Goal: Information Seeking & Learning: Learn about a topic

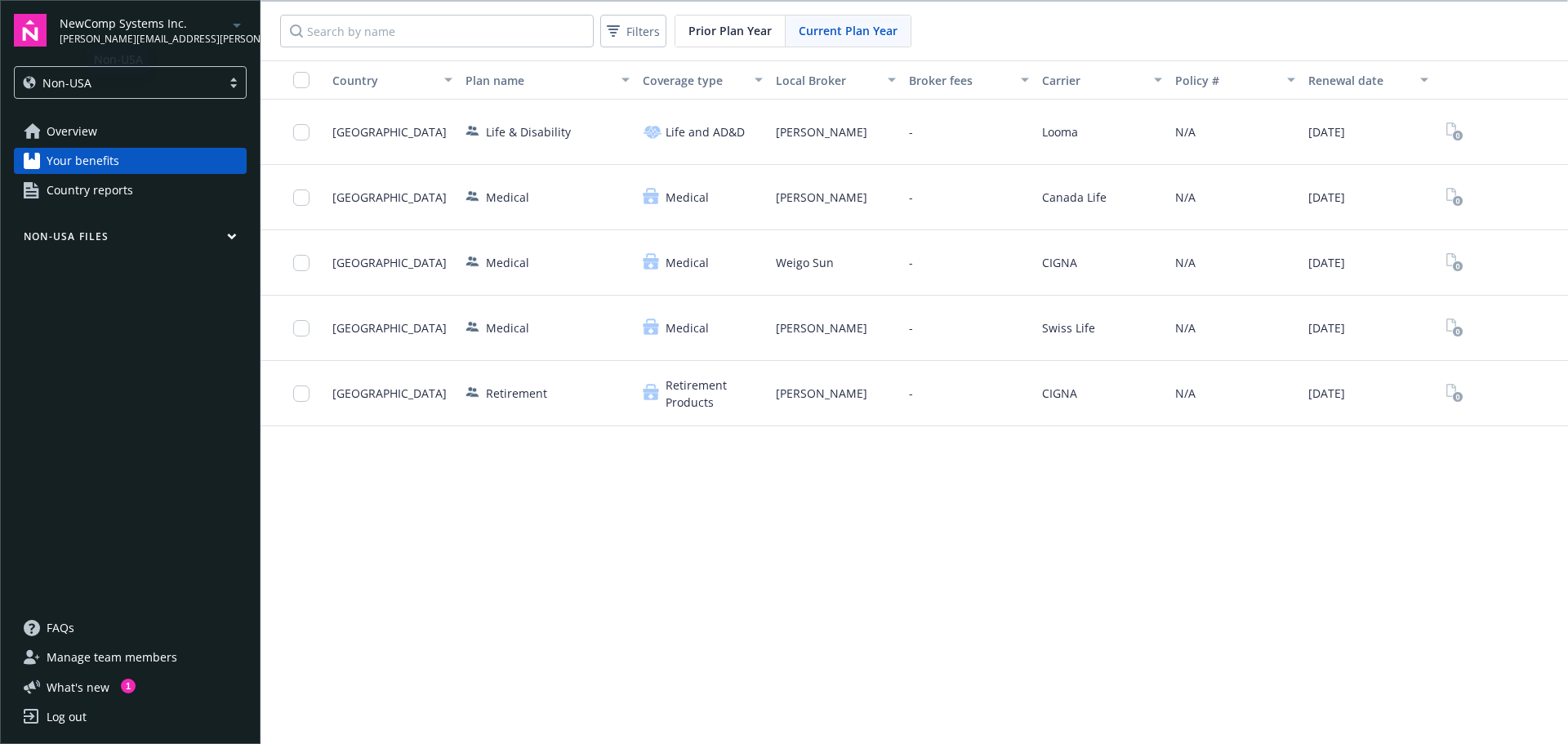
drag, startPoint x: 51, startPoint y: 128, endPoint x: 64, endPoint y: 123, distance: 13.9
click at [51, 128] on span "Overview" at bounding box center [71, 131] width 51 height 27
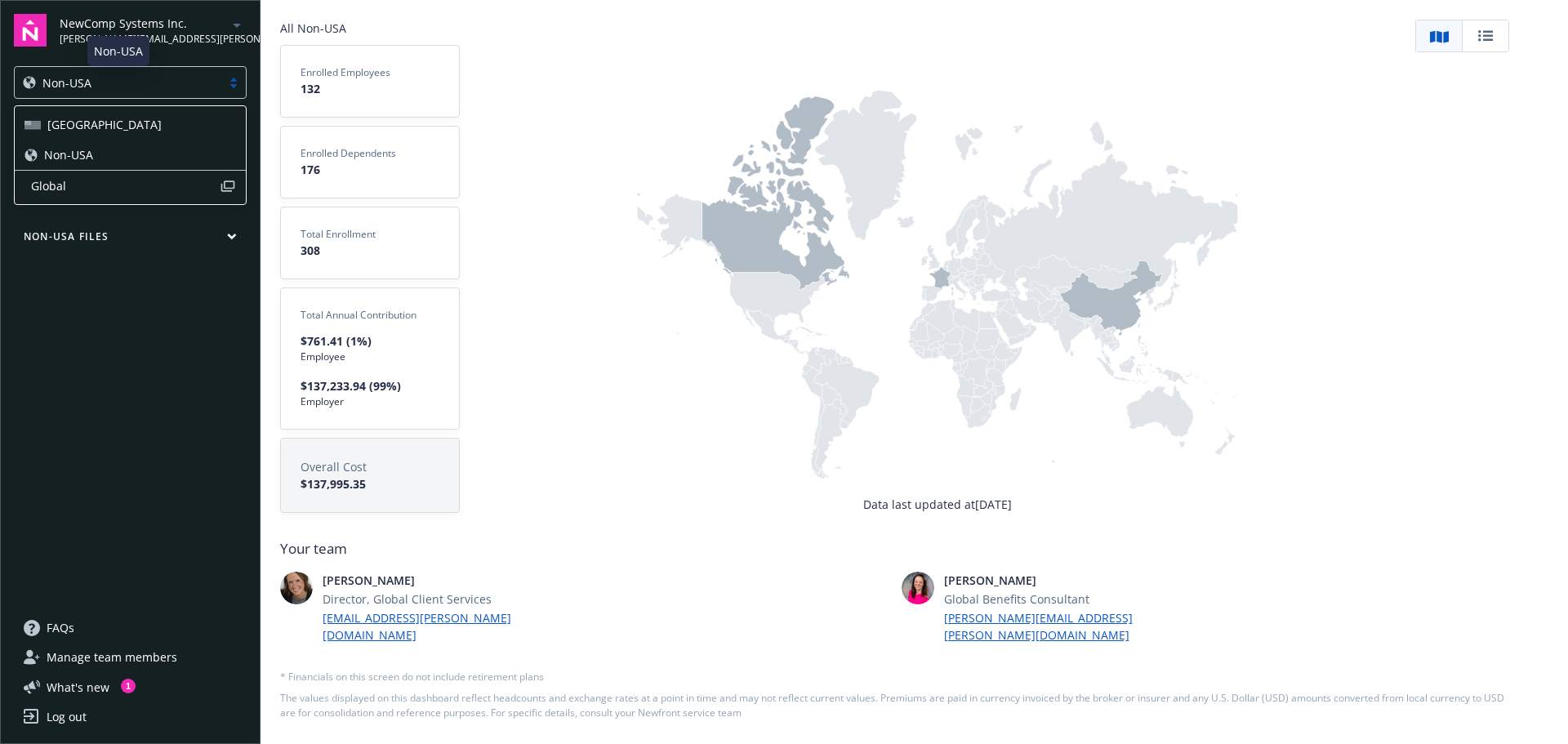
click at [63, 82] on span "Non-USA" at bounding box center [67, 83] width 49 height 17
drag, startPoint x: 79, startPoint y: 125, endPoint x: 94, endPoint y: 125, distance: 15.0
click at [80, 125] on div "[GEOGRAPHIC_DATA]" at bounding box center [130, 124] width 212 height 17
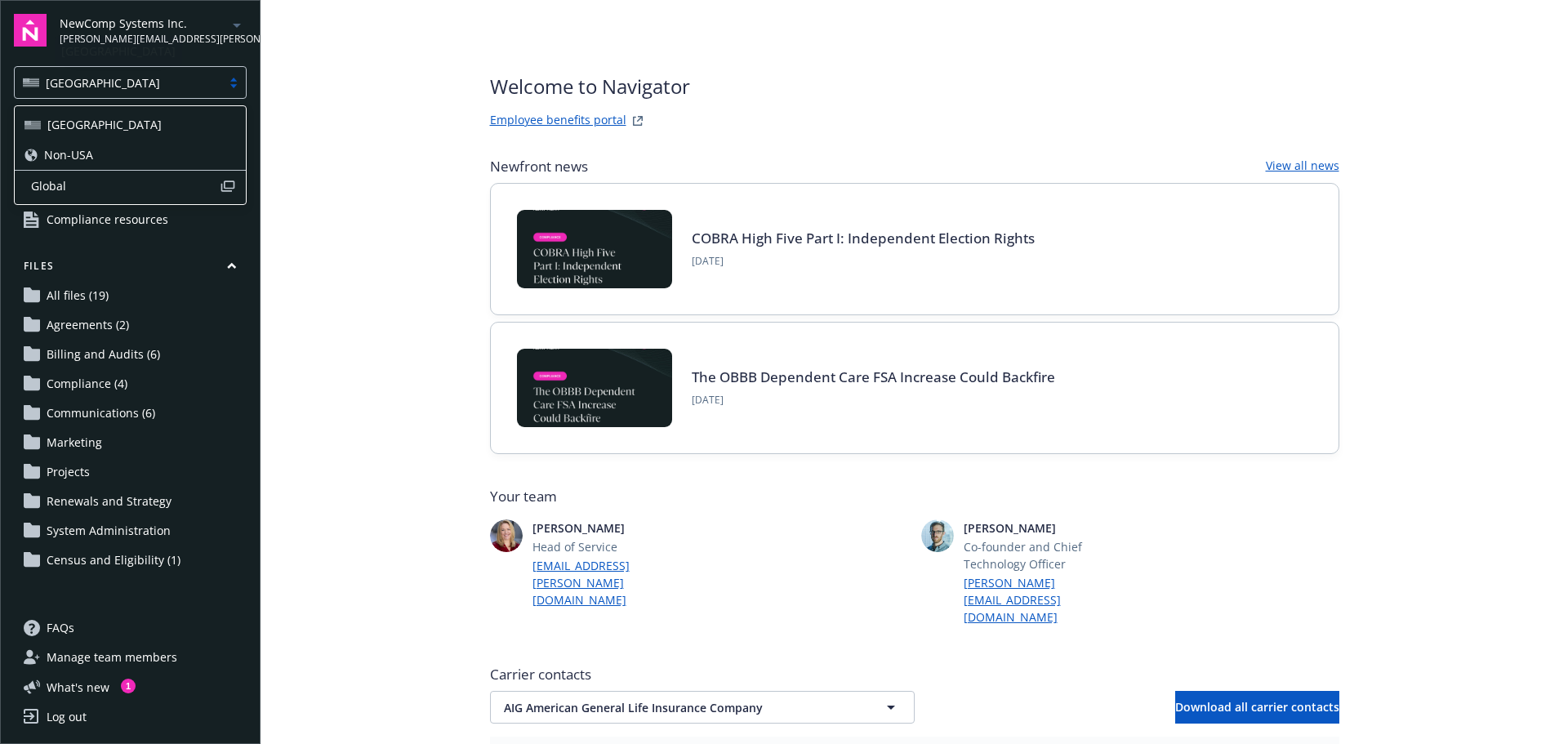
click at [185, 75] on div "[GEOGRAPHIC_DATA]" at bounding box center [118, 83] width 190 height 17
click at [54, 112] on div "[GEOGRAPHIC_DATA]" at bounding box center [130, 124] width 231 height 30
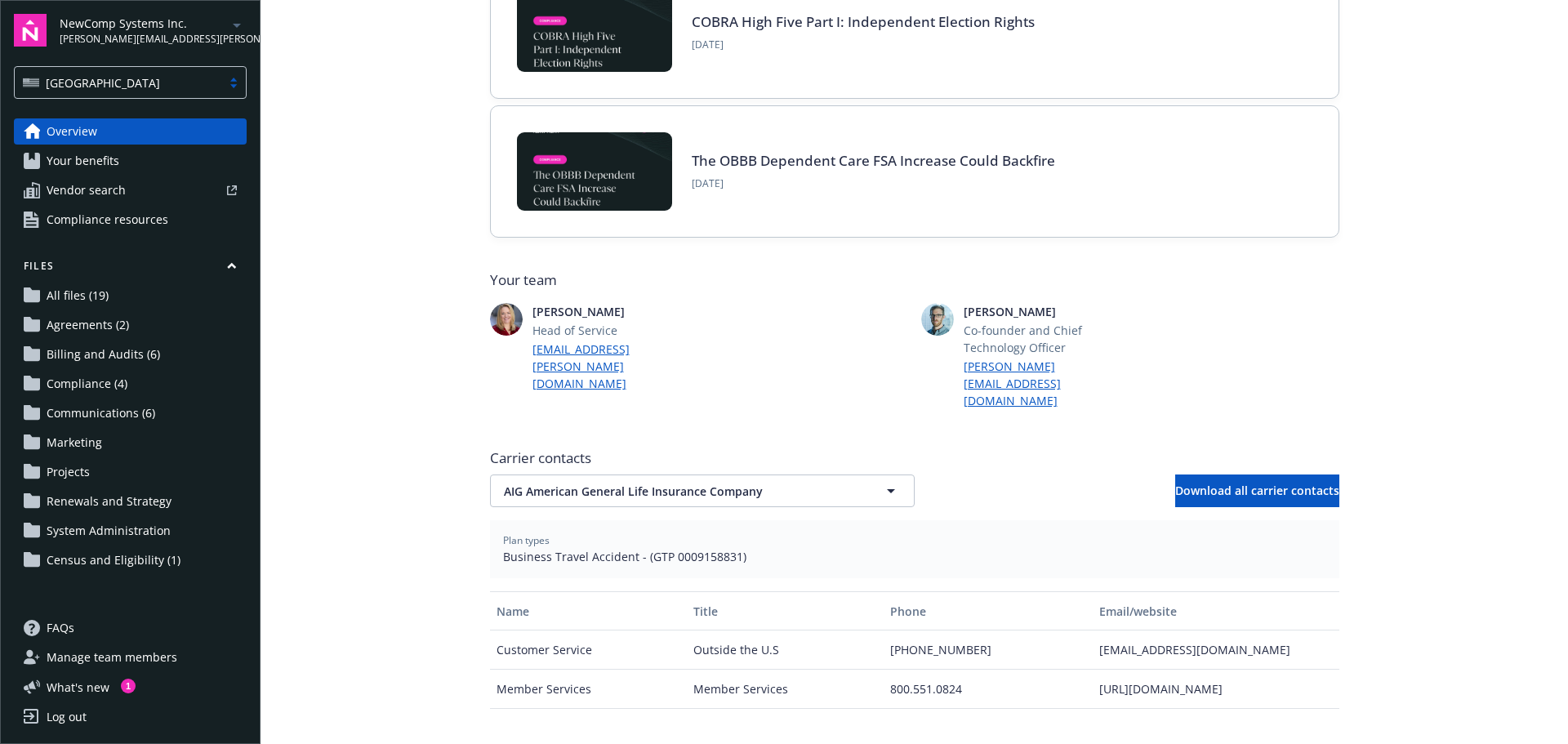
scroll to position [245, 0]
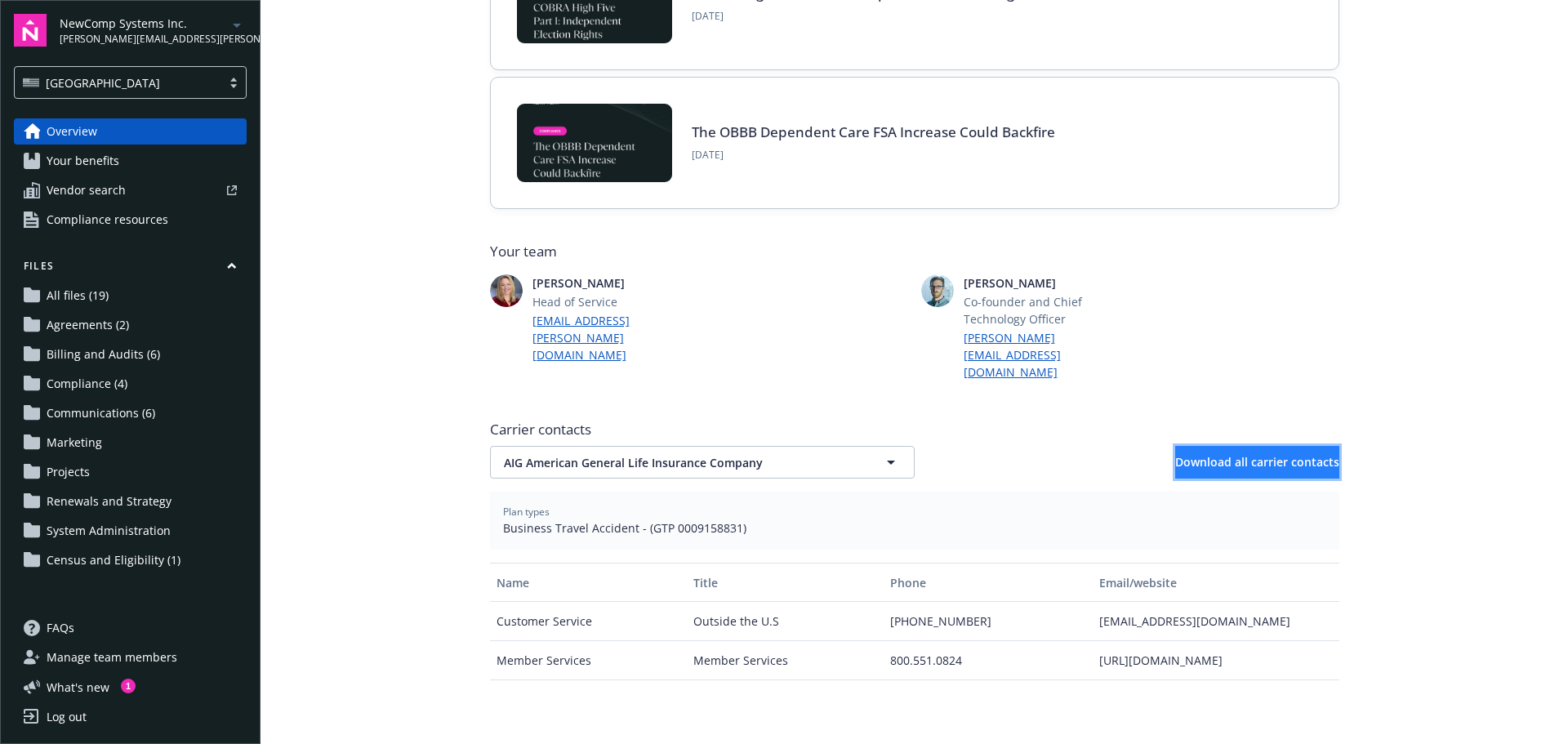
click at [1233, 454] on span "Download all carrier contacts" at bounding box center [1257, 461] width 164 height 15
click at [75, 160] on span "Your benefits" at bounding box center [82, 161] width 73 height 27
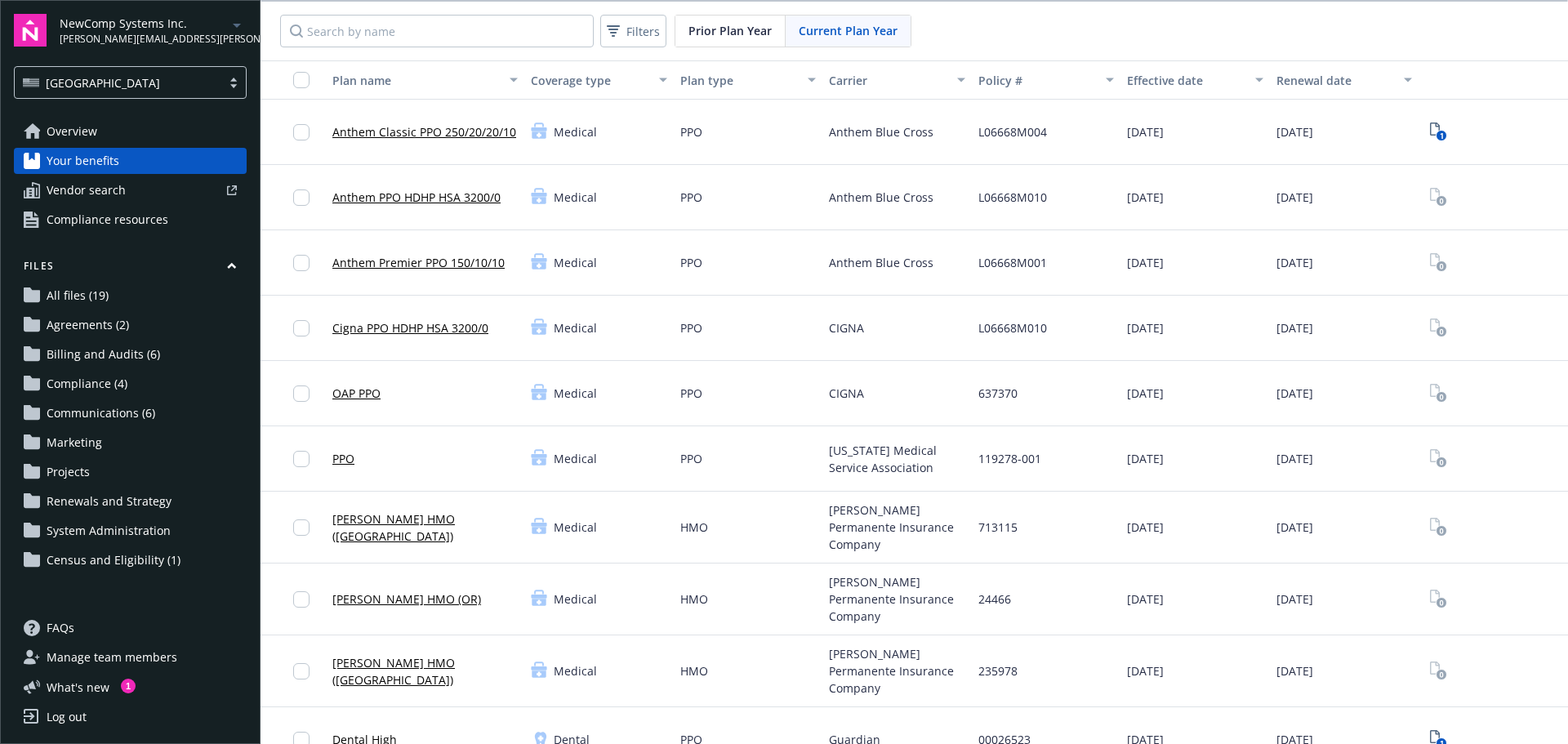
click at [54, 139] on span "Overview" at bounding box center [71, 131] width 51 height 27
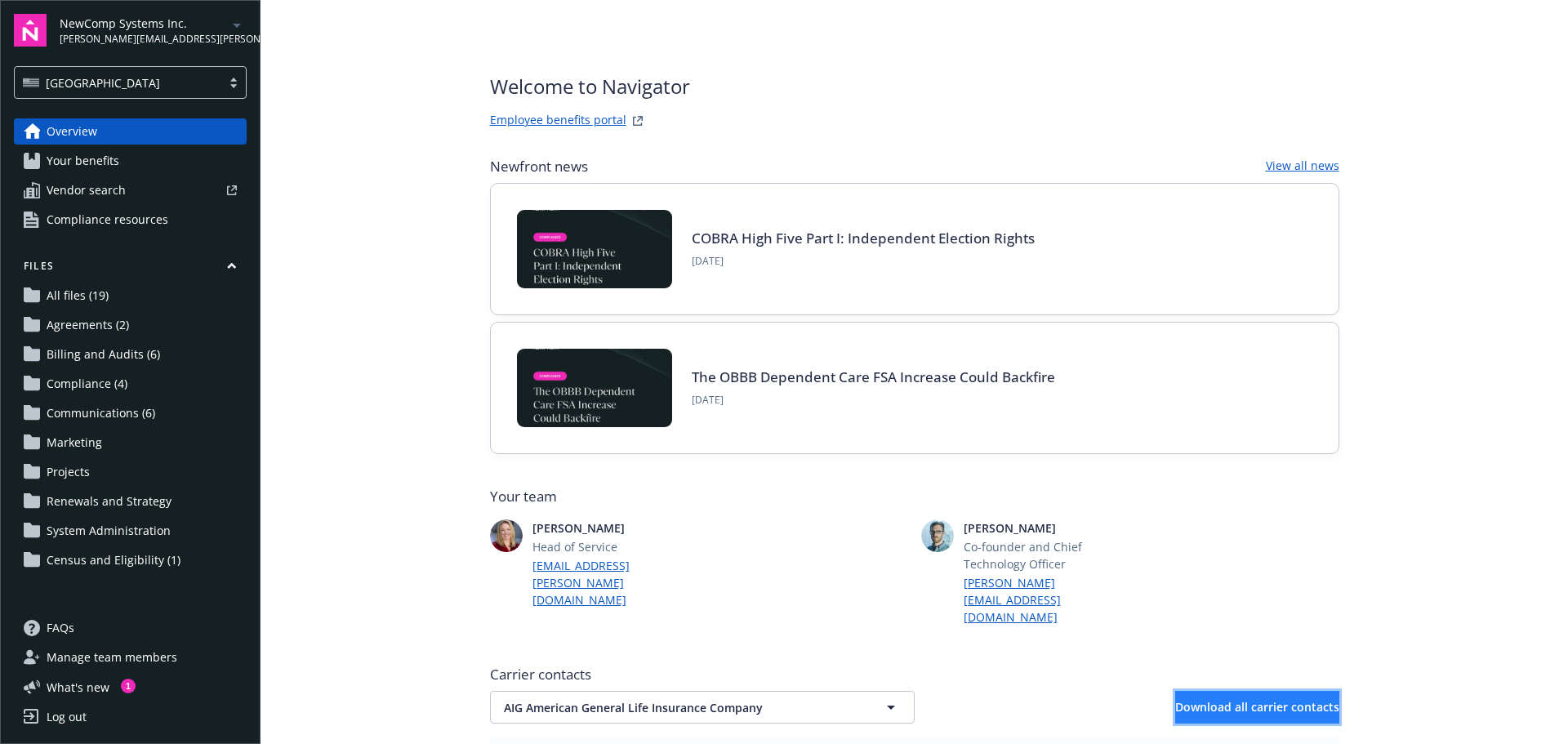
click at [1245, 699] on span "Download all carrier contacts" at bounding box center [1257, 706] width 164 height 15
click at [48, 165] on span "Your benefits" at bounding box center [82, 161] width 73 height 27
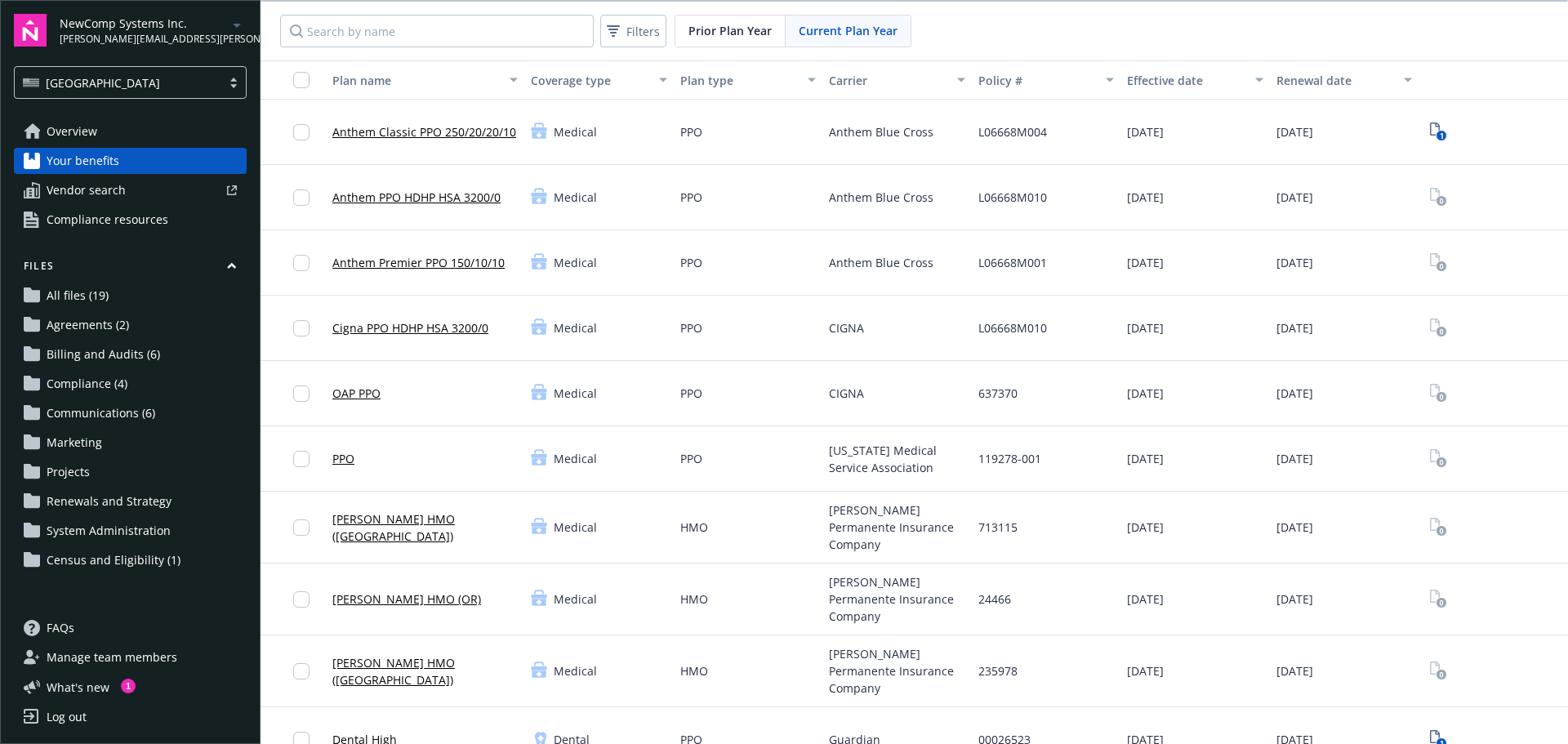
click at [103, 131] on link "Overview" at bounding box center [130, 131] width 233 height 27
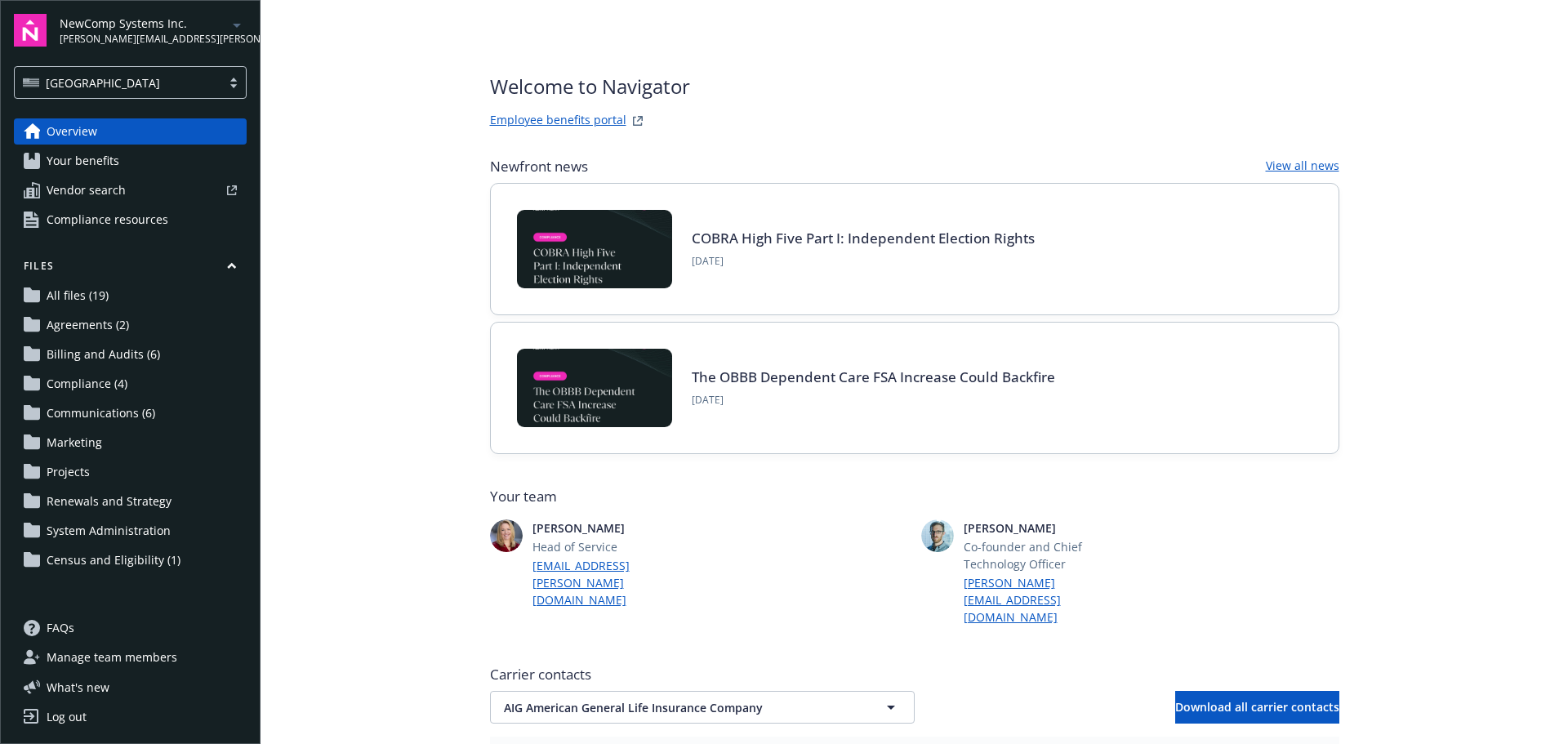
click at [72, 161] on span "Your benefits" at bounding box center [82, 161] width 73 height 27
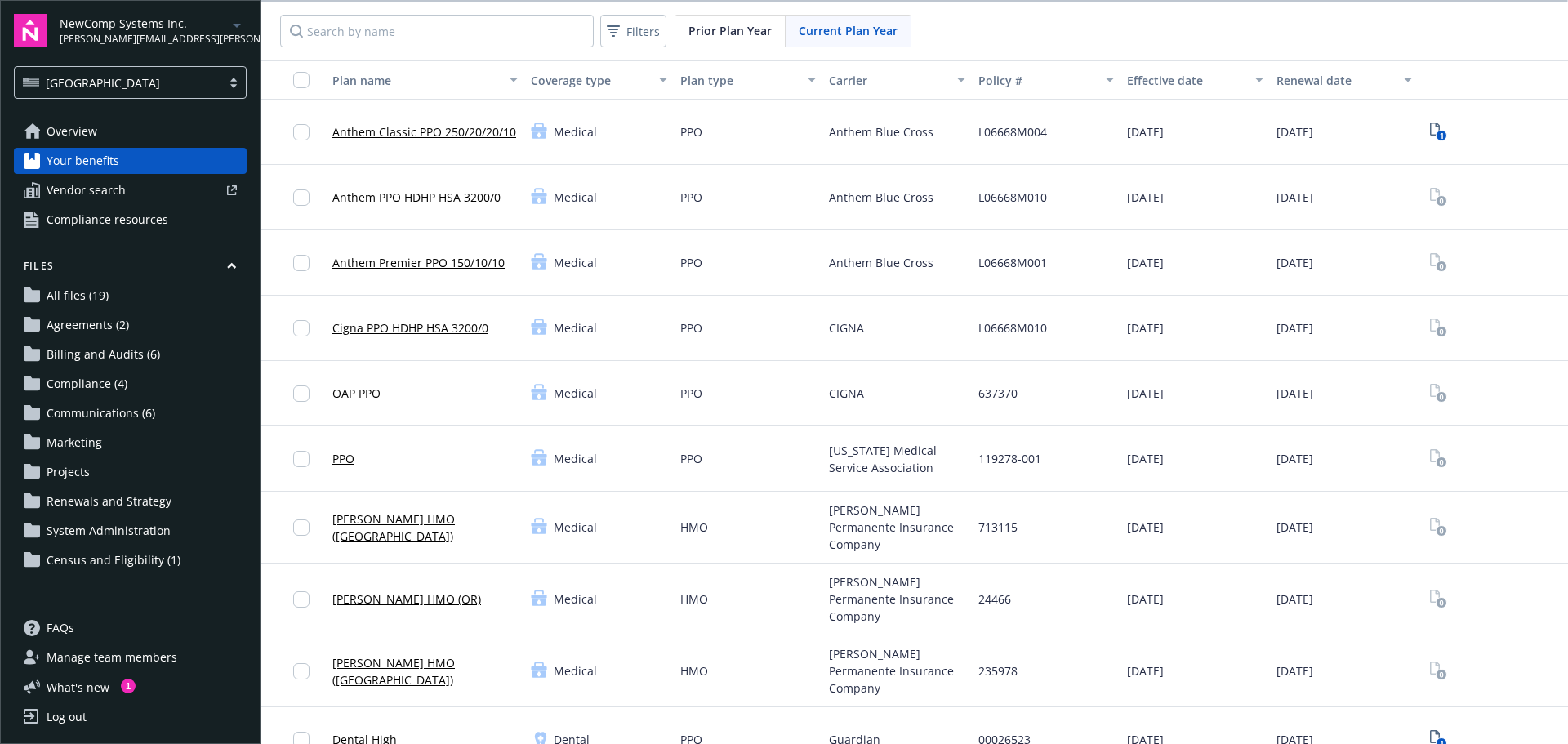
click at [406, 131] on link "Anthem Classic PPO 250/20/20/10" at bounding box center [424, 132] width 184 height 17
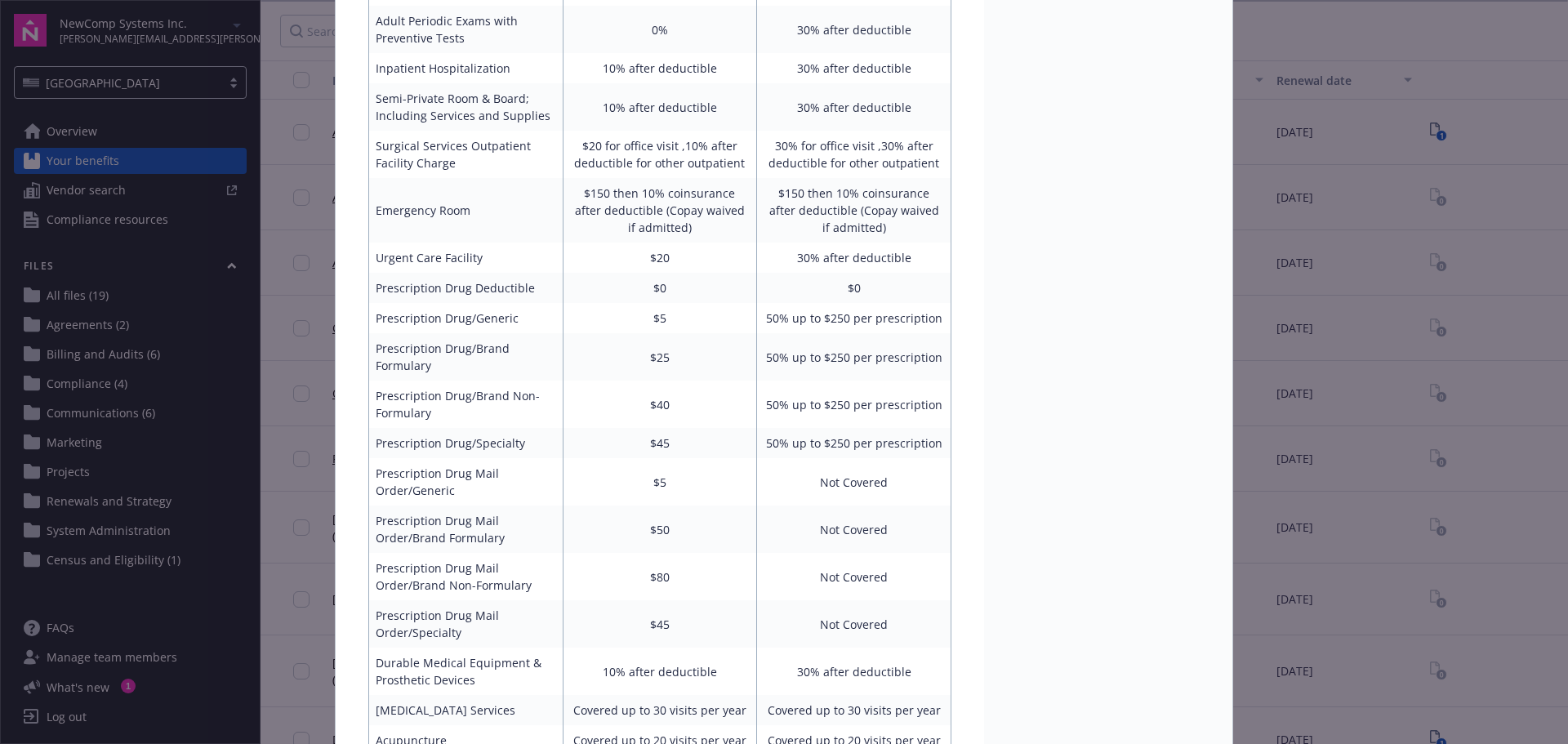
scroll to position [557, 0]
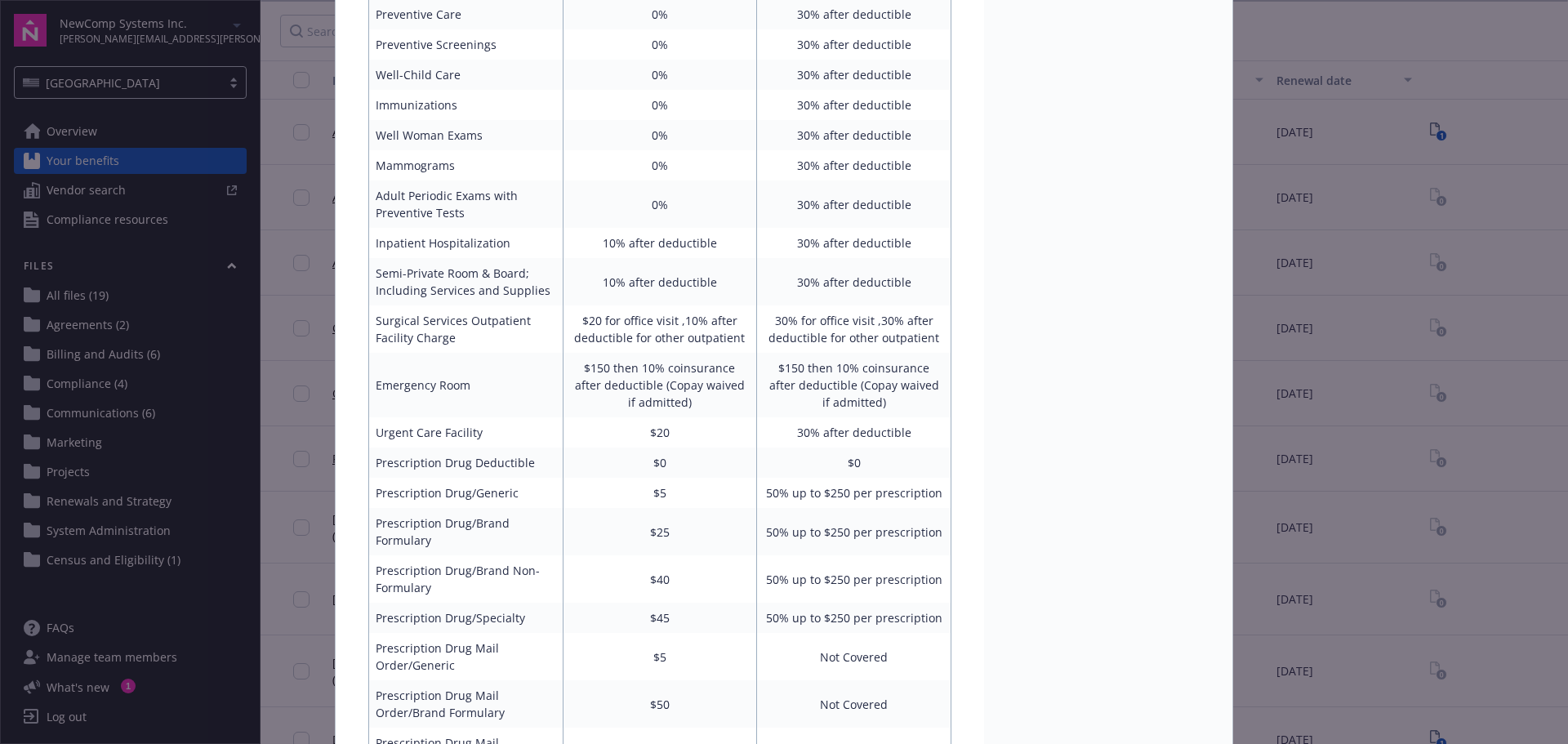
click at [1488, 382] on div "Medical - Anthem Classic PPO 250/20/20/10 - Medical PPO Anthem Classic PPO 250/…" at bounding box center [784, 372] width 1568 height 744
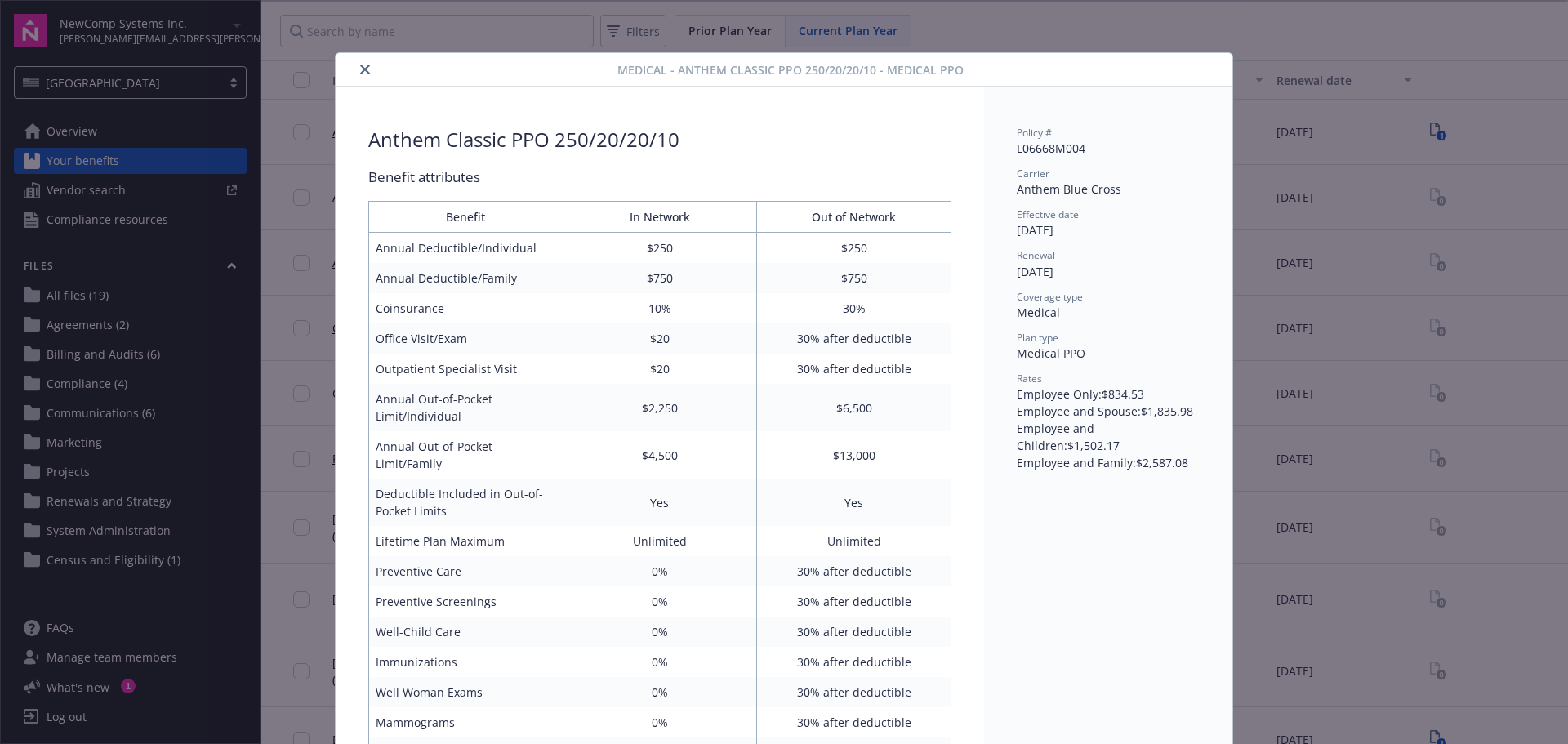
click at [361, 74] on button "close" at bounding box center [365, 69] width 20 height 20
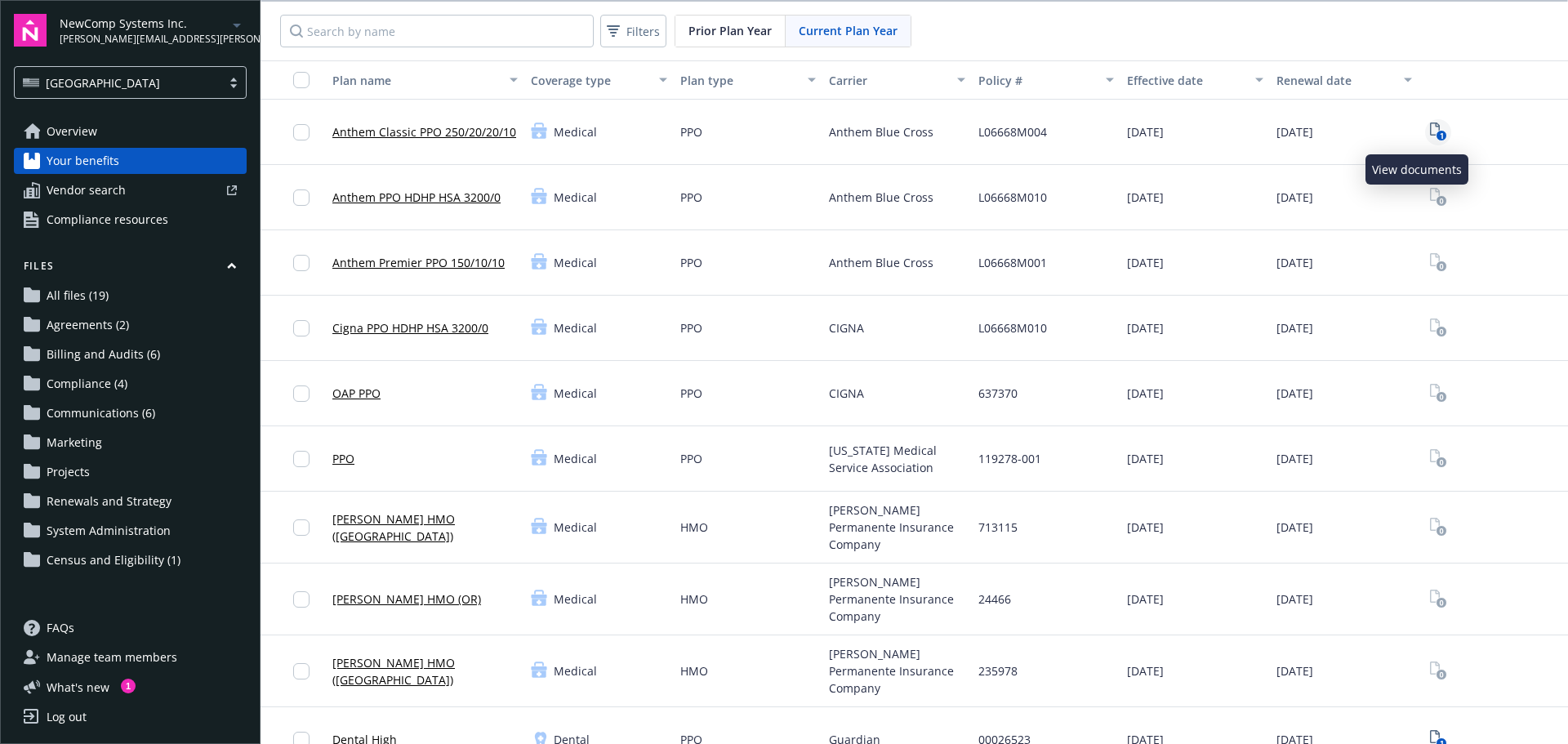
click at [1429, 128] on icon "1" at bounding box center [1438, 132] width 17 height 19
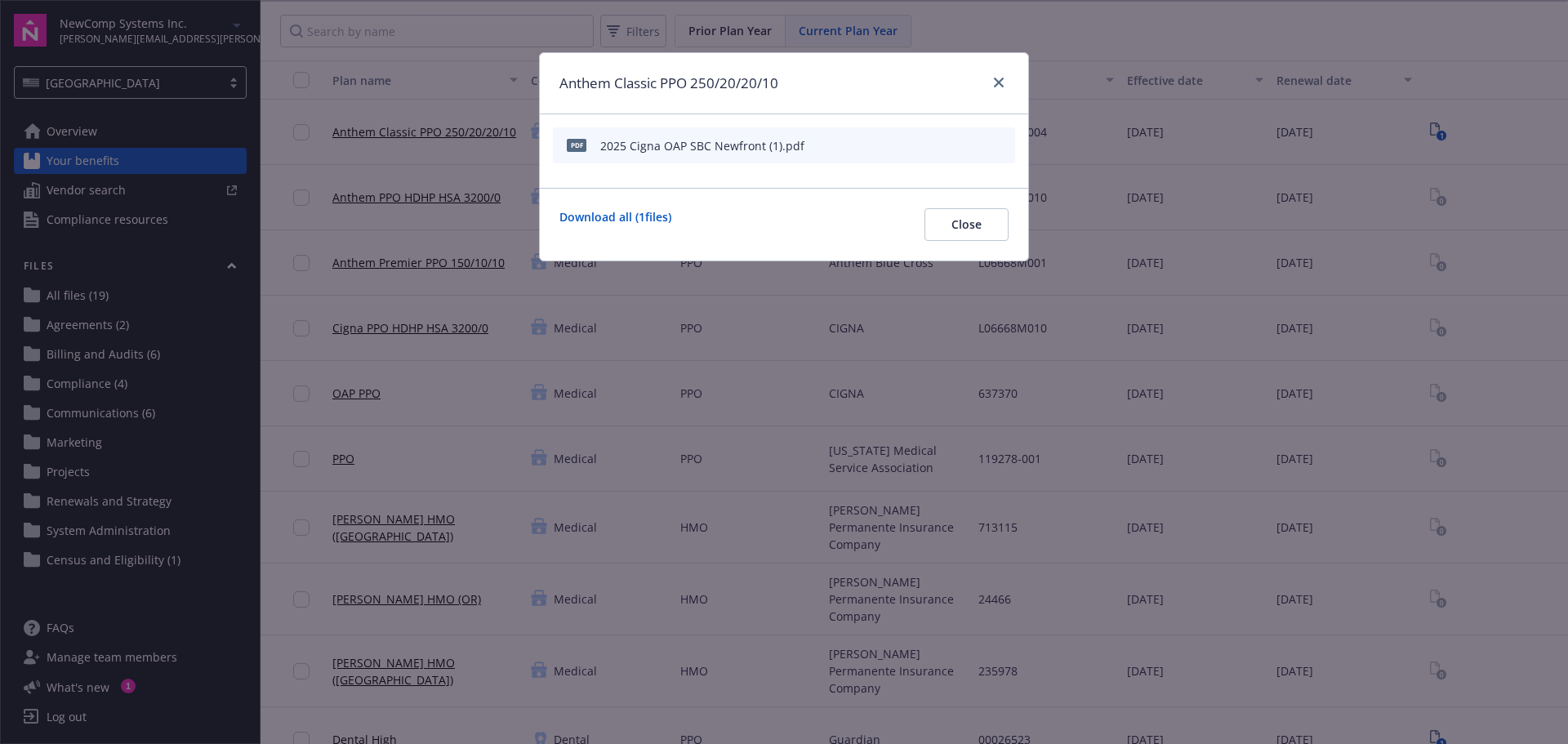
click at [945, 146] on icon "button" at bounding box center [947, 145] width 9 height 9
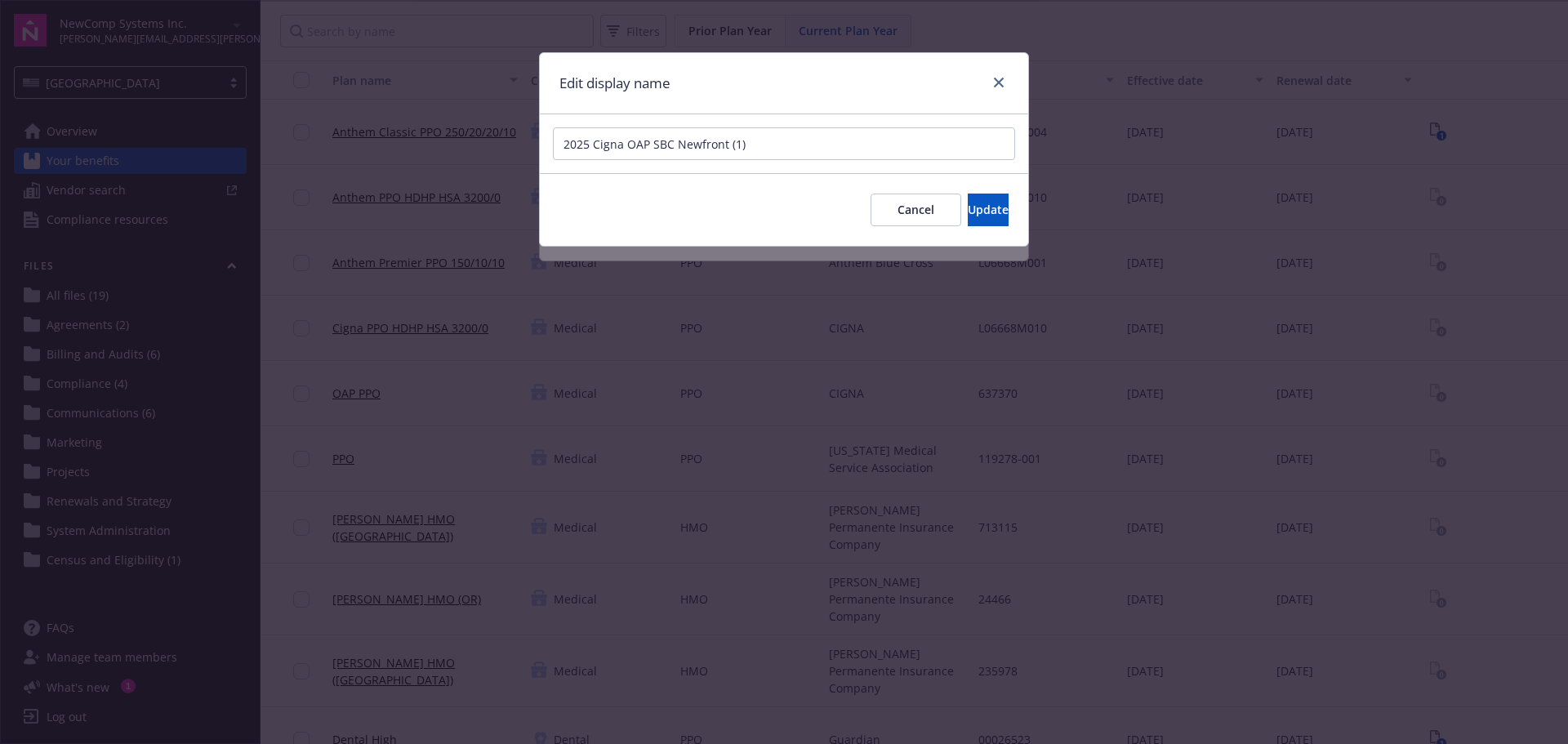
click at [856, 230] on div "Cancel Update" at bounding box center [784, 209] width 488 height 73
click at [897, 215] on span "Cancel" at bounding box center [915, 209] width 37 height 15
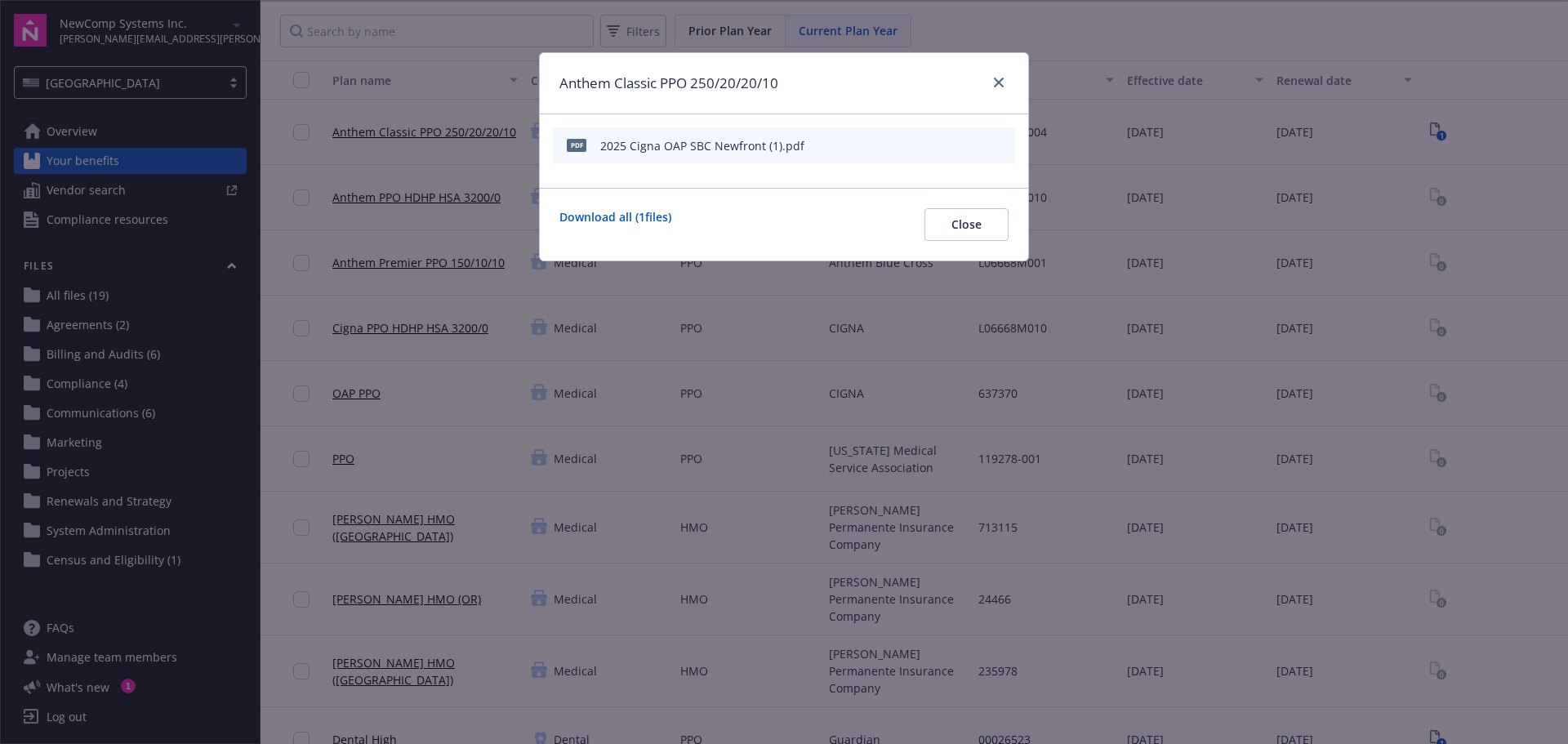
click at [1002, 143] on icon "preview file" at bounding box center [999, 144] width 15 height 11
click at [996, 81] on icon "close" at bounding box center [998, 82] width 9 height 9
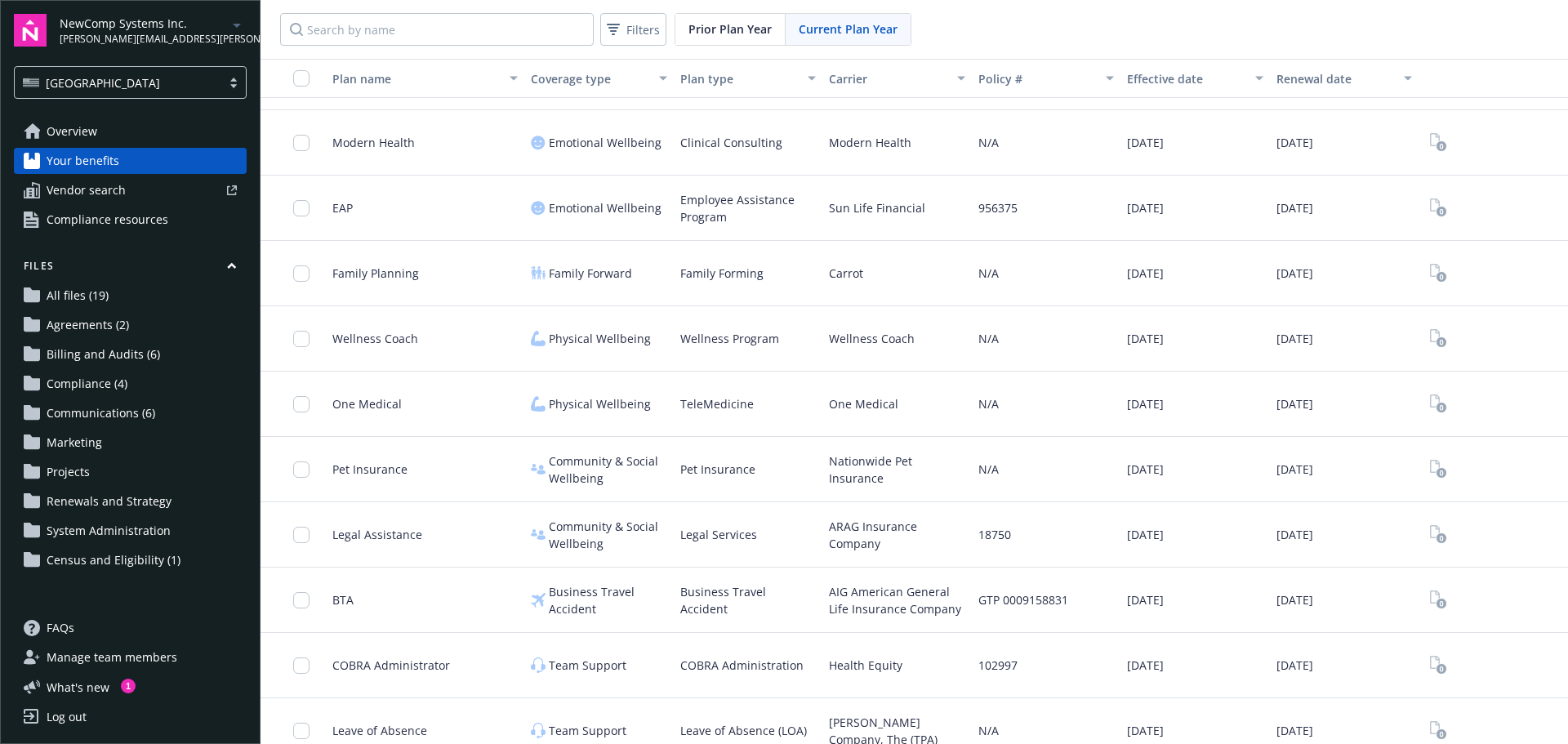
scroll to position [2129, 0]
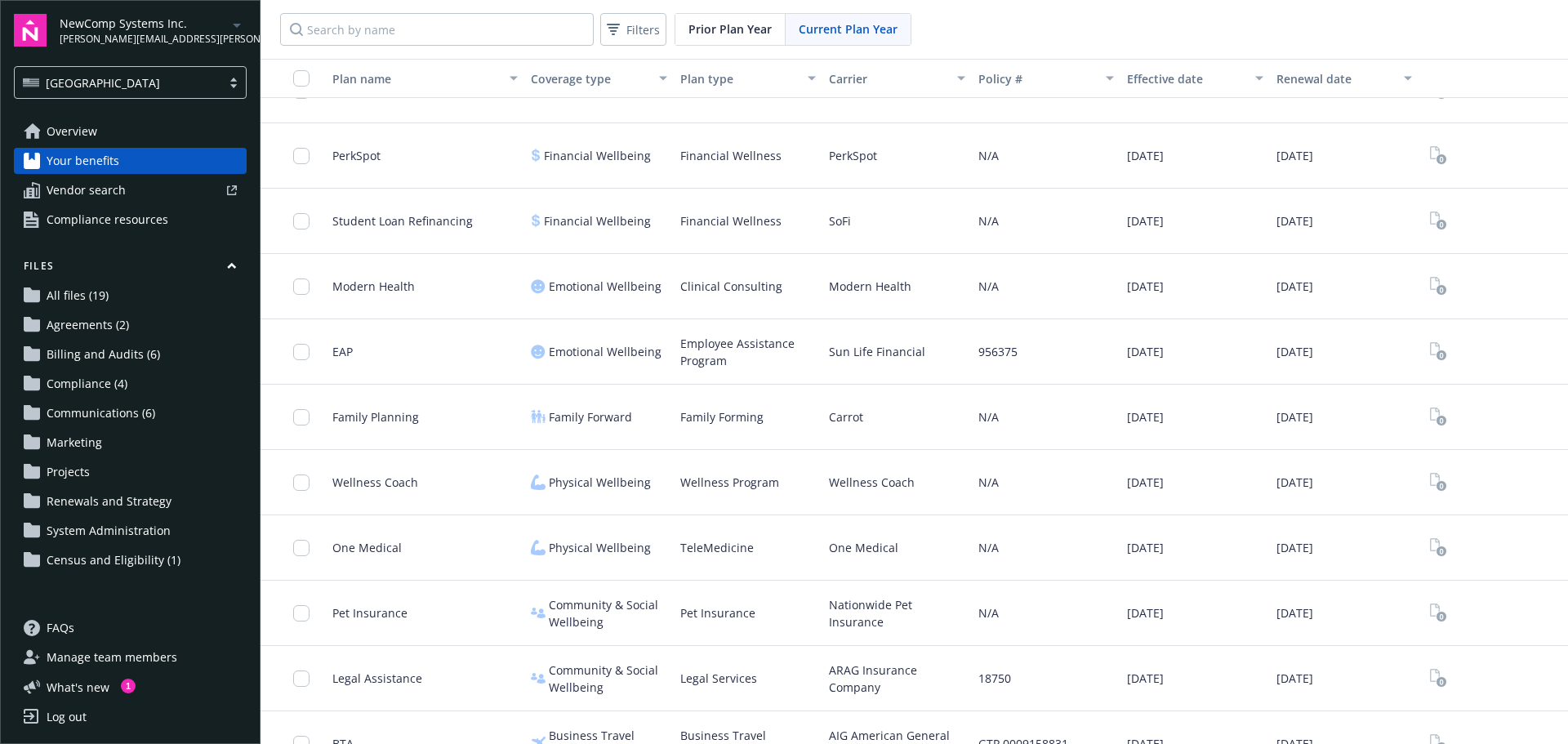
click at [87, 195] on span "Vendor search" at bounding box center [86, 190] width 79 height 27
click at [163, 212] on span "Compliance resources" at bounding box center [107, 219] width 122 height 27
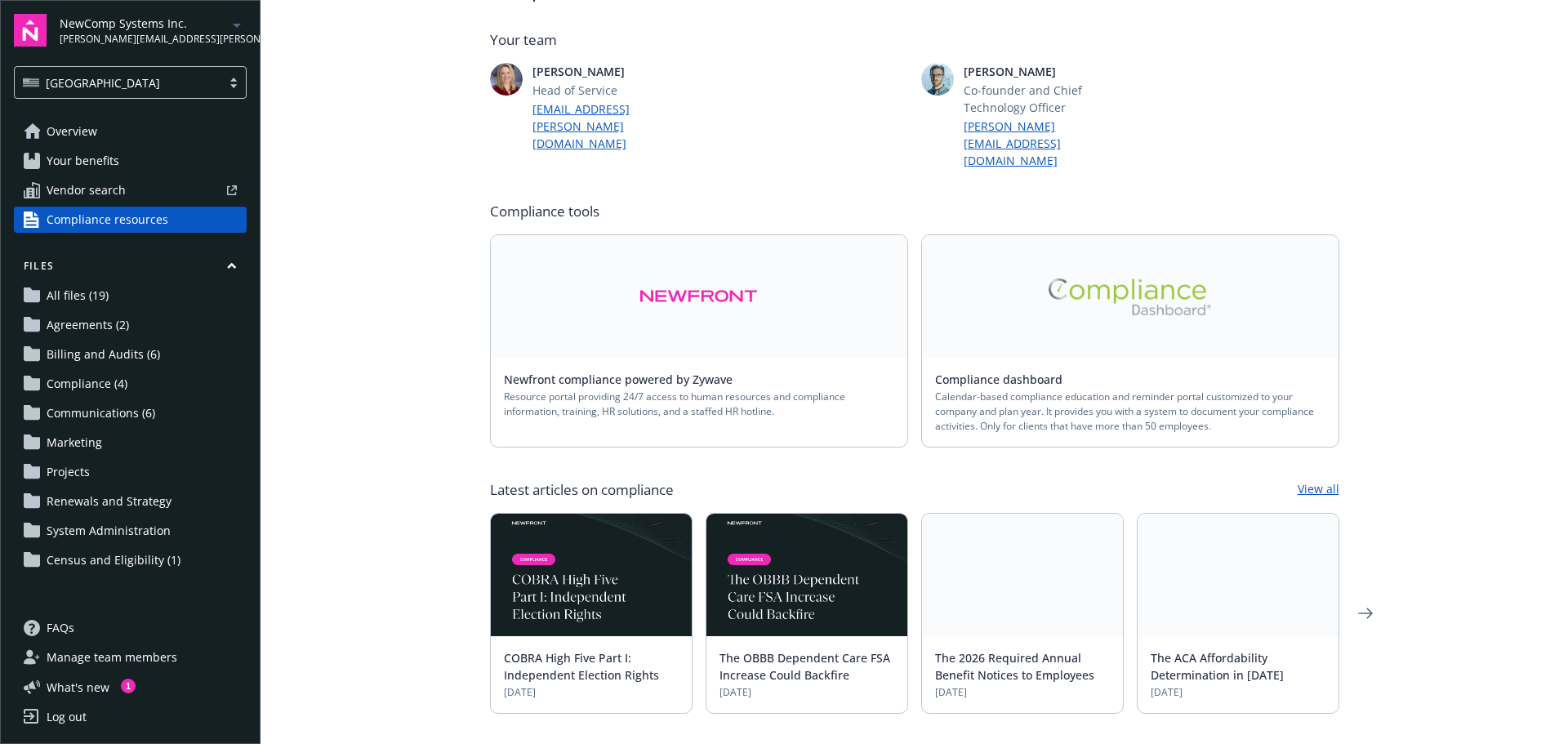
scroll to position [81, 0]
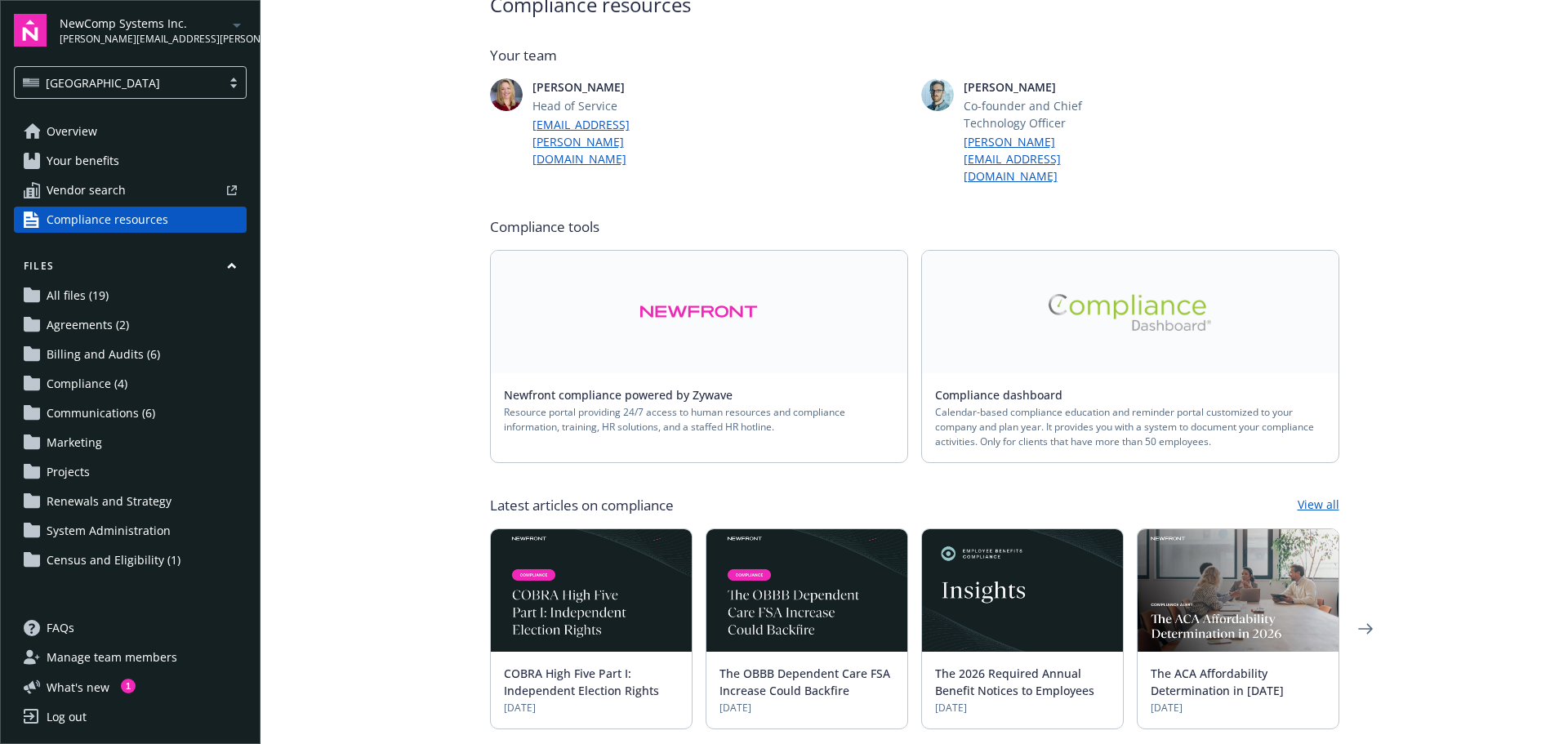
drag, startPoint x: 104, startPoint y: 292, endPoint x: 121, endPoint y: 311, distance: 25.5
click at [104, 292] on span "All files (19)" at bounding box center [77, 295] width 62 height 27
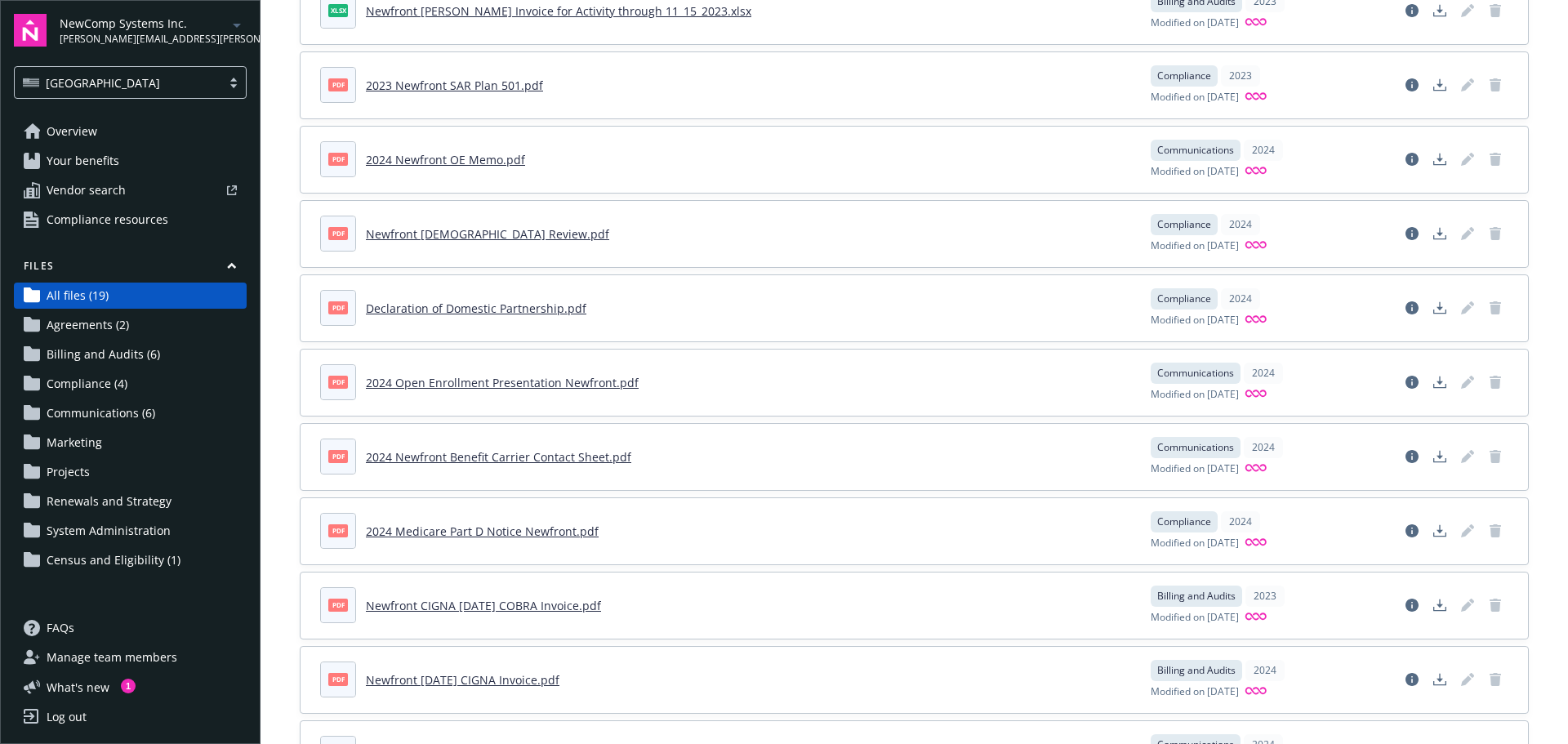
scroll to position [245, 0]
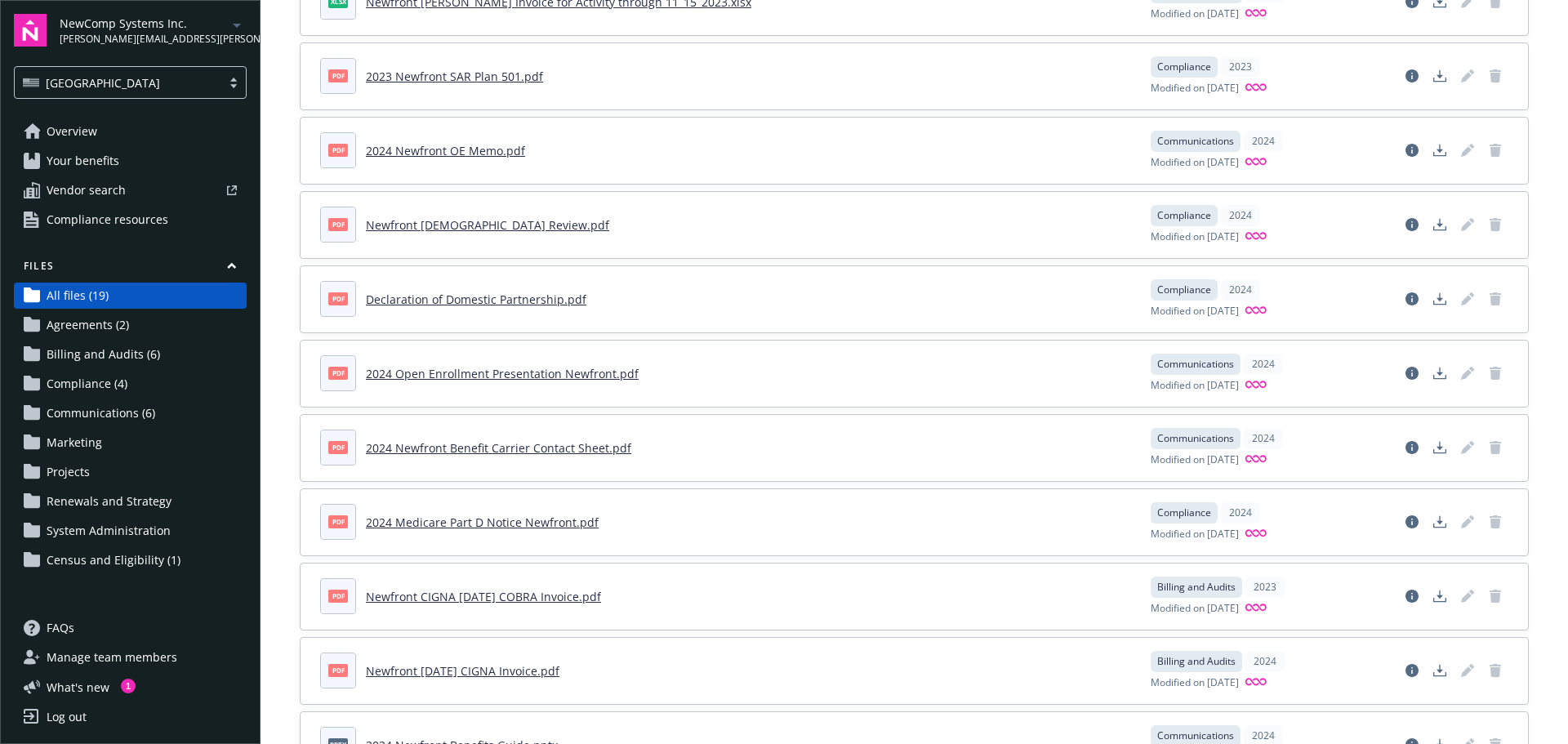
drag, startPoint x: 97, startPoint y: 565, endPoint x: 106, endPoint y: 562, distance: 9.5
click at [97, 562] on span "Census and Eligibility (1)" at bounding box center [113, 560] width 134 height 27
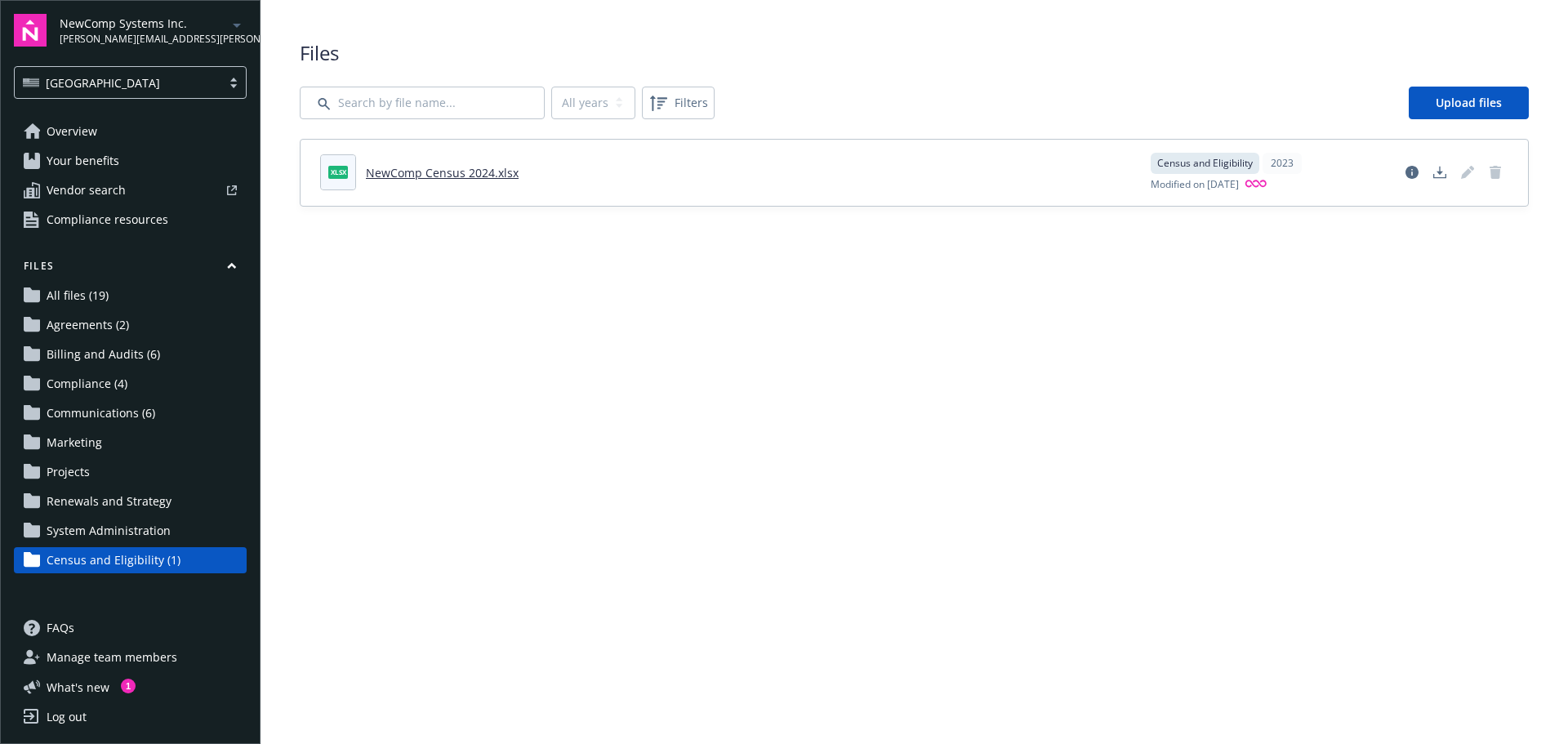
click at [75, 358] on span "Billing and Audits (6)" at bounding box center [103, 354] width 114 height 27
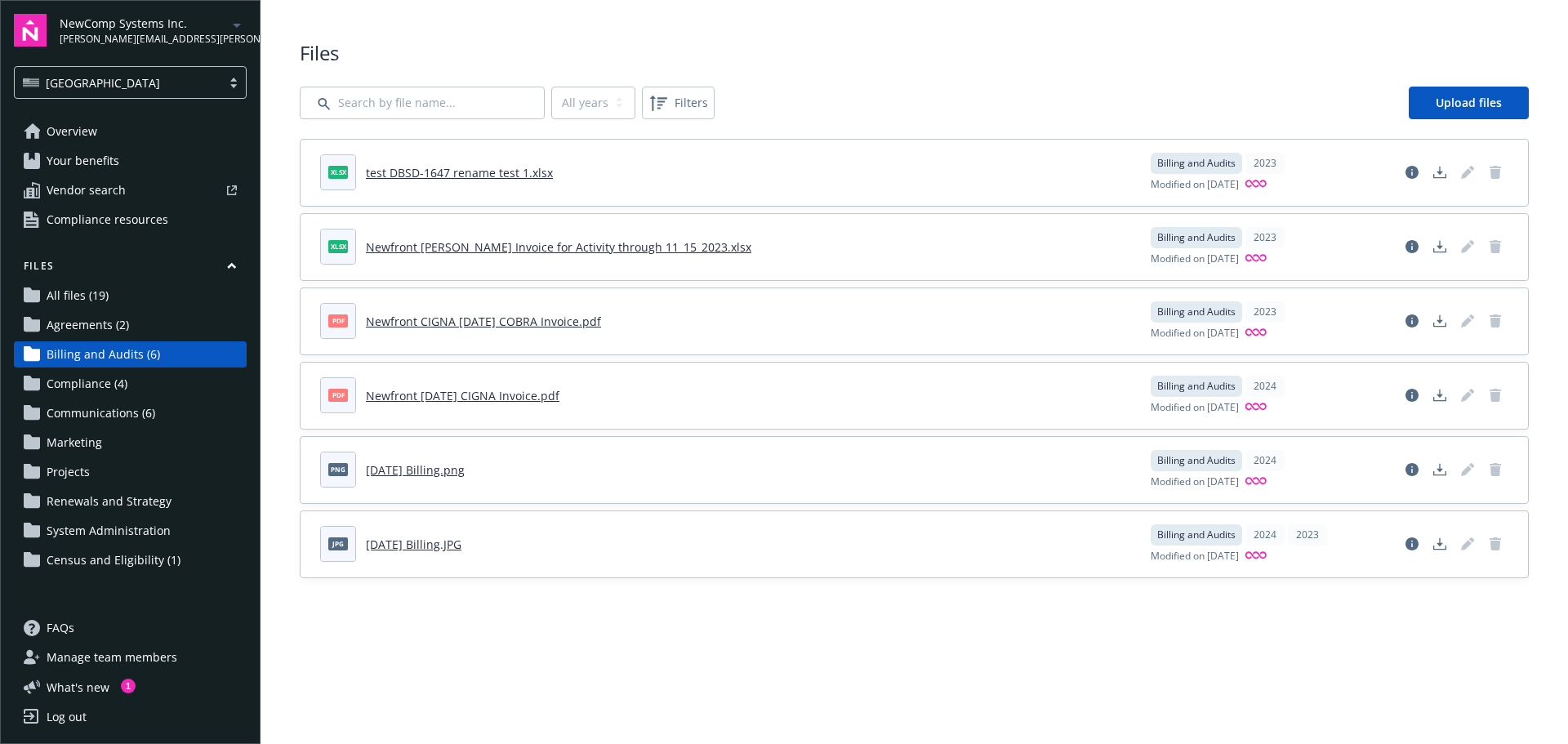
drag, startPoint x: 379, startPoint y: 467, endPoint x: 962, endPoint y: 711, distance: 632.0
click at [960, 712] on main "Upload progress Files All years 2024 2023 Filters Upload files xlsx test DBSD-1…" at bounding box center [914, 372] width 1307 height 744
click at [1290, 684] on main "Upload progress Files All years 2024 2023 Filters Upload files xlsx test DBSD-1…" at bounding box center [914, 372] width 1307 height 744
click at [1407, 470] on icon "View file details" at bounding box center [1411, 469] width 13 height 13
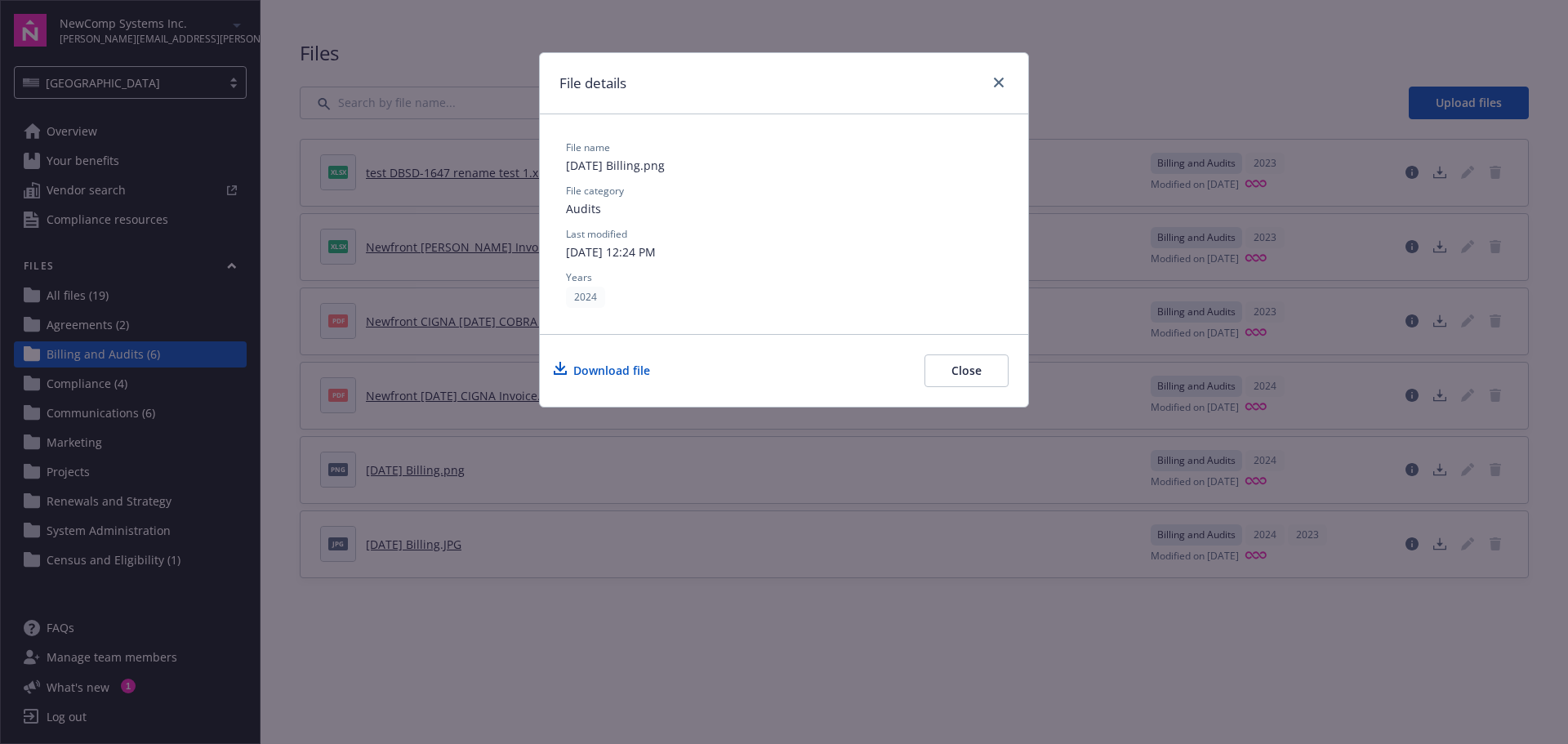
drag, startPoint x: 999, startPoint y: 70, endPoint x: 986, endPoint y: 83, distance: 18.4
click at [999, 71] on div "File details" at bounding box center [784, 84] width 488 height 62
click at [997, 80] on icon "close" at bounding box center [998, 82] width 9 height 9
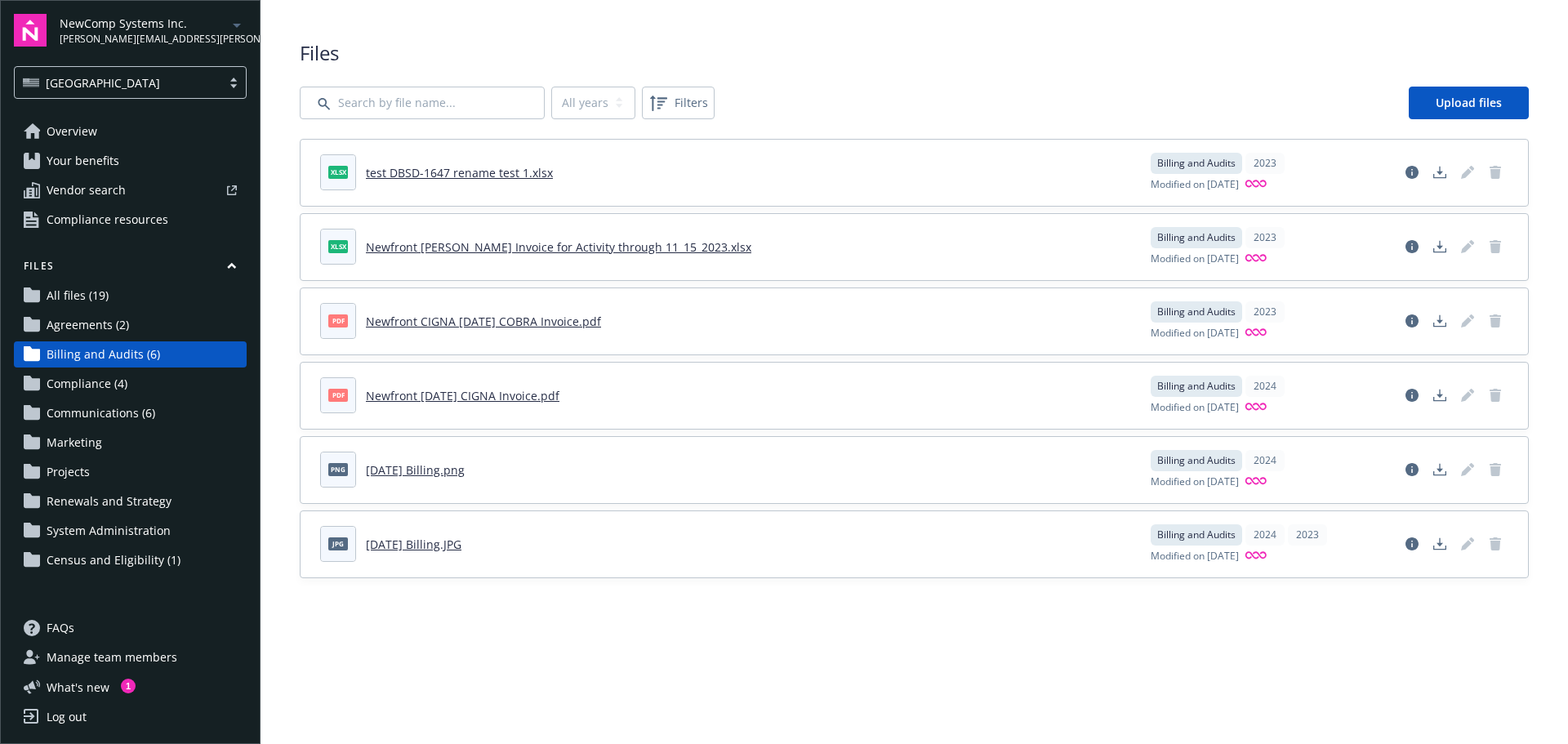
click at [341, 464] on span "png" at bounding box center [337, 469] width 20 height 12
click at [417, 465] on link "July 2024 Billing.png" at bounding box center [414, 470] width 98 height 15
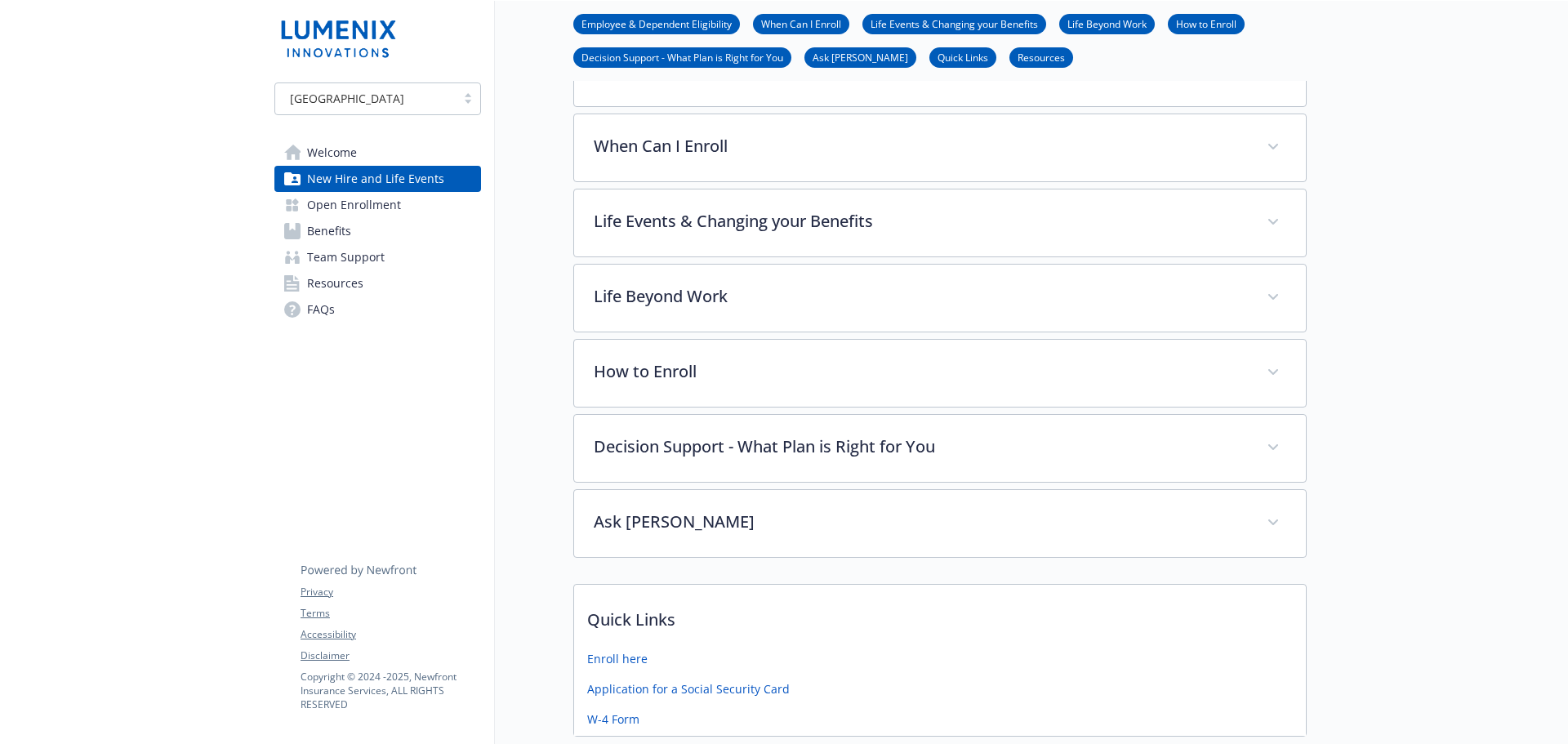
scroll to position [326, 0]
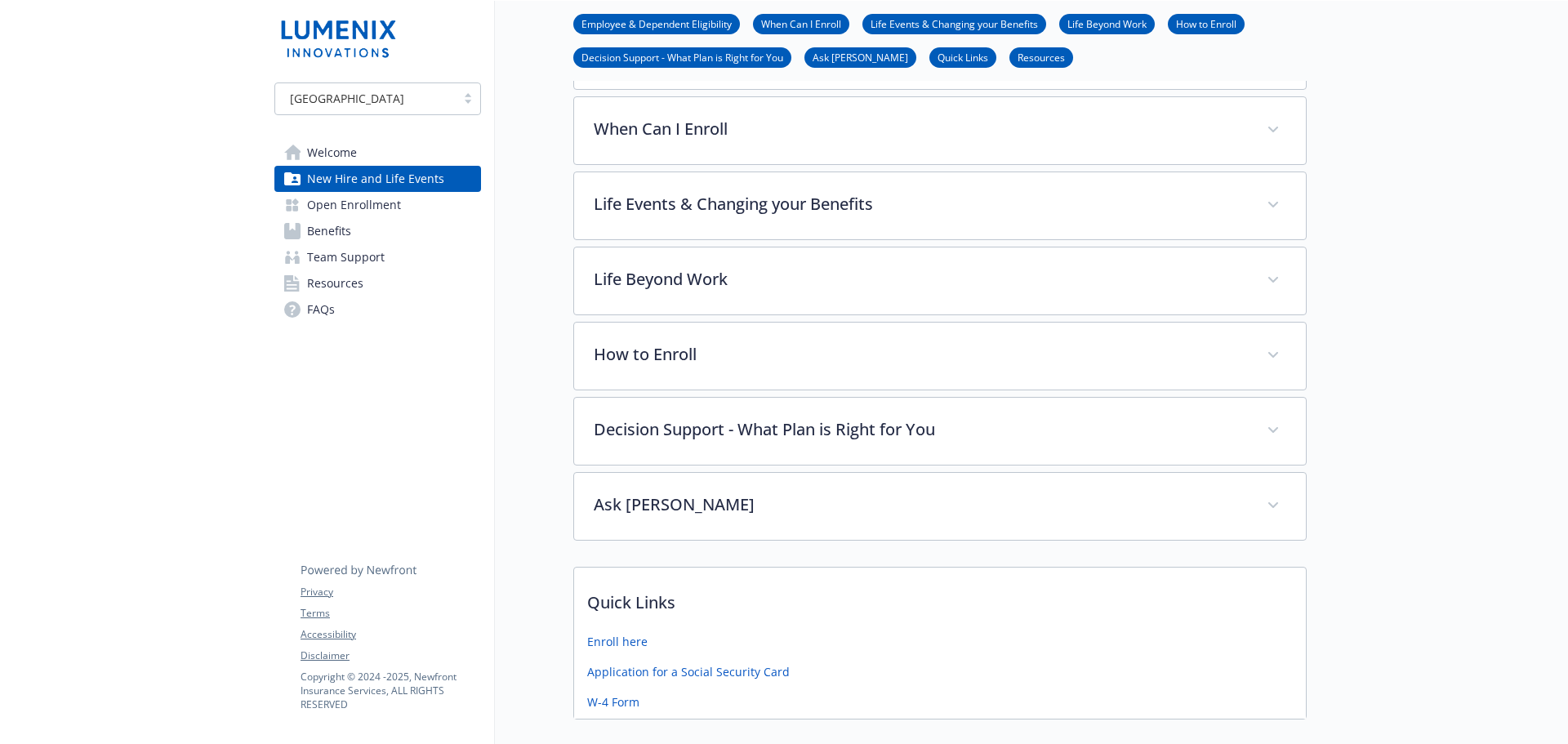
click at [390, 211] on span "Open Enrollment" at bounding box center [354, 205] width 94 height 27
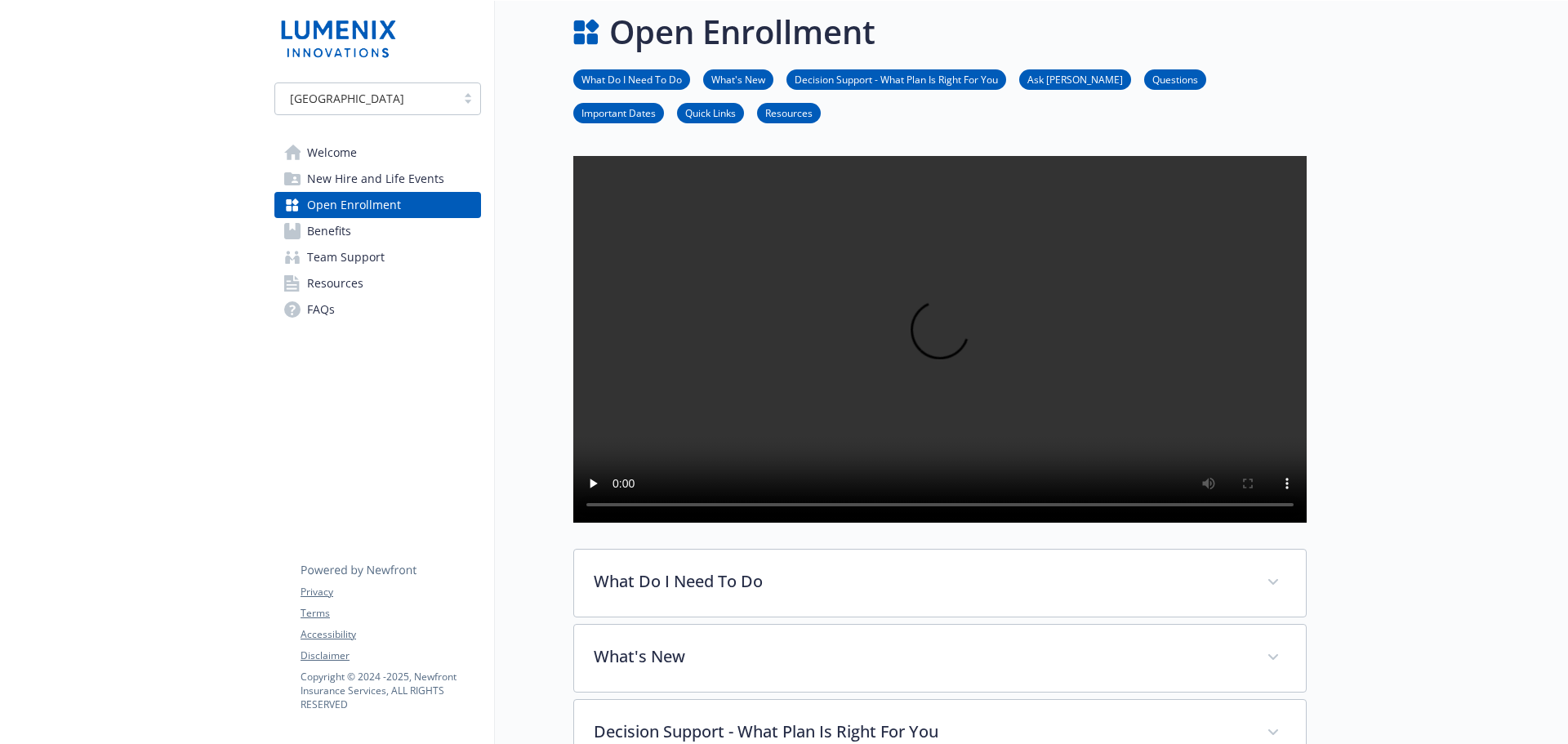
scroll to position [326, 0]
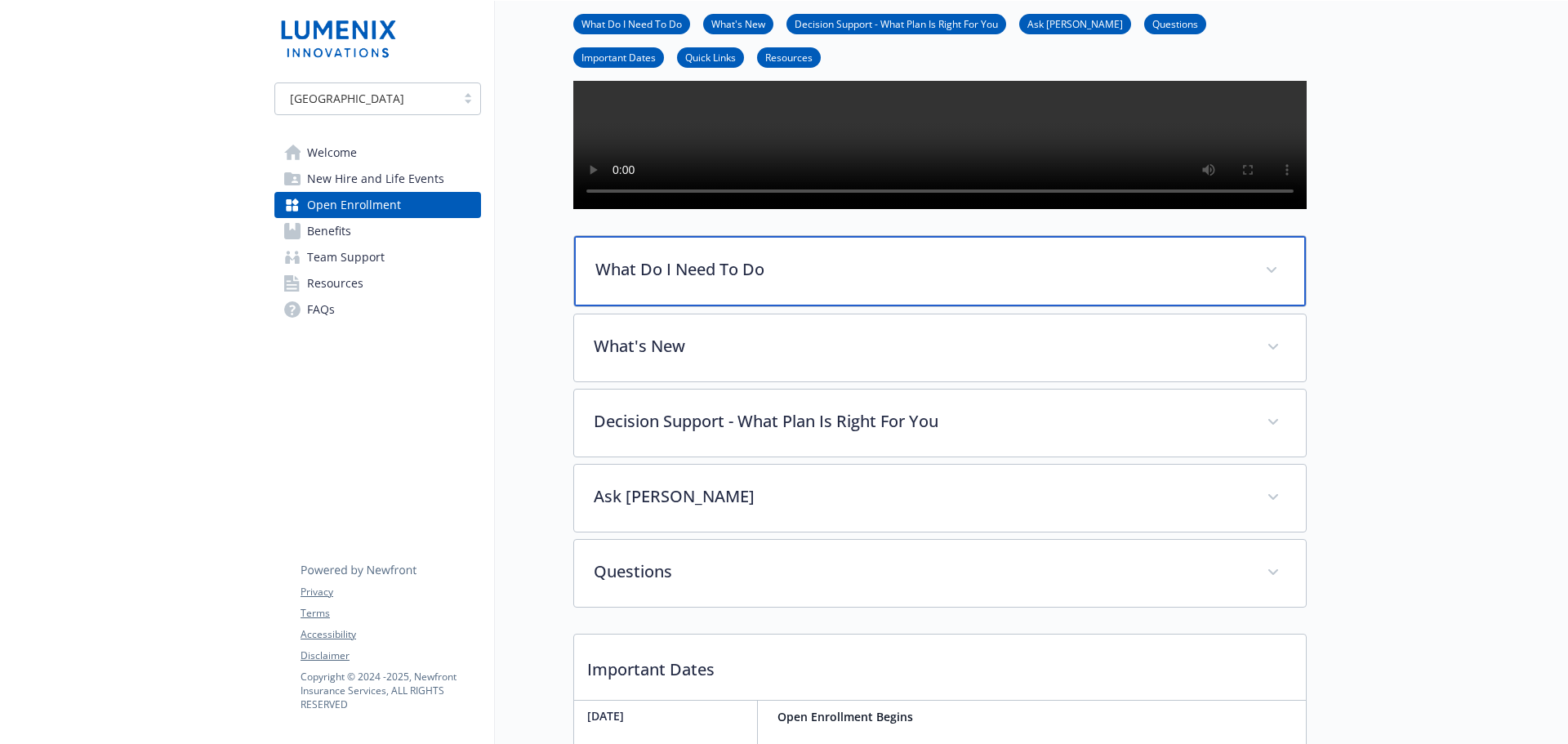
drag, startPoint x: 1268, startPoint y: 318, endPoint x: 1277, endPoint y: 340, distance: 23.8
click at [1269, 283] on span at bounding box center [1271, 270] width 27 height 27
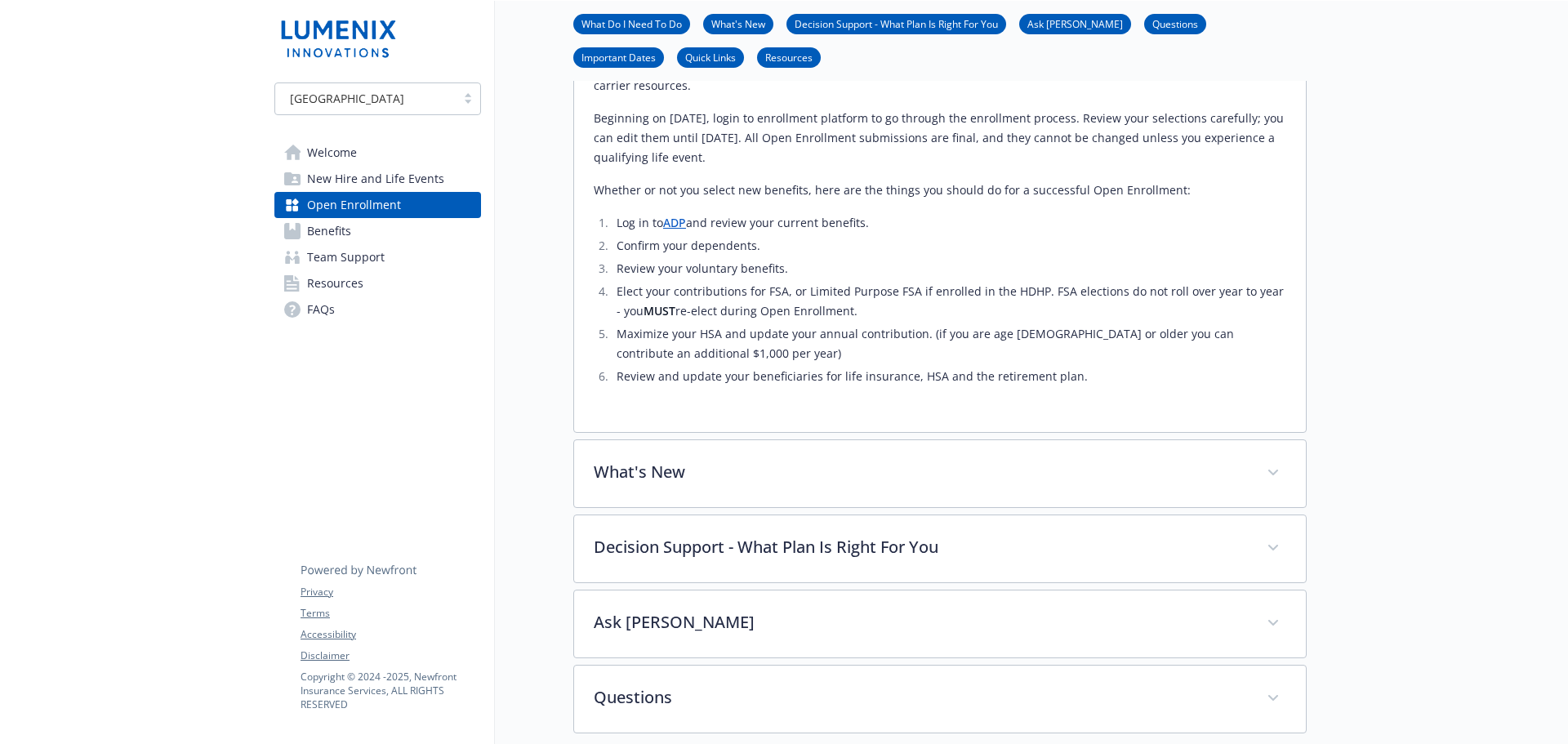
scroll to position [816, 0]
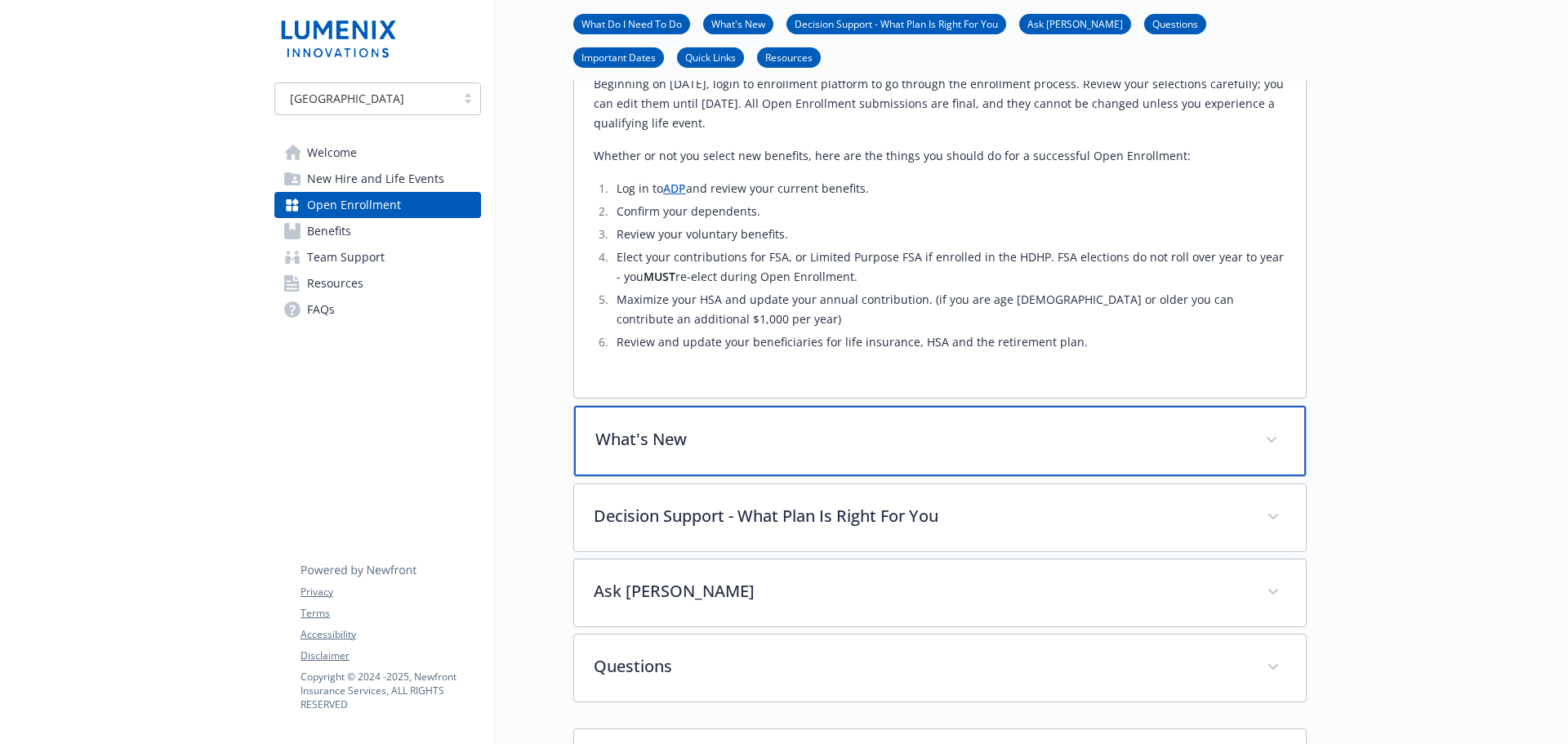
click at [801, 451] on p "What's New" at bounding box center [920, 439] width 650 height 25
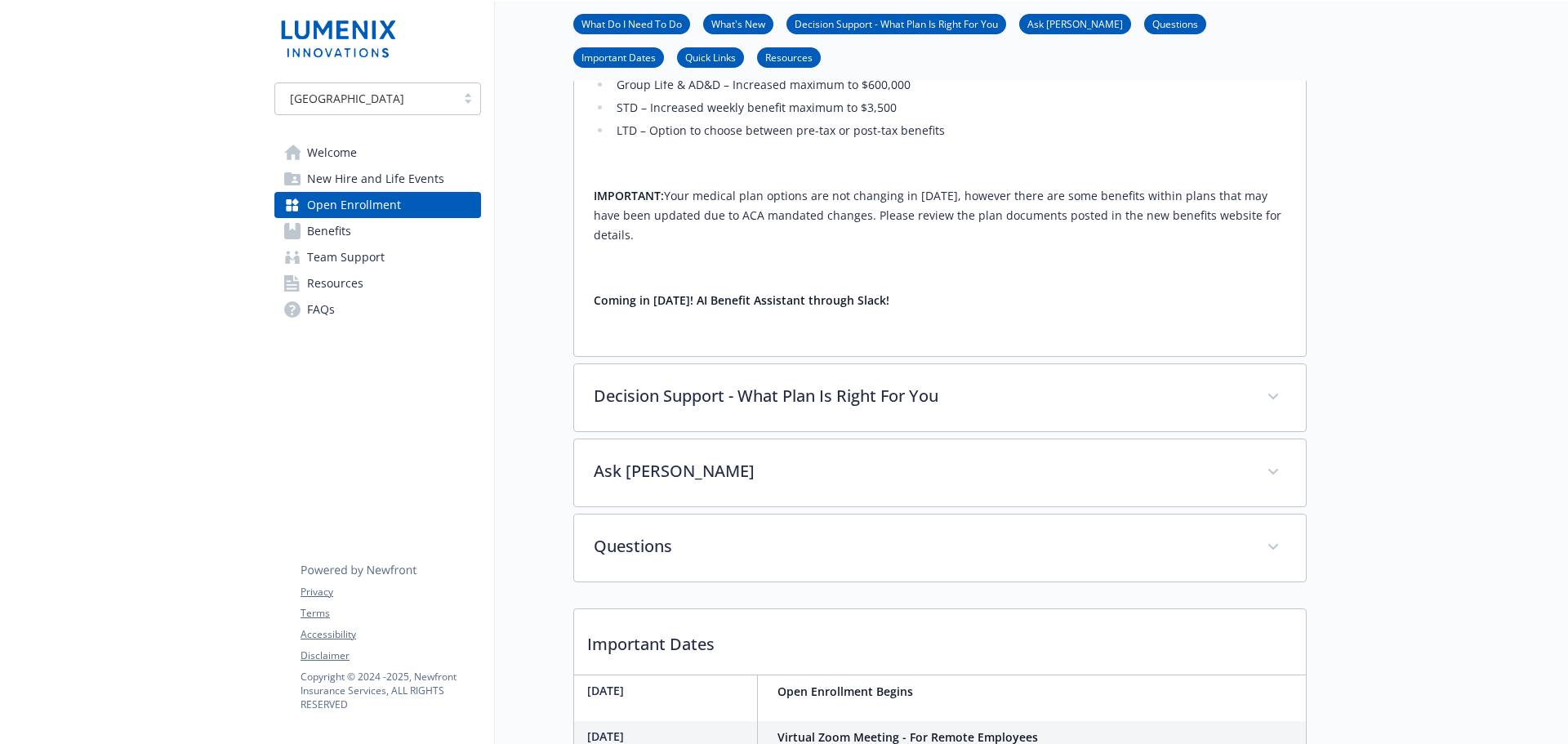
scroll to position [1469, 0]
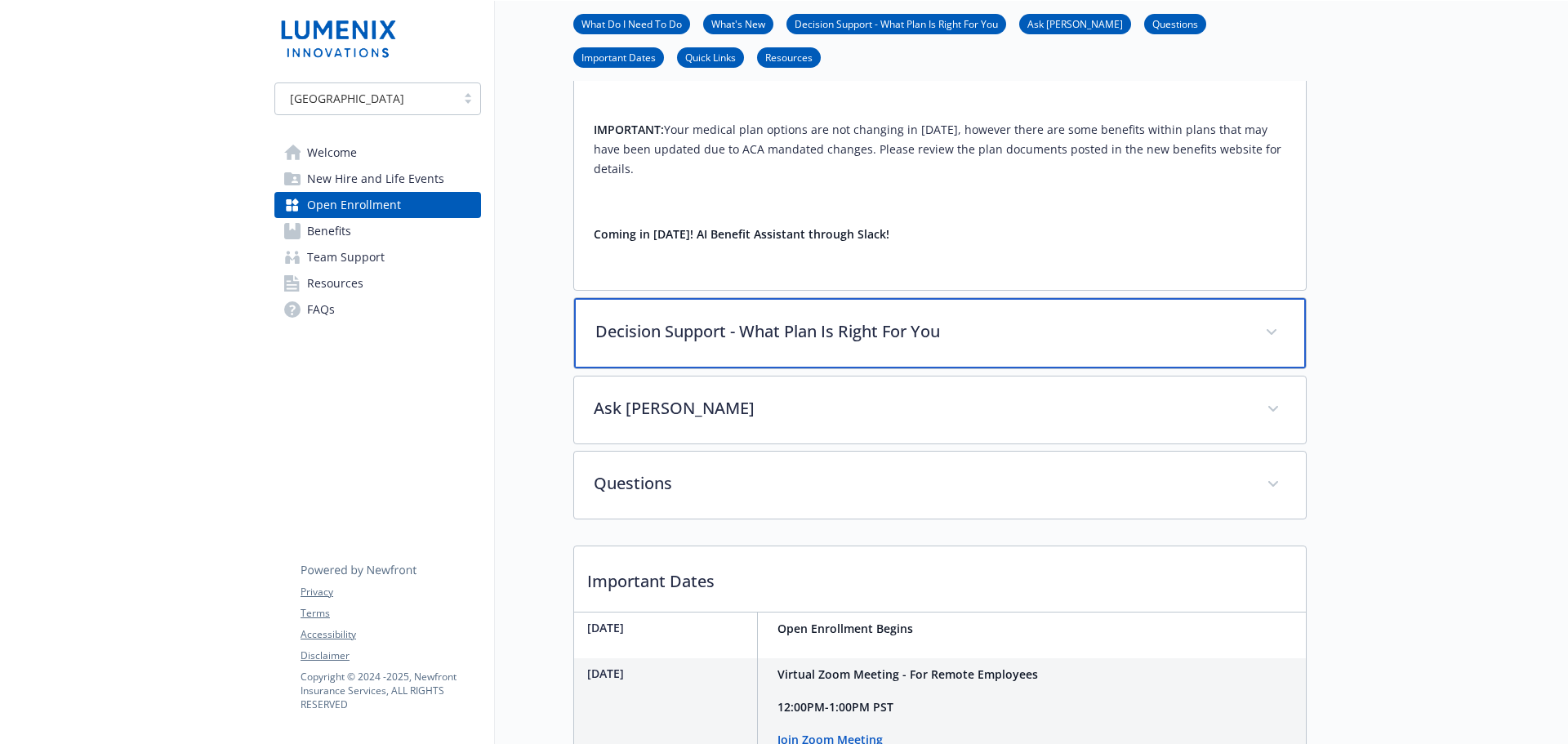
click at [957, 368] on div "Decision Support - What Plan Is Right For You" at bounding box center [939, 333] width 731 height 70
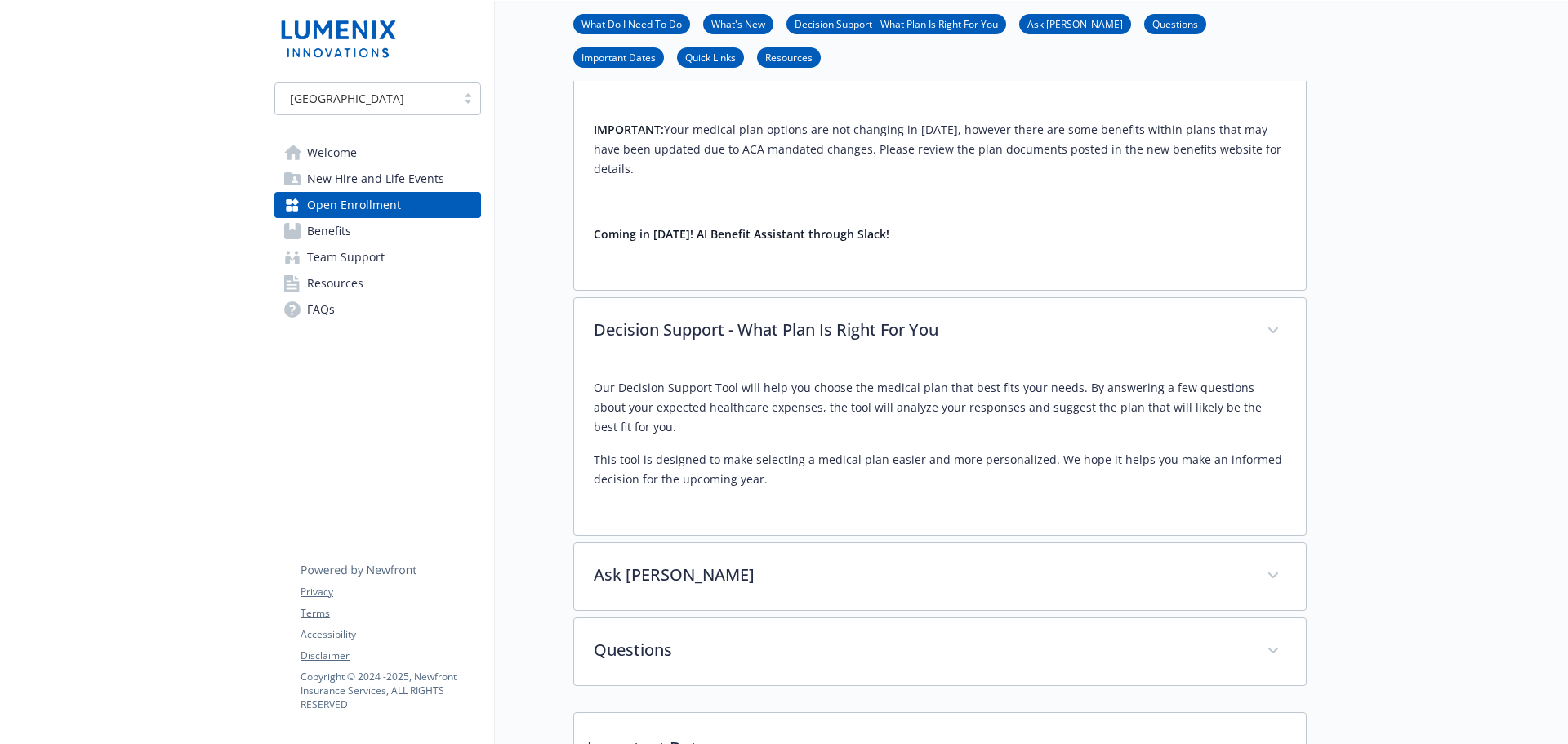
click at [307, 231] on link "Benefits" at bounding box center [377, 231] width 206 height 27
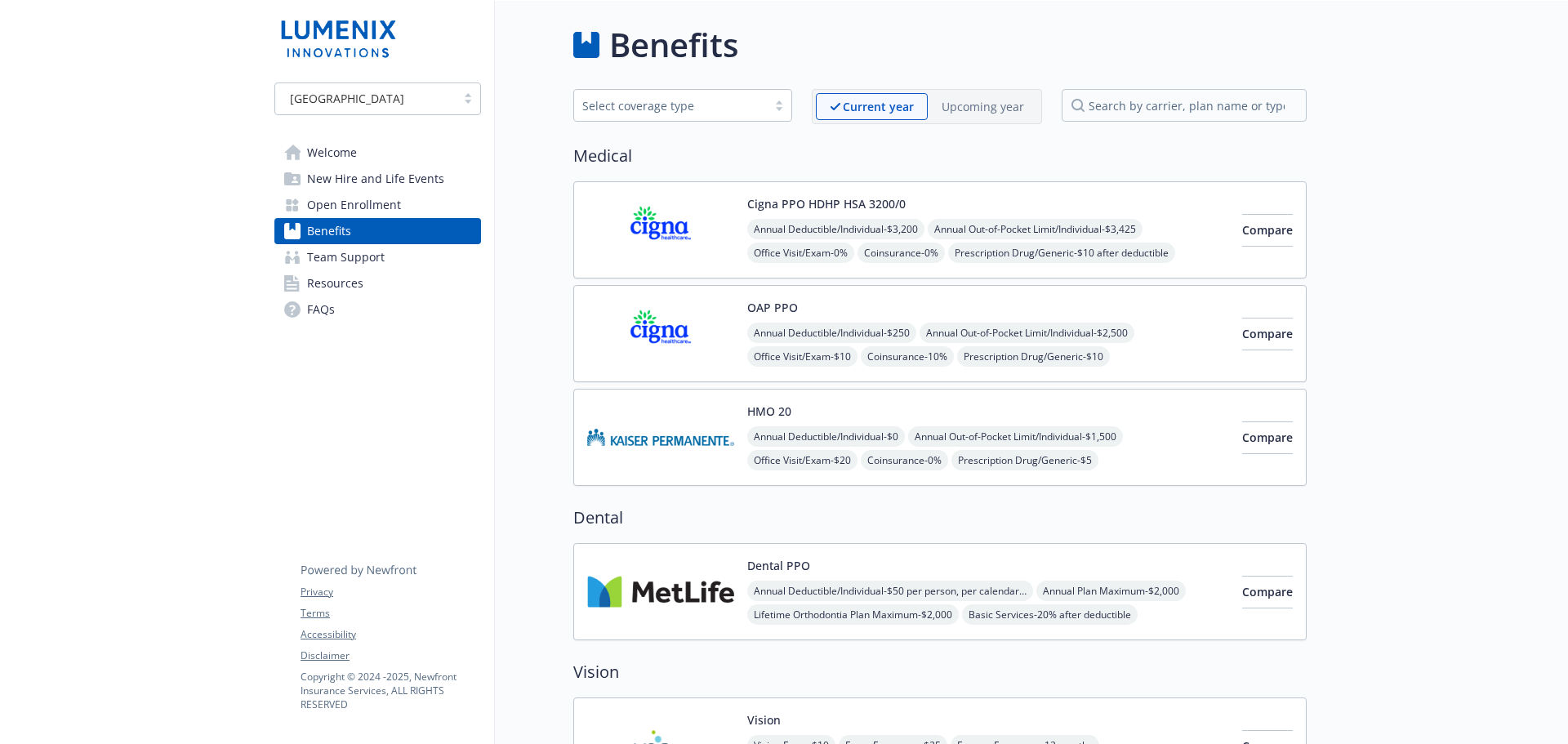
click at [352, 150] on span "Welcome" at bounding box center [331, 152] width 50 height 27
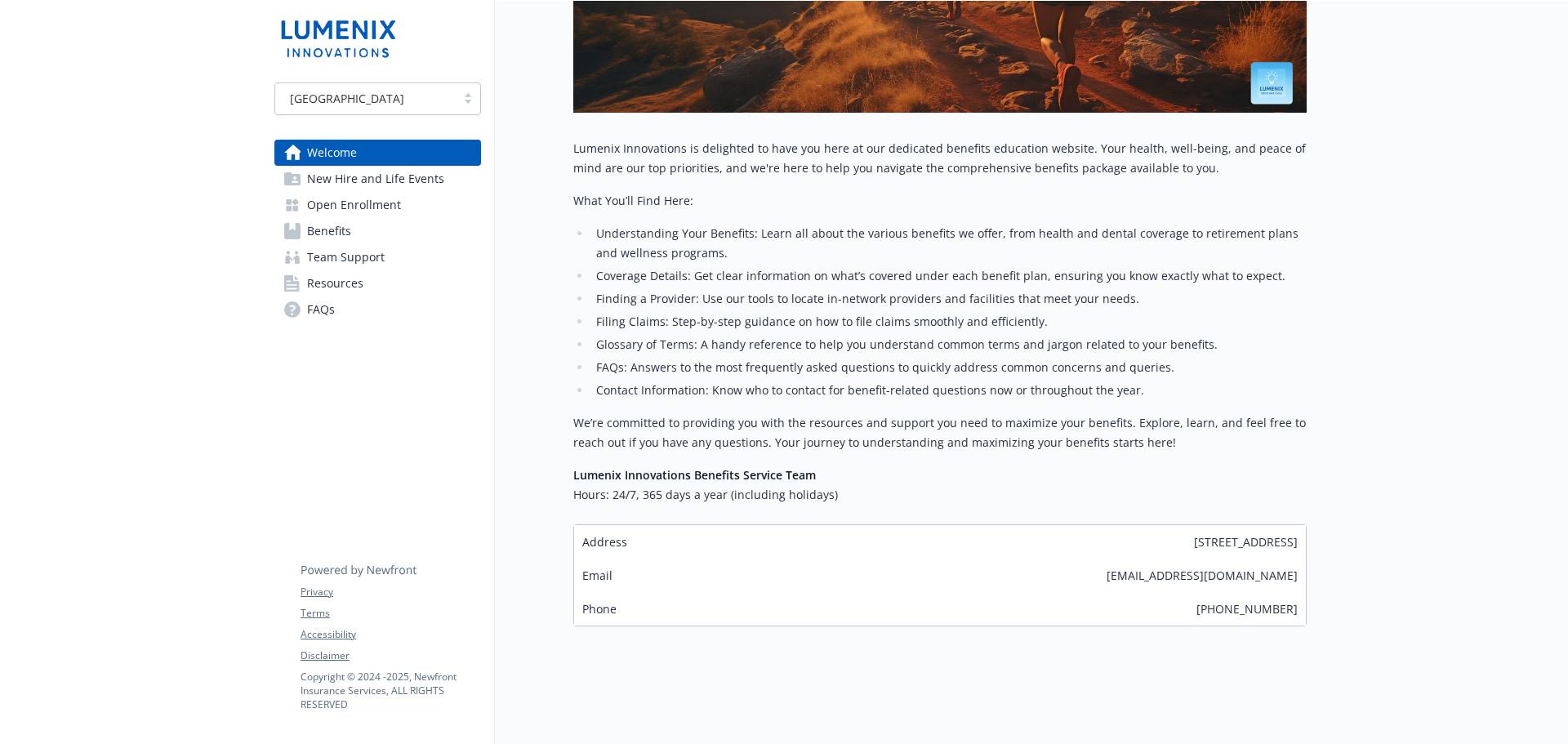
scroll to position [287, 0]
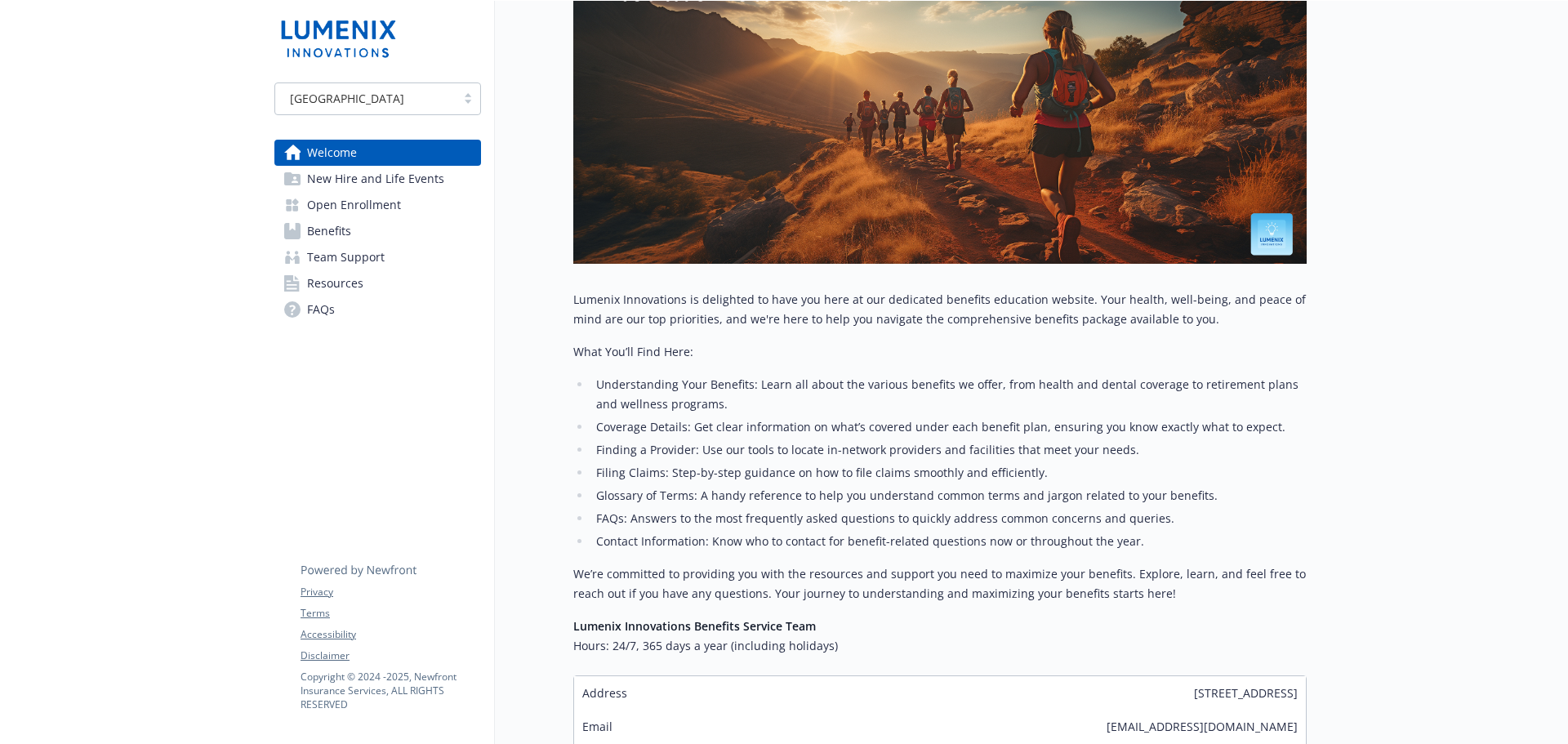
click at [464, 93] on div at bounding box center [468, 98] width 25 height 13
click at [470, 94] on div at bounding box center [468, 98] width 25 height 13
drag, startPoint x: 330, startPoint y: 236, endPoint x: 343, endPoint y: 239, distance: 13.3
click at [331, 236] on span "Benefits" at bounding box center [328, 231] width 44 height 27
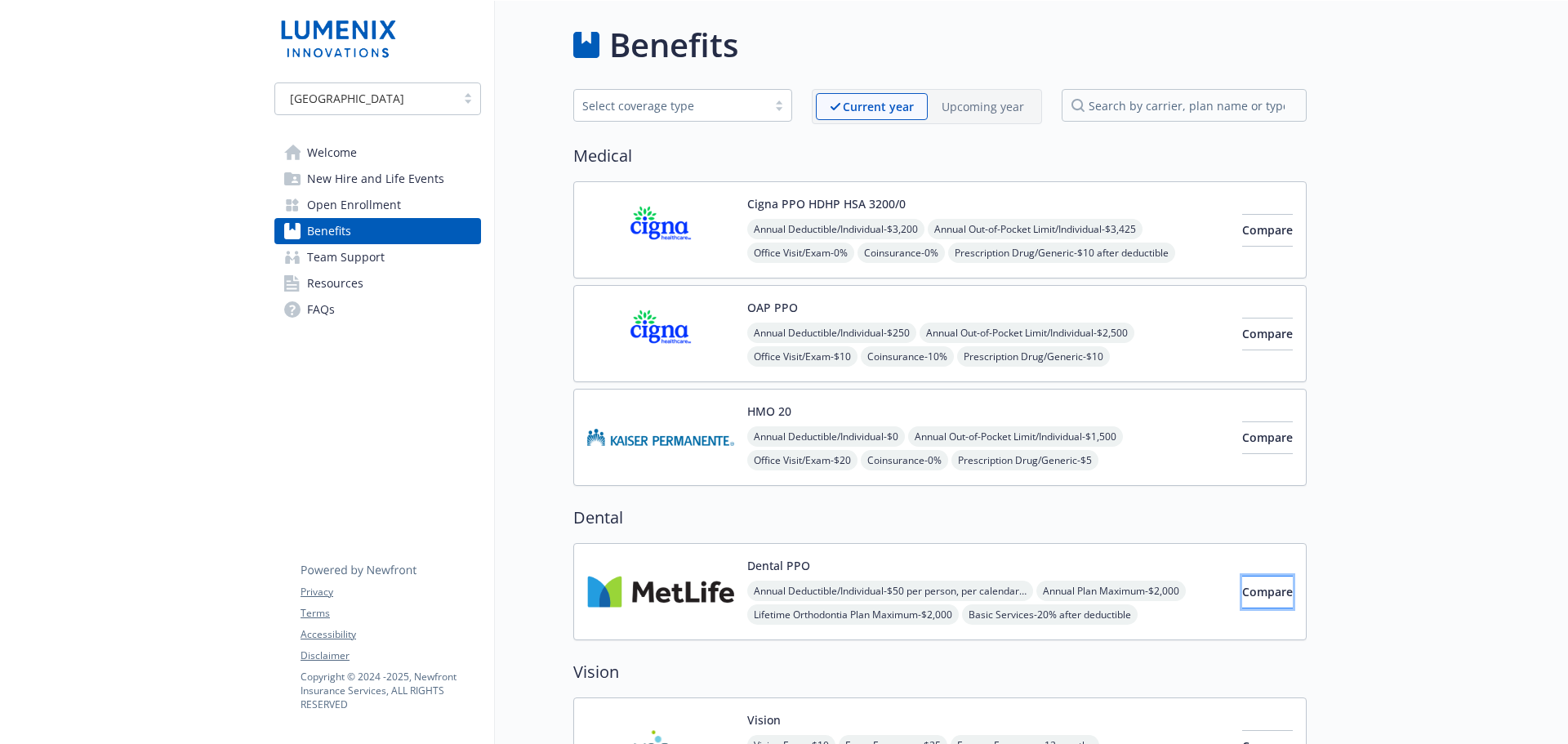
click at [1242, 594] on span "Compare" at bounding box center [1267, 592] width 51 height 15
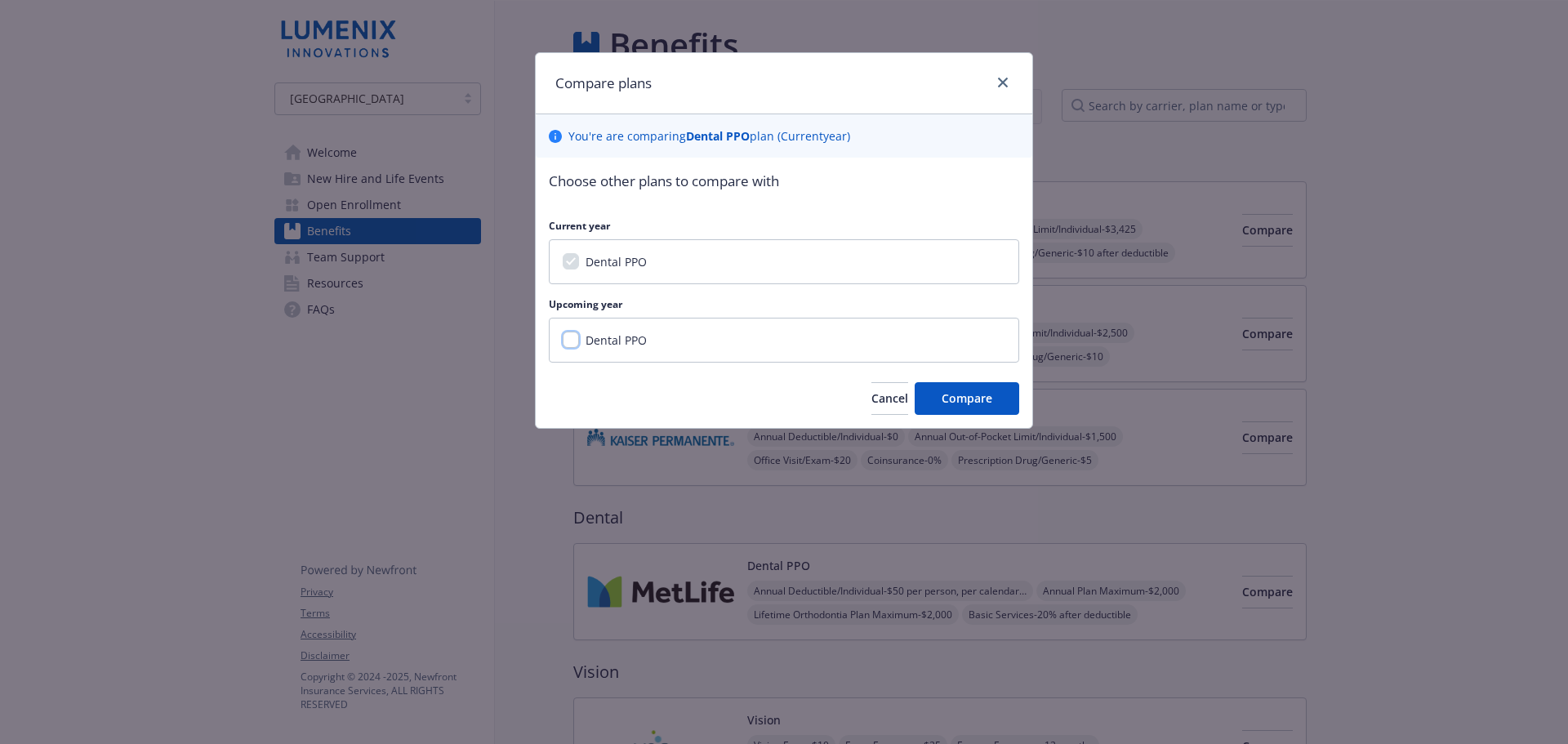
drag, startPoint x: 565, startPoint y: 340, endPoint x: 578, endPoint y: 347, distance: 14.8
click at [566, 340] on input "Dental PPO" at bounding box center [570, 339] width 16 height 16
checkbox input "true"
click at [990, 402] on span "Compare" at bounding box center [966, 398] width 51 height 15
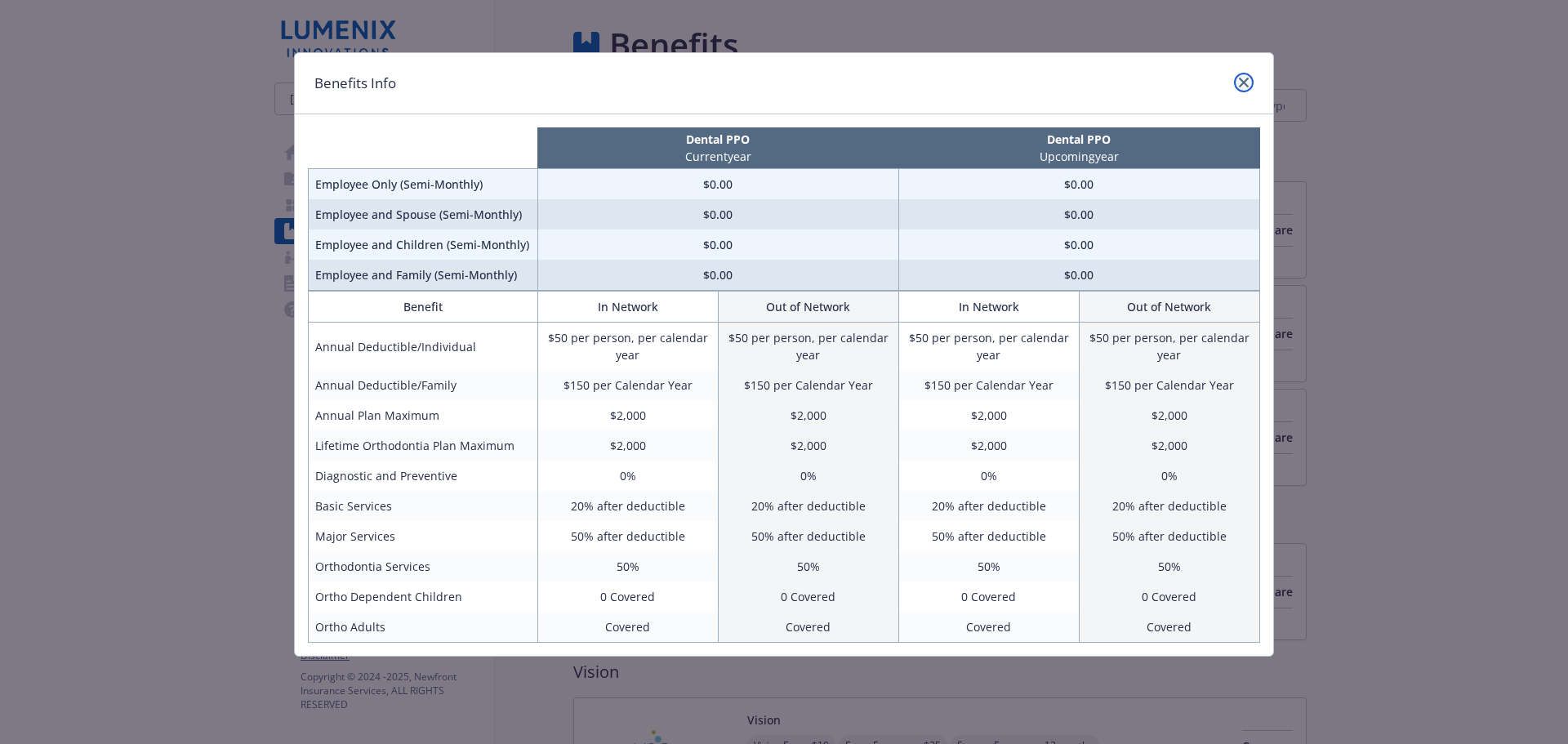
click at [1235, 80] on link "close" at bounding box center [1243, 82] width 20 height 20
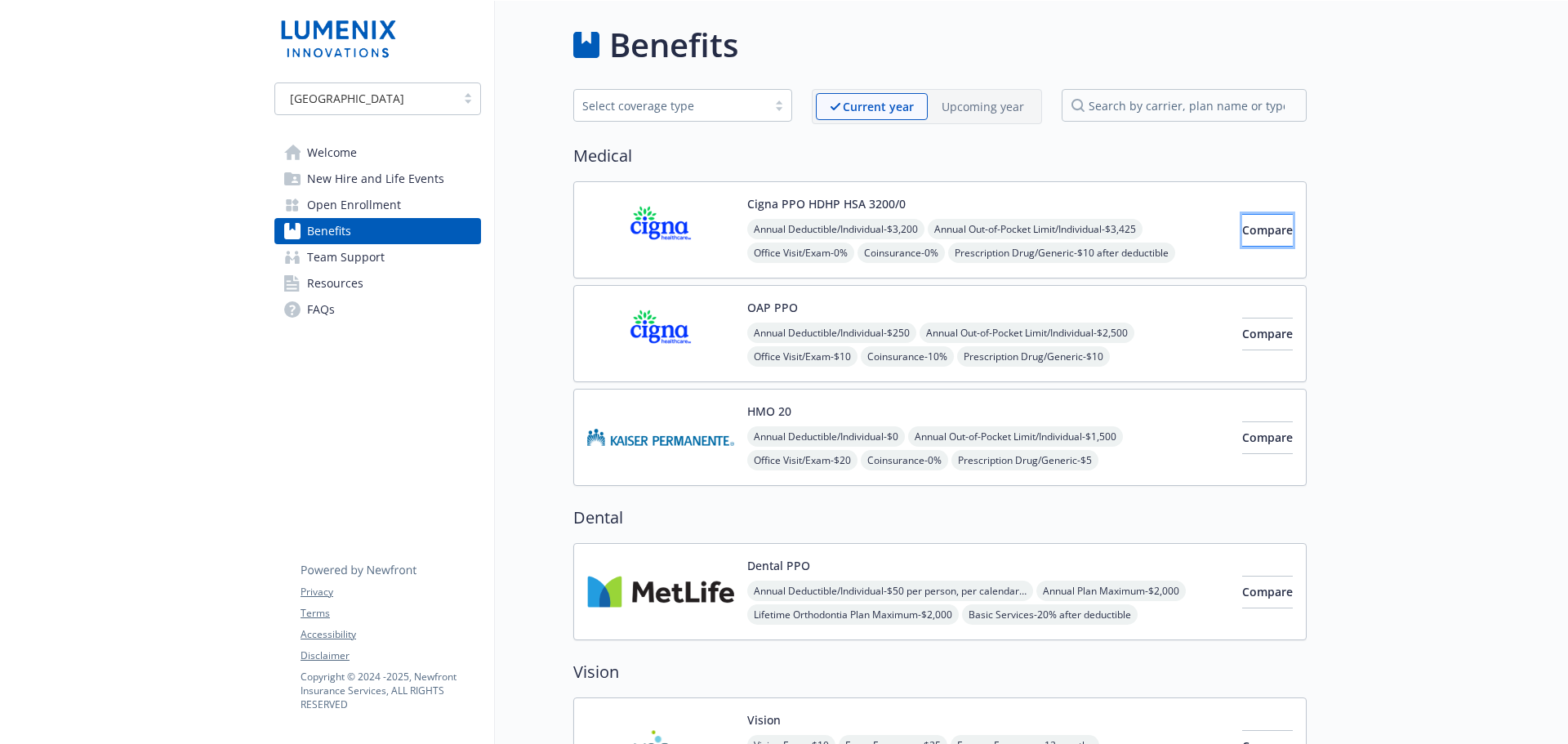
click at [1242, 223] on span "Compare" at bounding box center [1267, 229] width 51 height 15
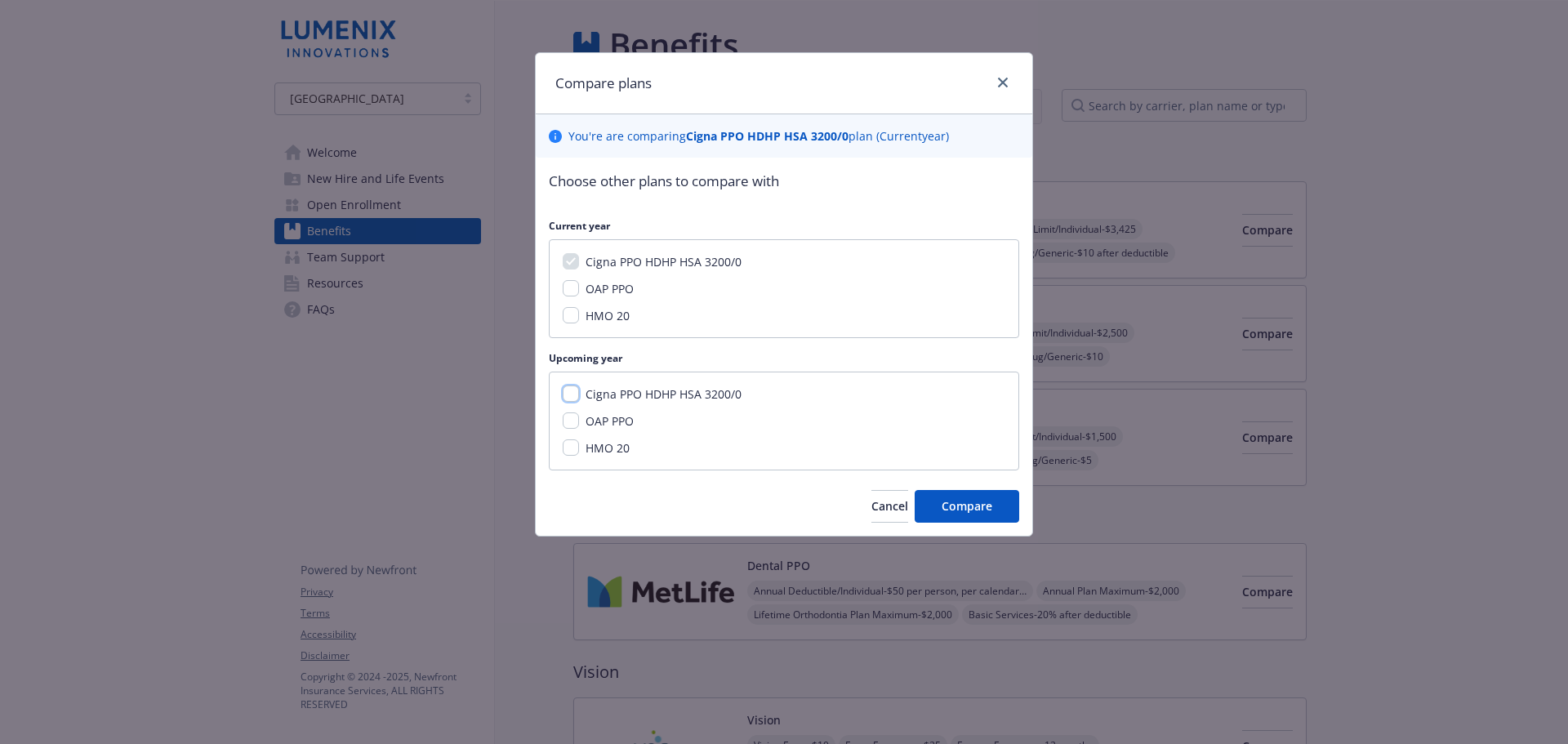
drag, startPoint x: 563, startPoint y: 386, endPoint x: 553, endPoint y: 408, distance: 24.2
click at [563, 387] on input "Cigna PPO HDHP HSA 3200/0" at bounding box center [570, 393] width 16 height 16
checkbox input "true"
click at [575, 424] on input "OAP PPO" at bounding box center [570, 420] width 16 height 16
checkbox input "true"
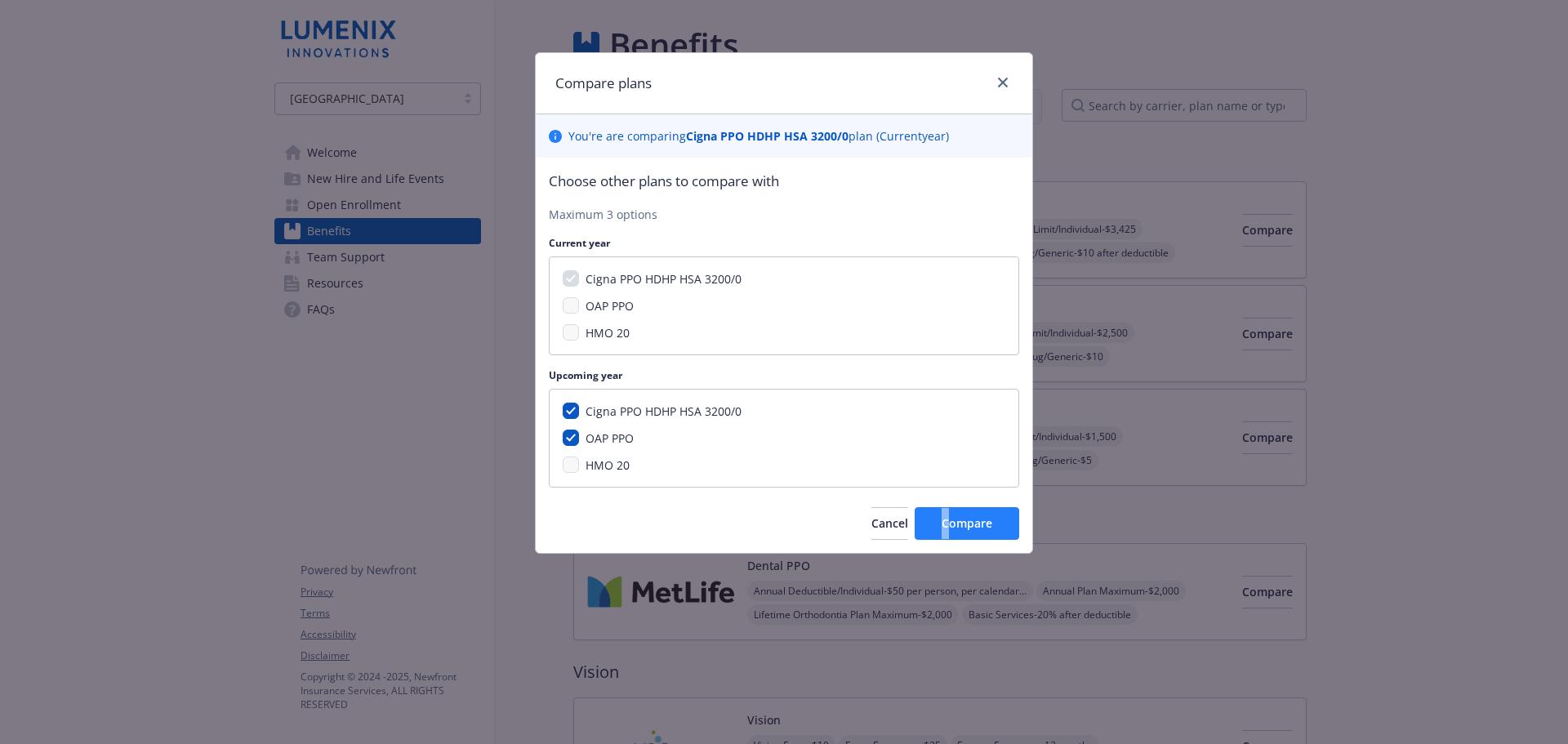
drag, startPoint x: 940, startPoint y: 509, endPoint x: 955, endPoint y: 516, distance: 16.6
click at [948, 515] on div "Choose other plans to compare with Maximum 3 options Current year Cigna PPO HDH…" at bounding box center [784, 354] width 497 height 395
click at [975, 517] on span "Compare" at bounding box center [966, 523] width 51 height 15
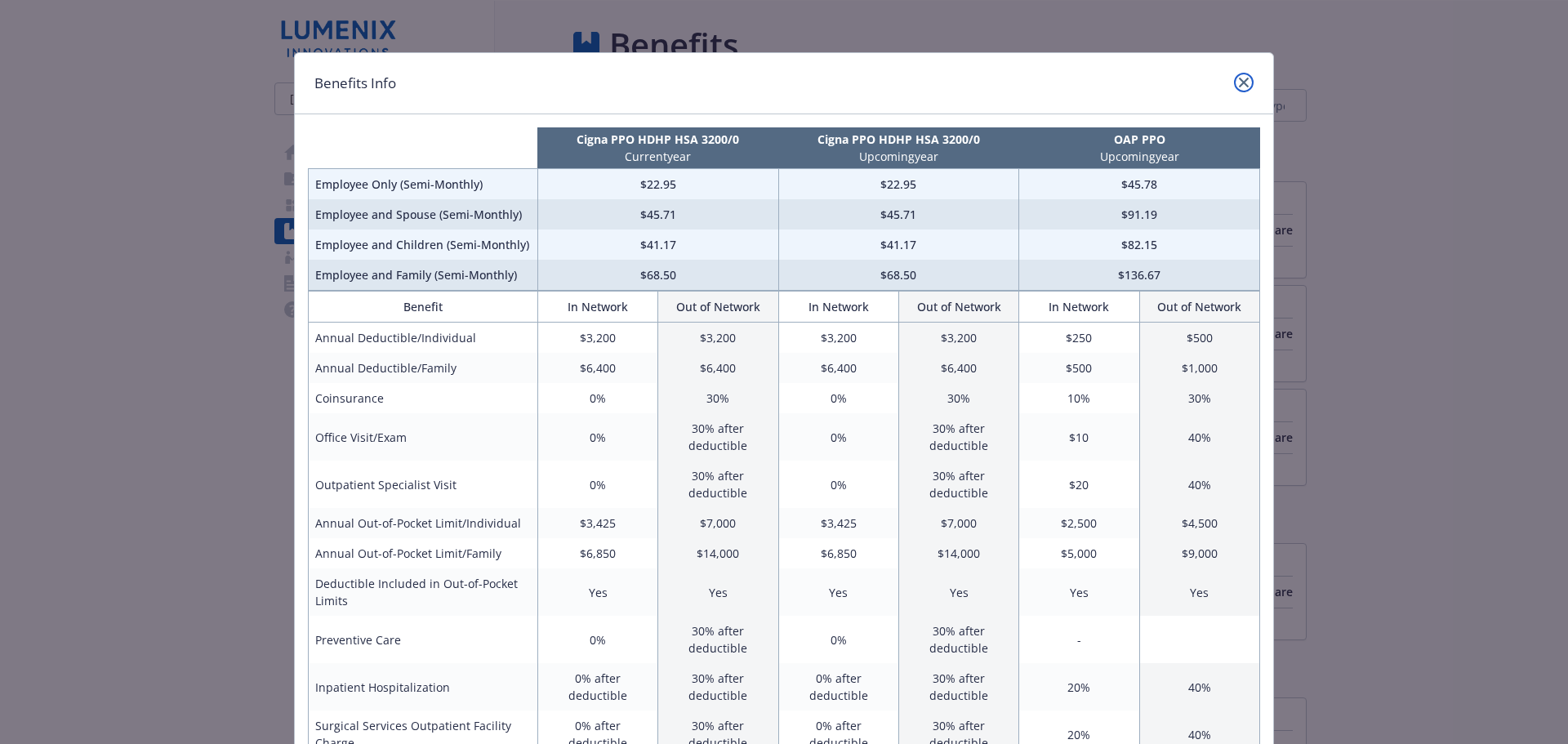
click at [1243, 80] on link "close" at bounding box center [1243, 82] width 20 height 20
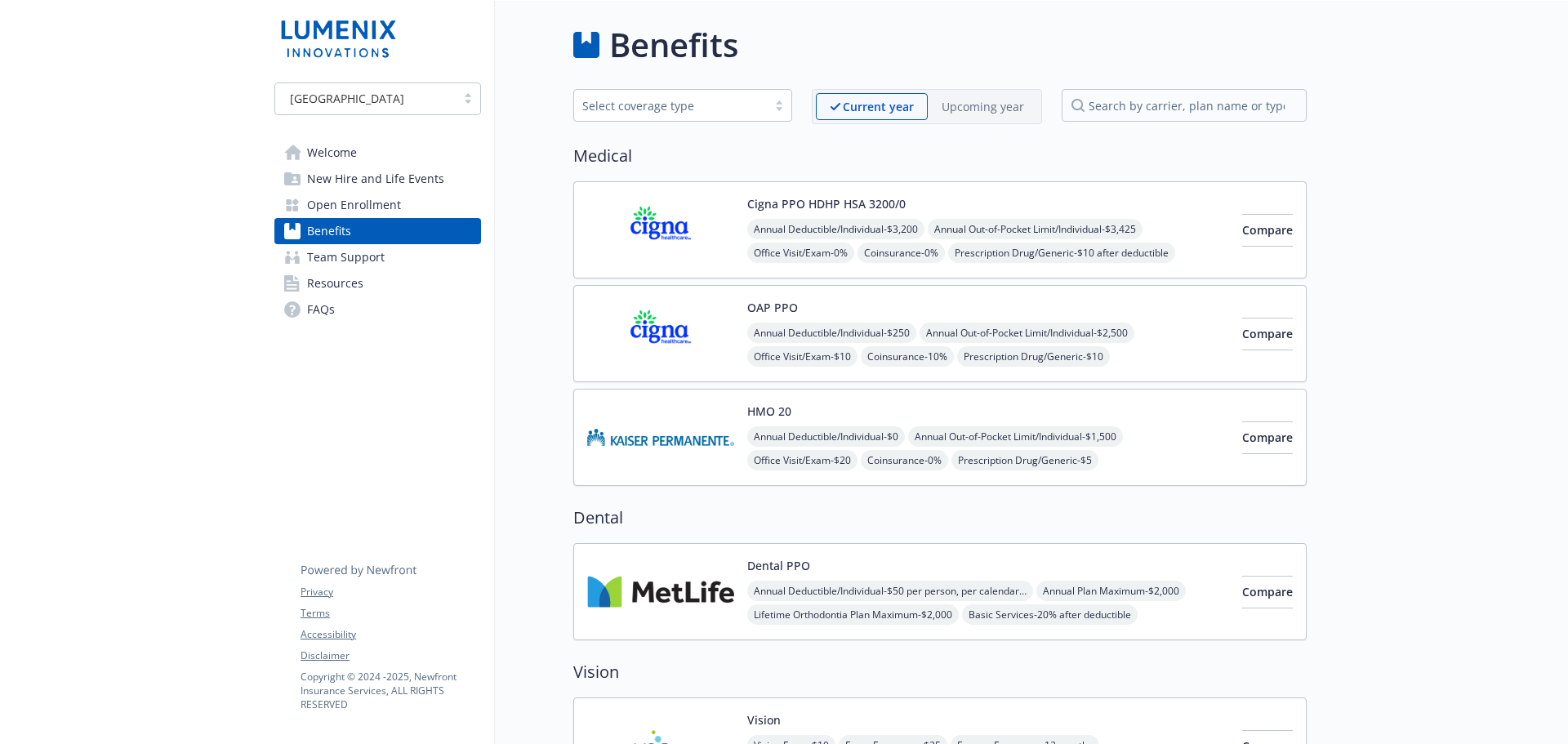
click at [346, 257] on span "Team Support" at bounding box center [345, 257] width 78 height 27
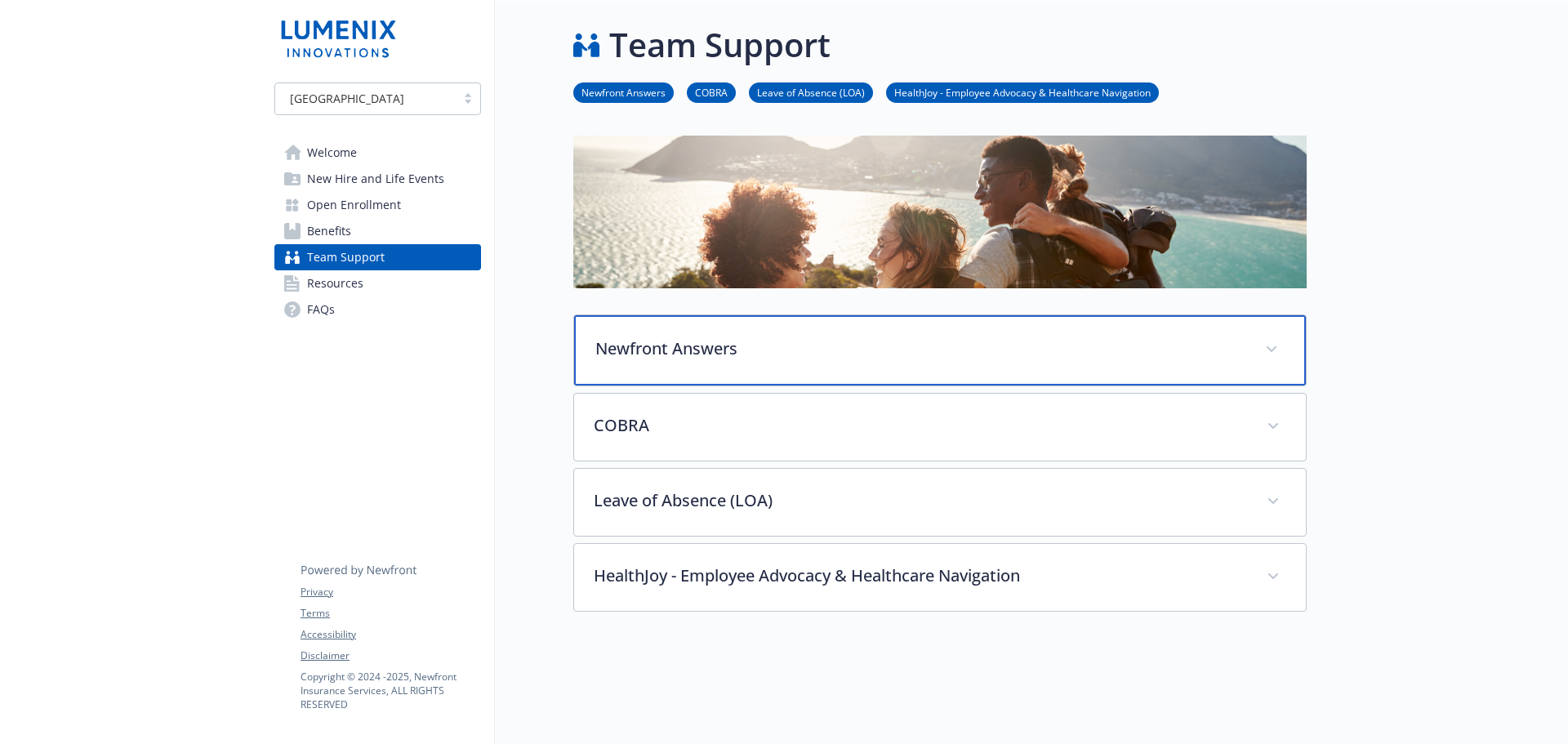
click at [790, 339] on p "Newfront Answers" at bounding box center [920, 348] width 650 height 25
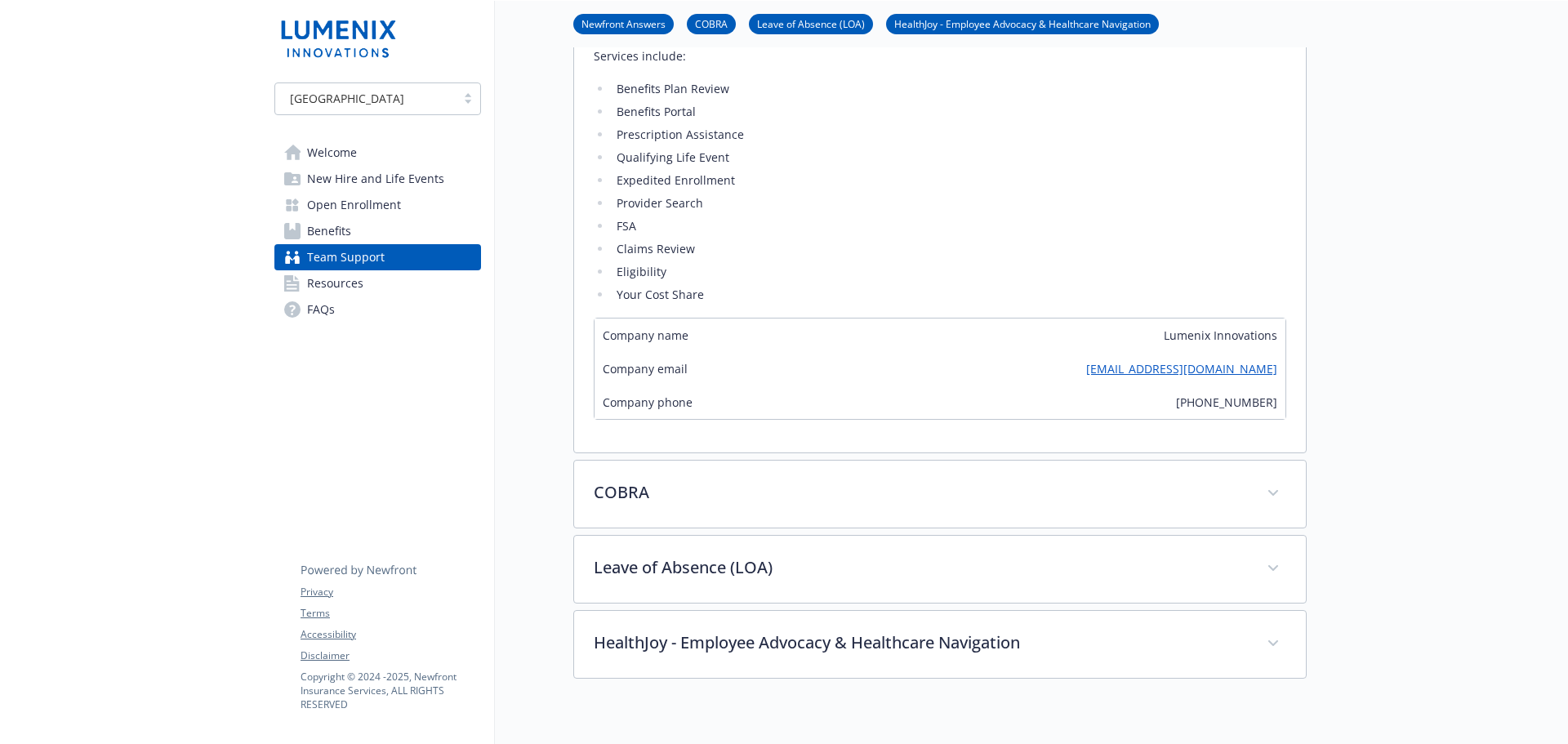
scroll to position [490, 0]
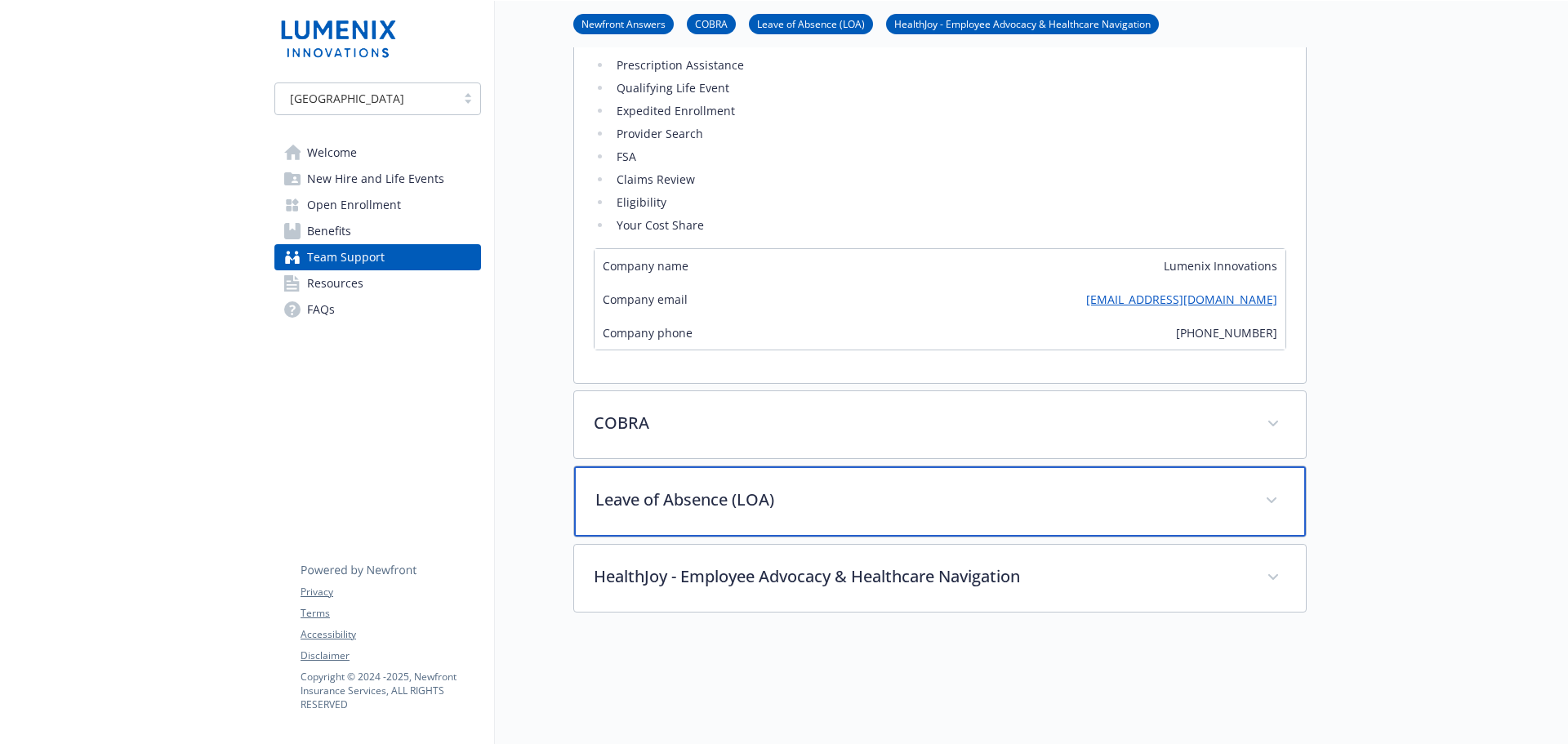
click at [820, 503] on p "Leave of Absence (LOA)" at bounding box center [920, 499] width 650 height 25
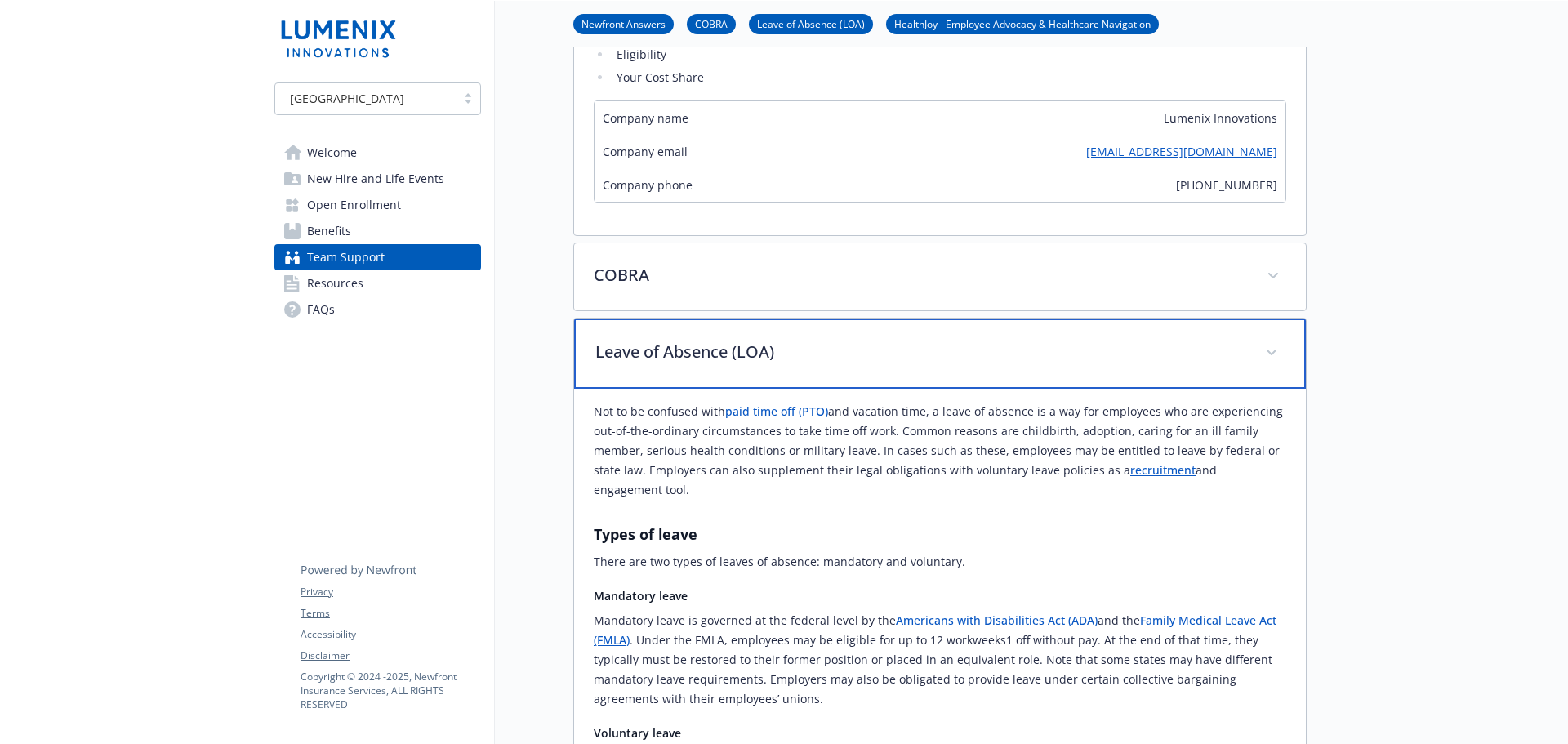
scroll to position [653, 0]
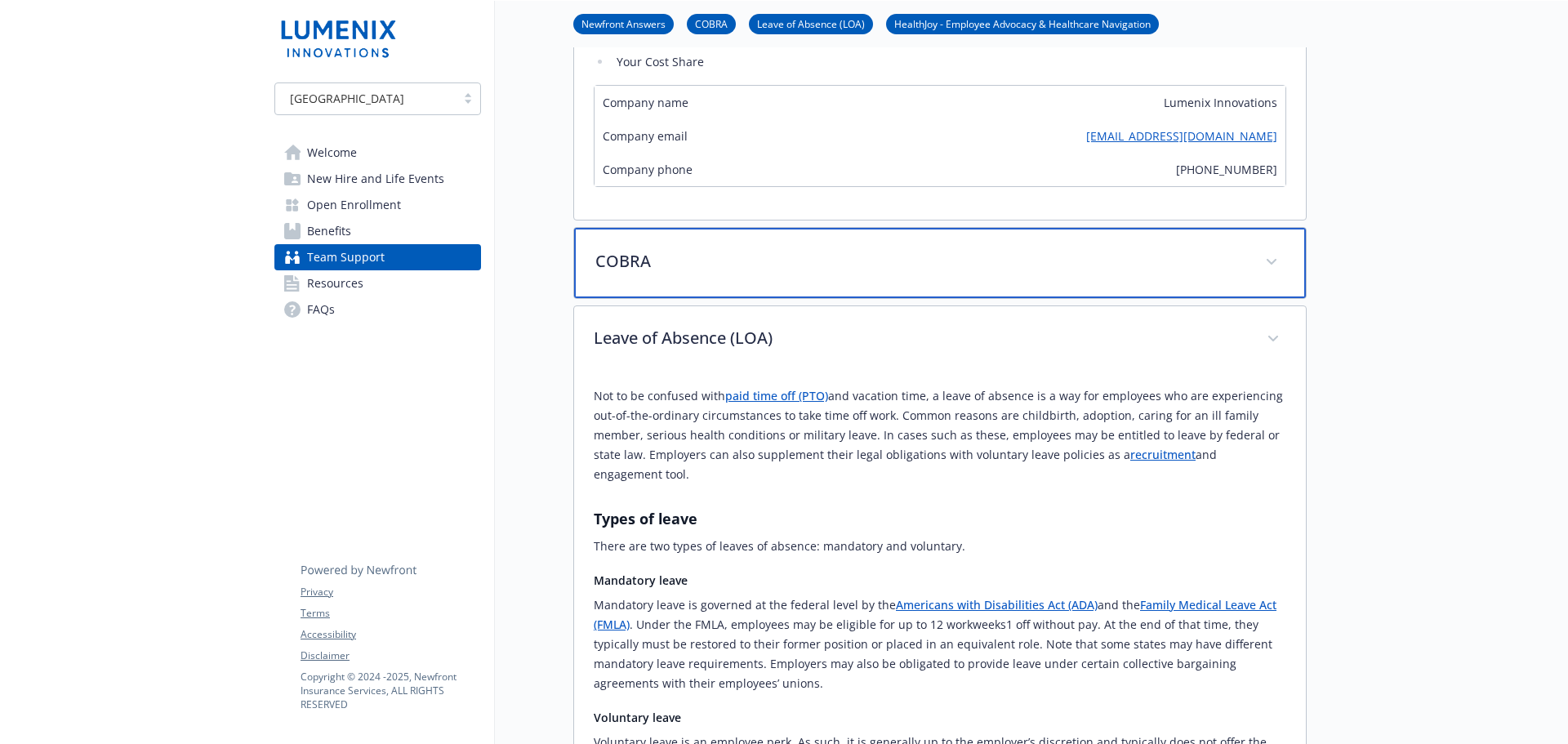
click at [706, 294] on div "COBRA" at bounding box center [939, 263] width 731 height 70
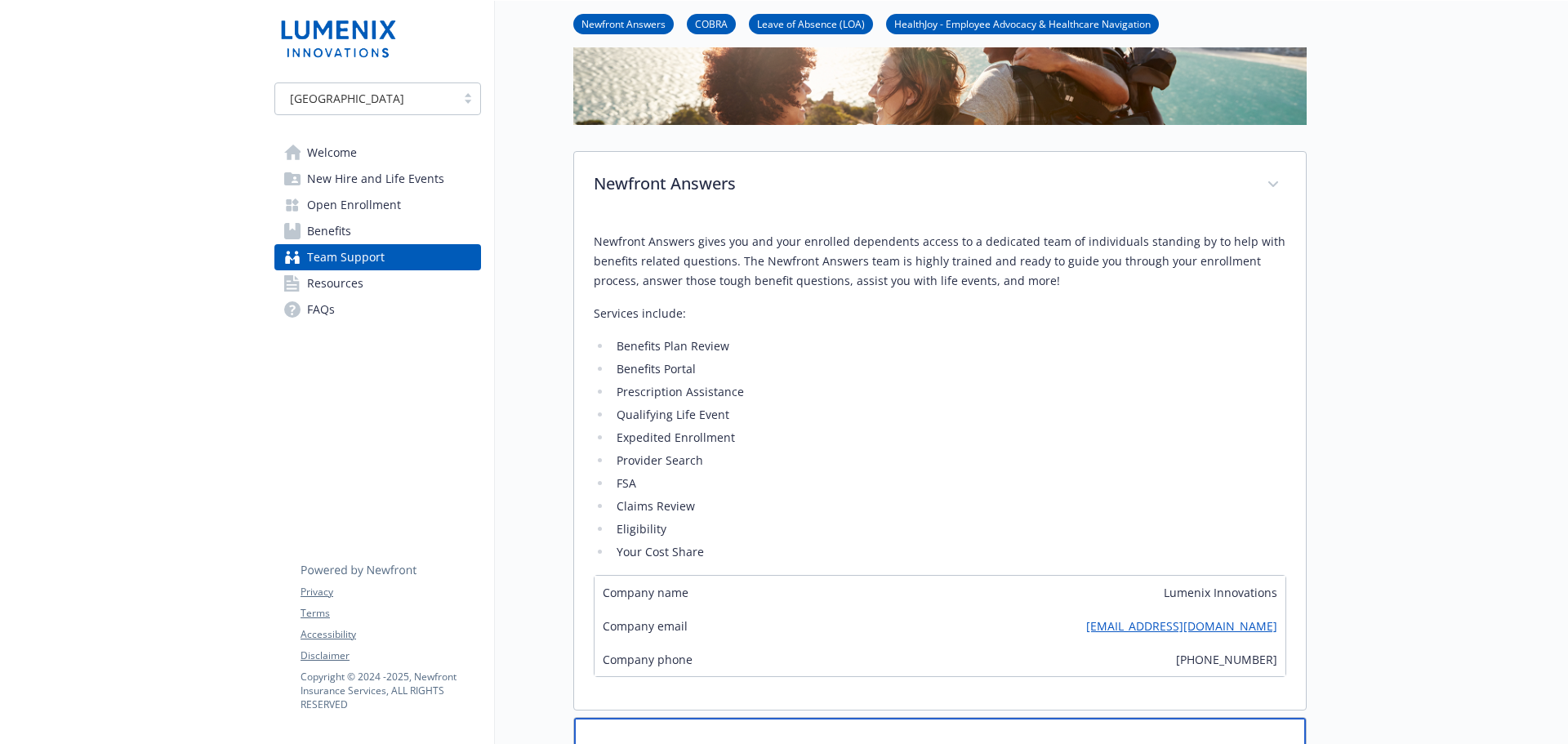
scroll to position [0, 0]
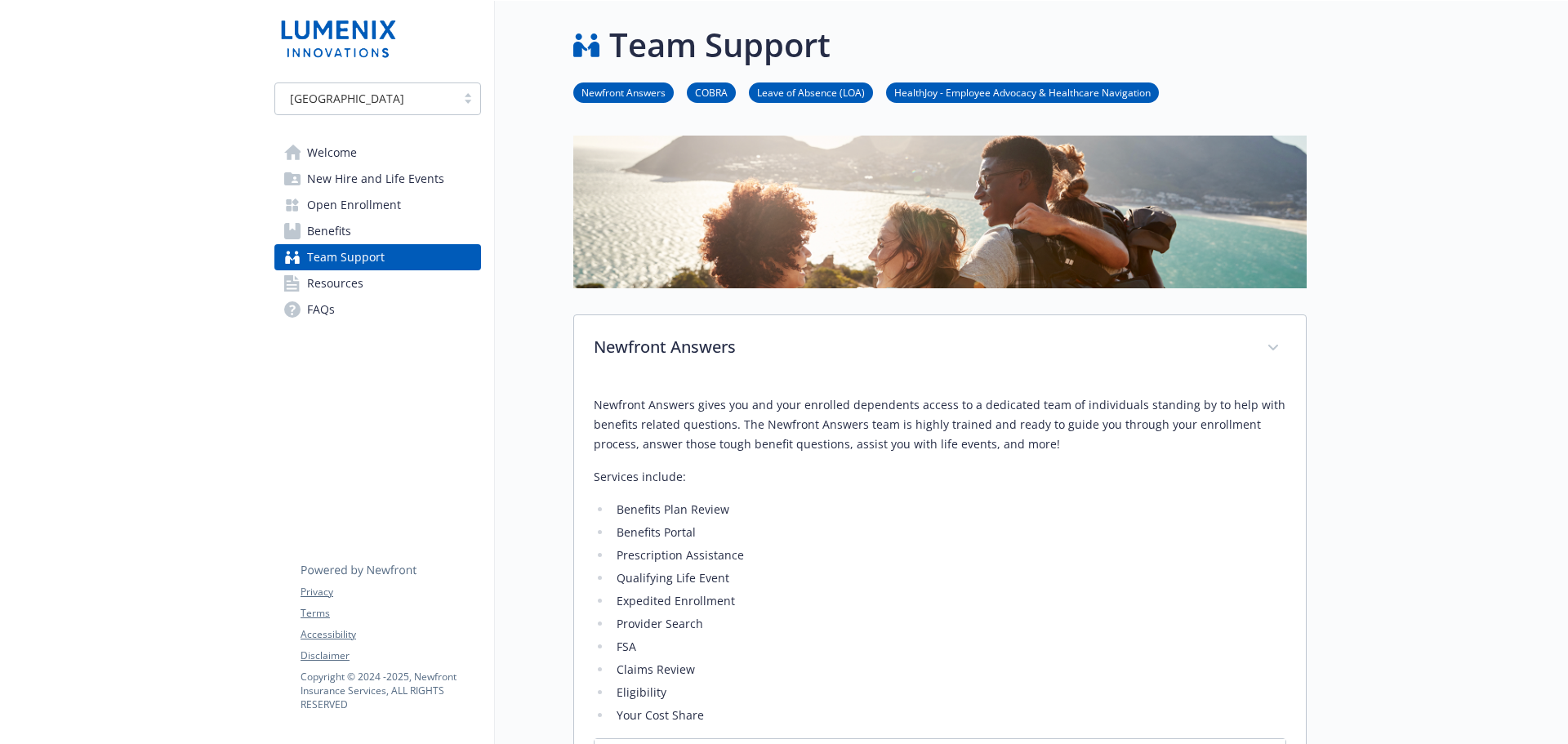
click at [844, 92] on link "Leave of Absence (LOA)" at bounding box center [810, 92] width 124 height 15
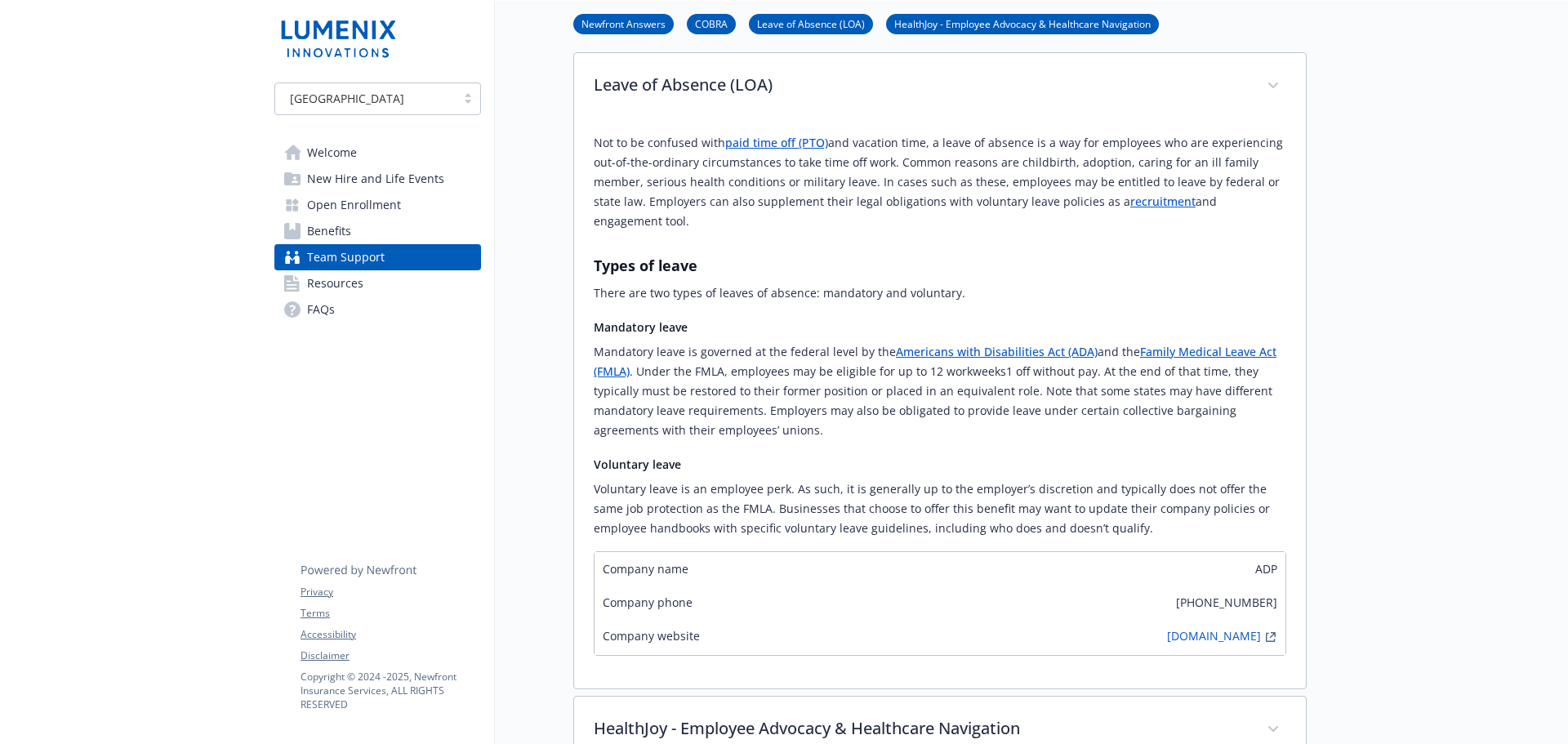
scroll to position [2002, 12]
click at [325, 284] on span "Resources" at bounding box center [335, 283] width 57 height 27
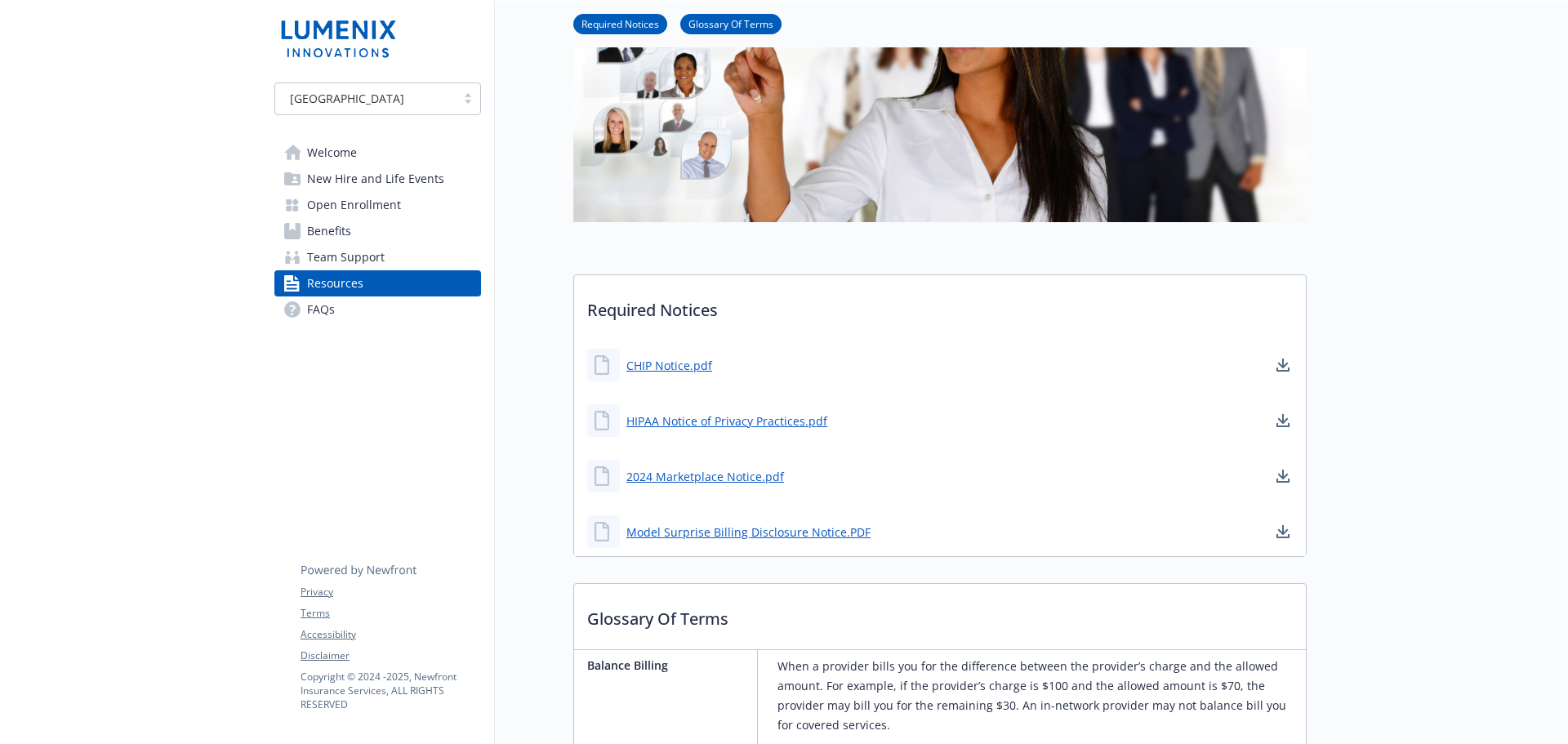
scroll to position [245, 12]
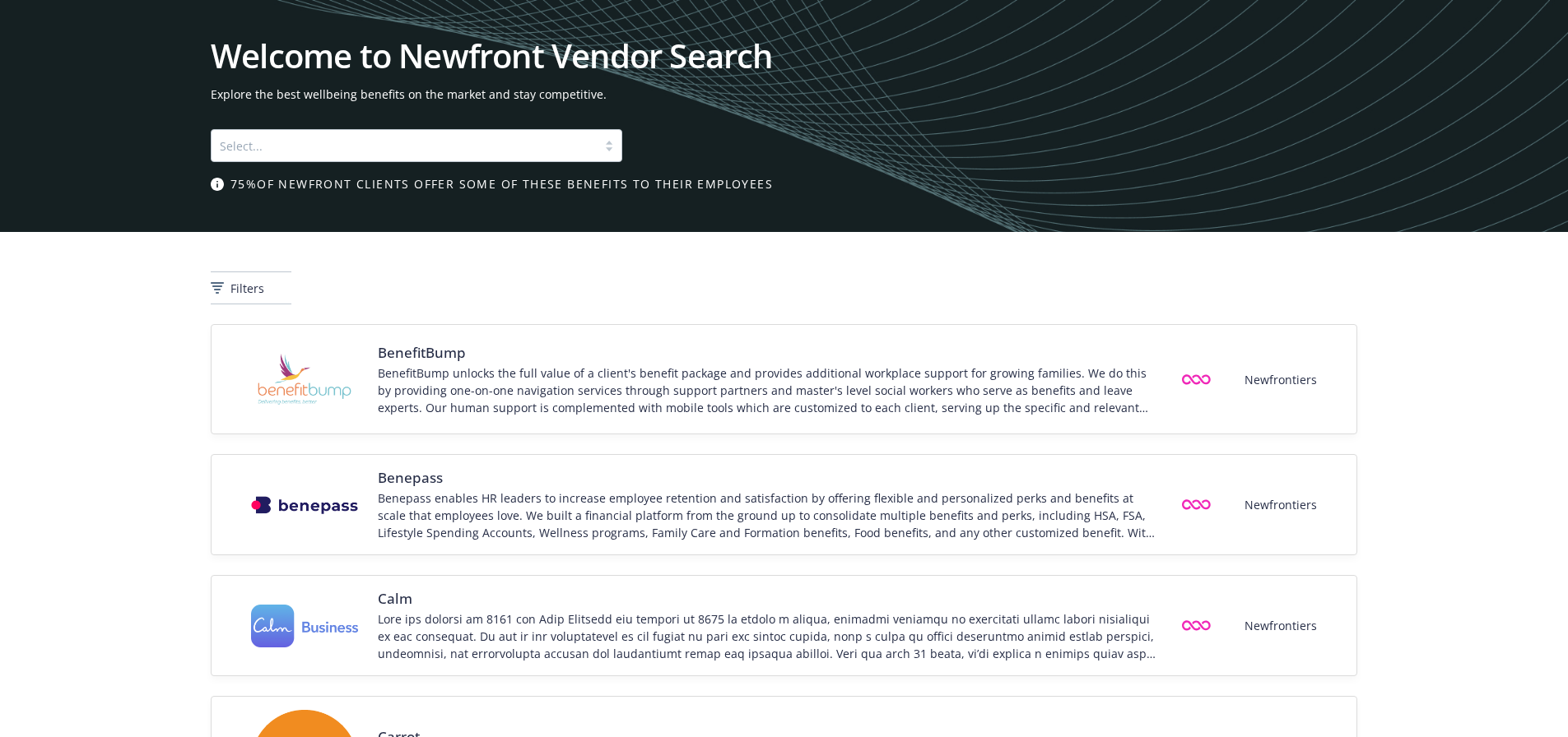
click at [470, 126] on div "Select..." at bounding box center [416, 138] width 412 height 46
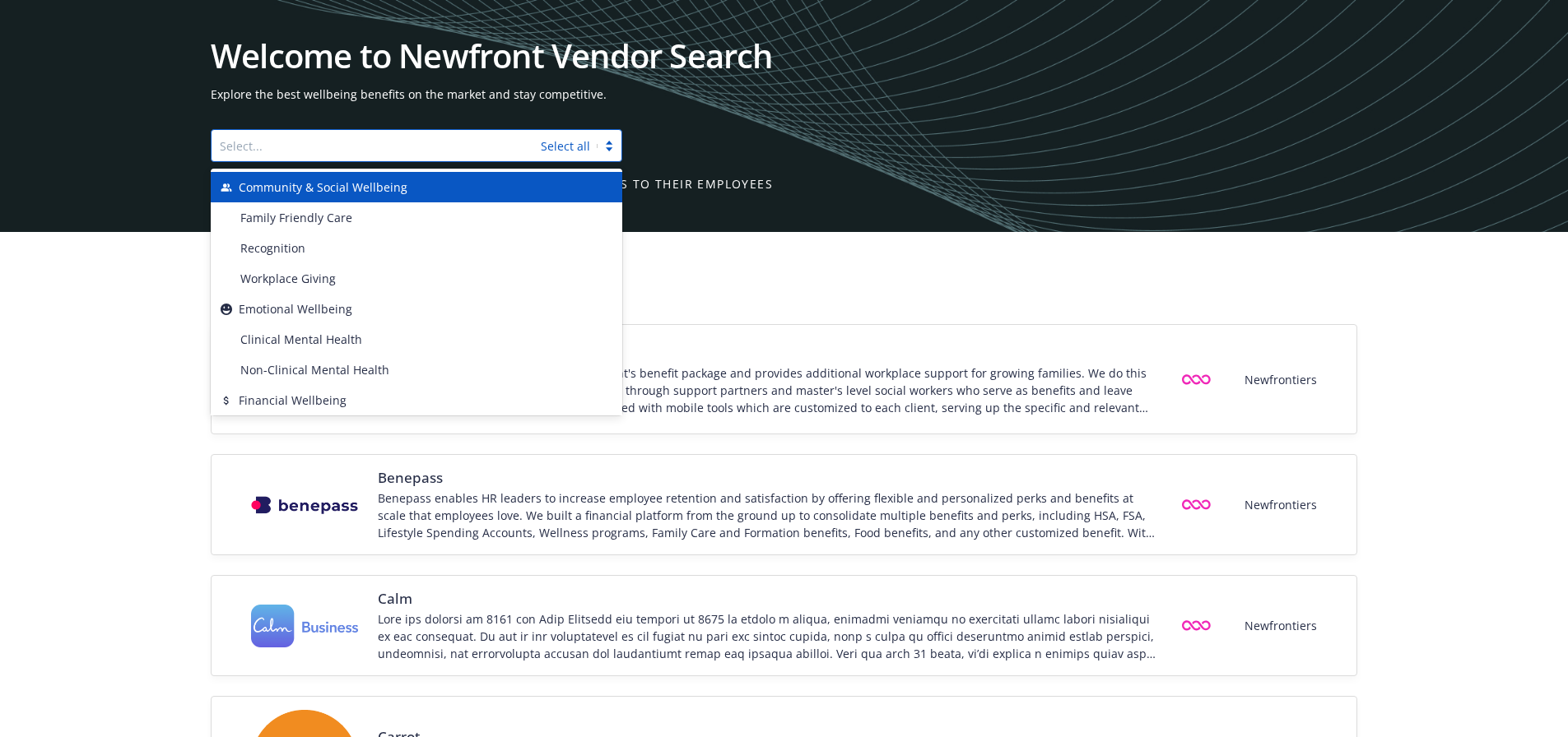
click at [462, 150] on div at bounding box center [376, 145] width 313 height 20
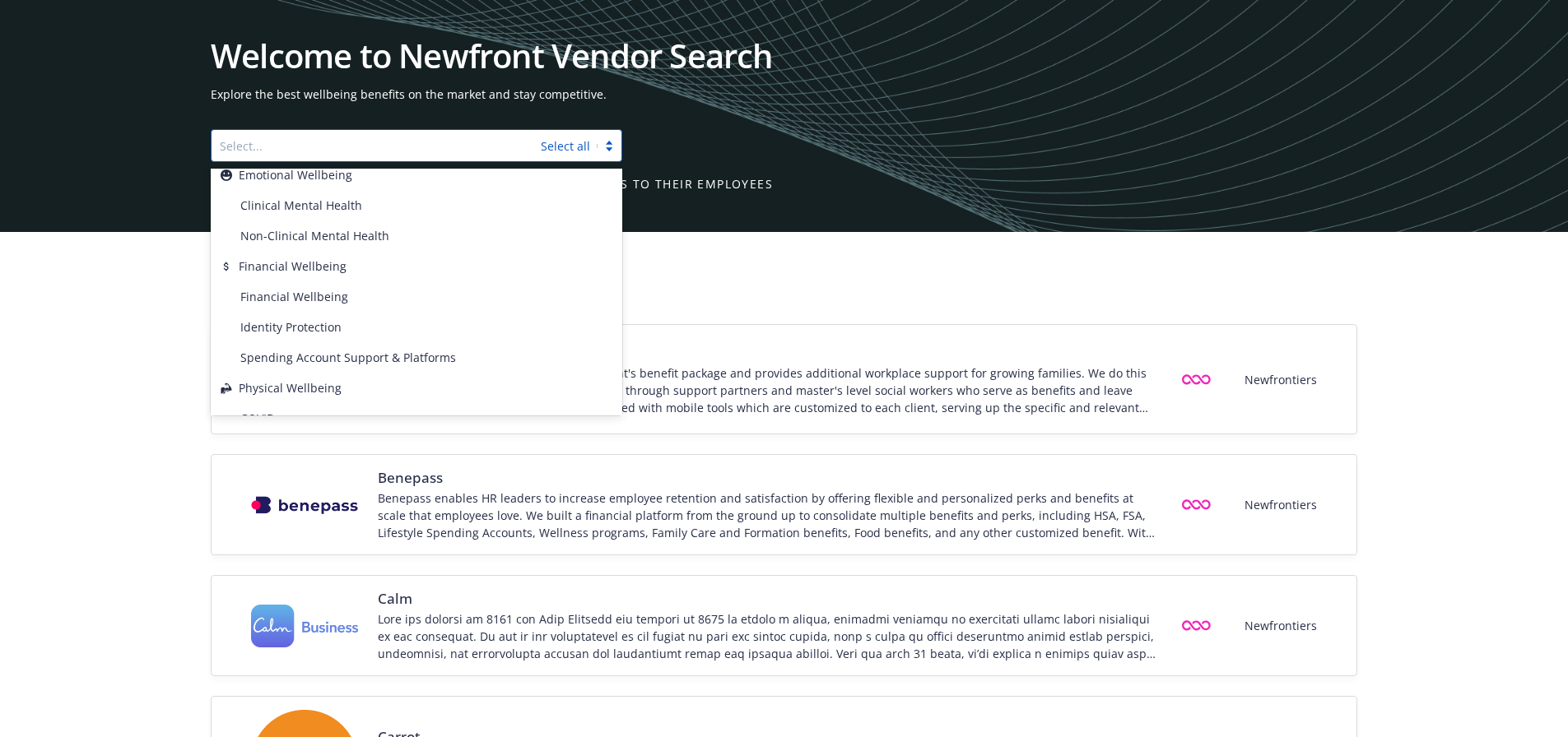
scroll to position [123, 0]
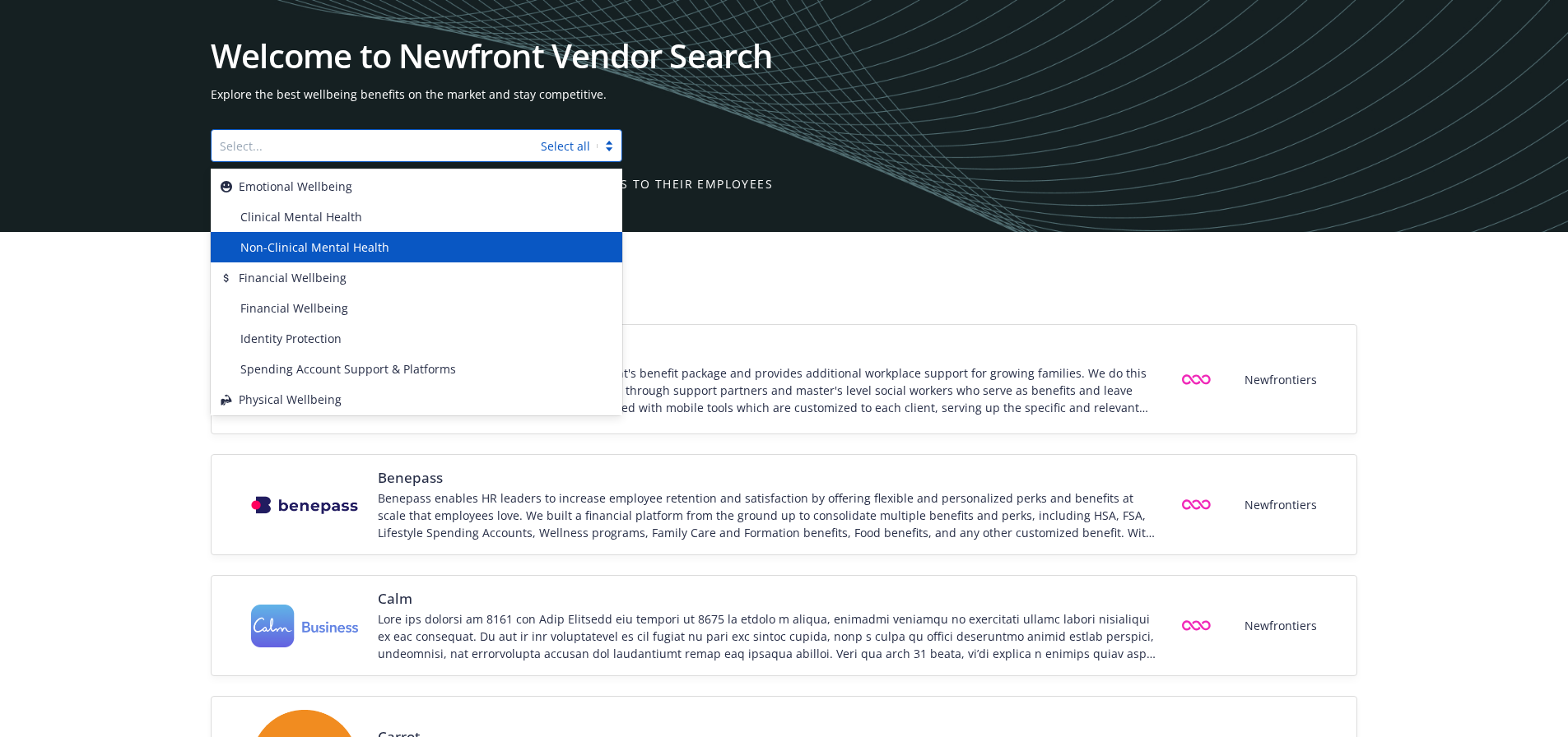
click at [320, 249] on span "Non-Clinical Mental Health" at bounding box center [314, 247] width 149 height 17
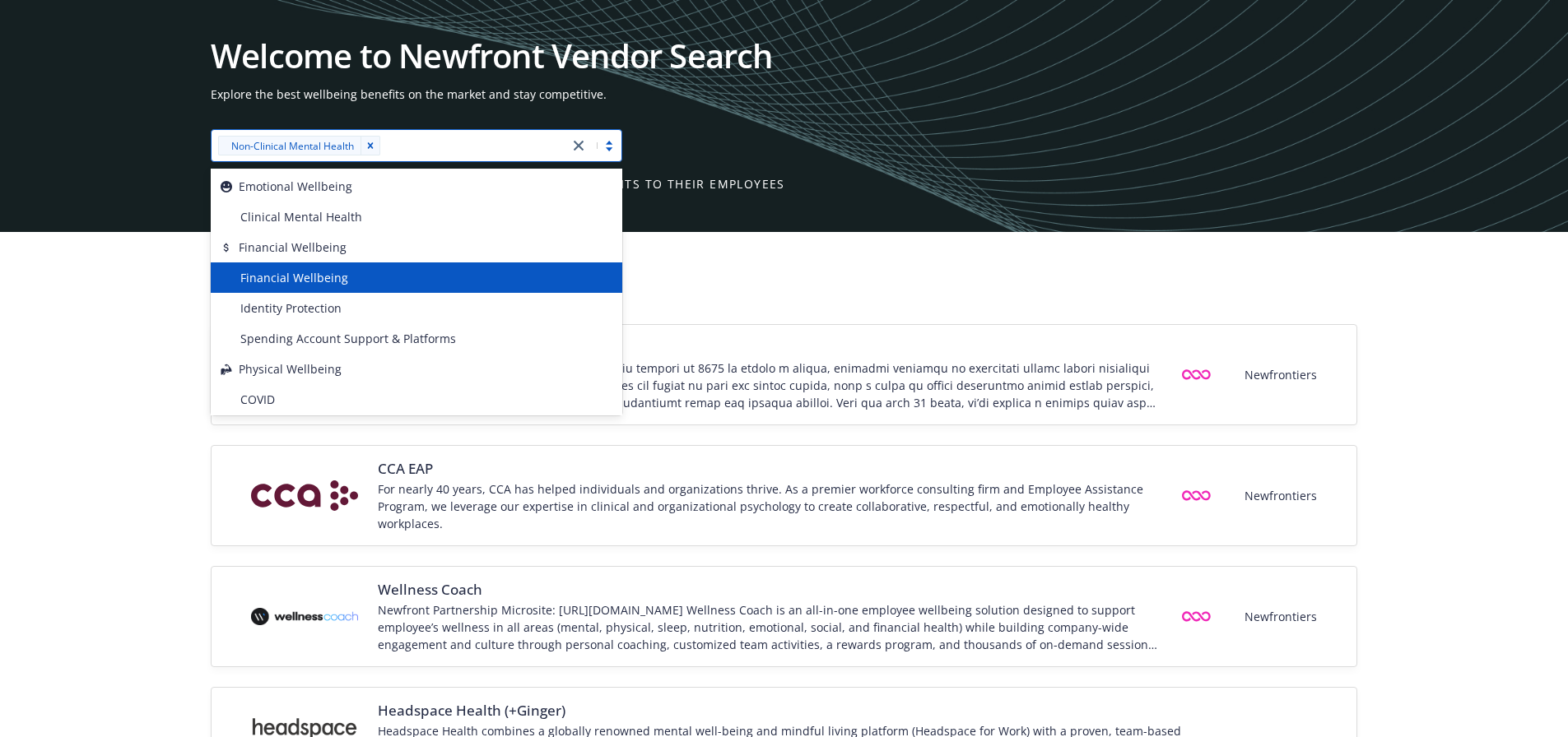
click at [1476, 407] on div "Calm Newfrontiers CCA EAP For nearly 40 years, CCA has helped individuals and o…" at bounding box center [784, 576] width 1568 height 503
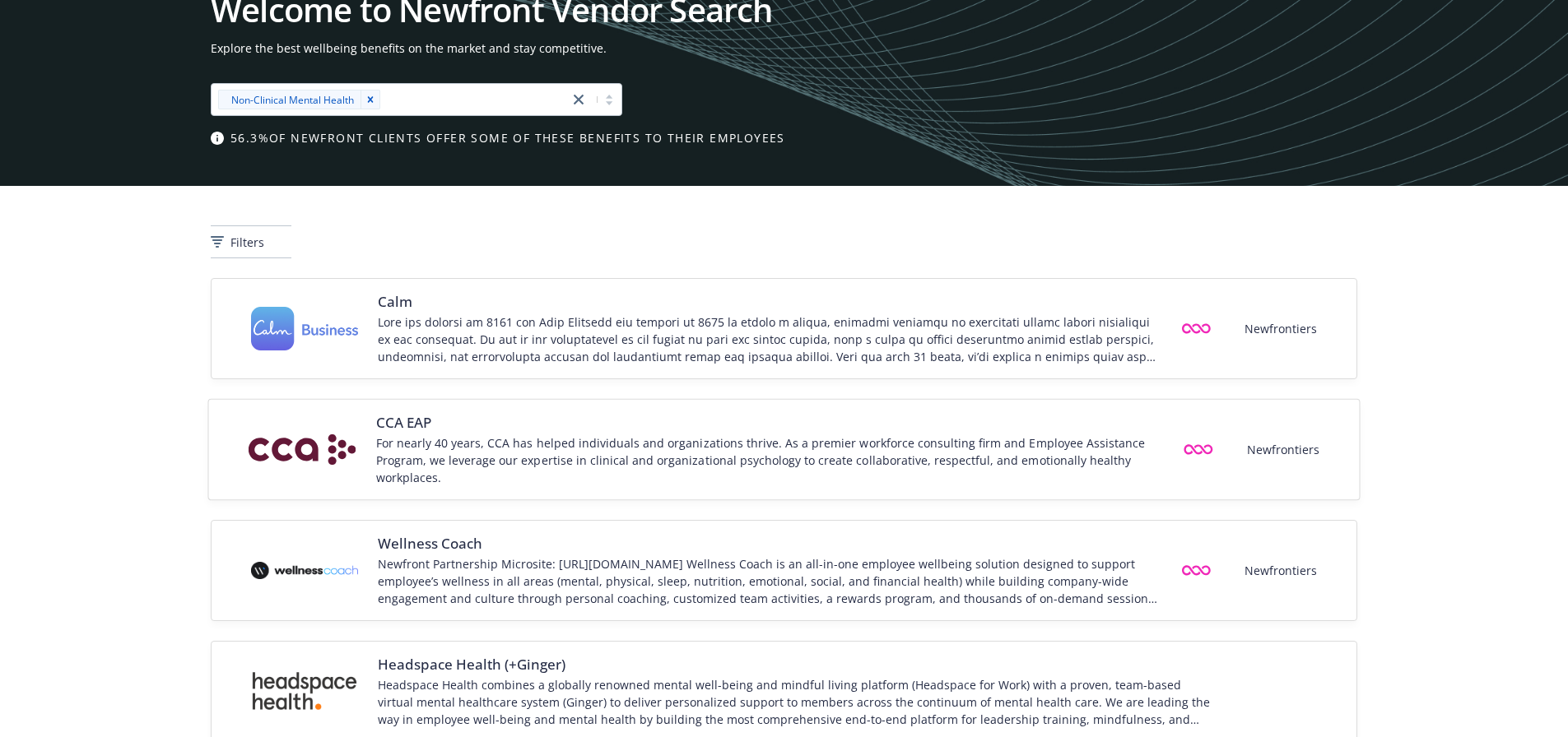
scroll to position [91, 0]
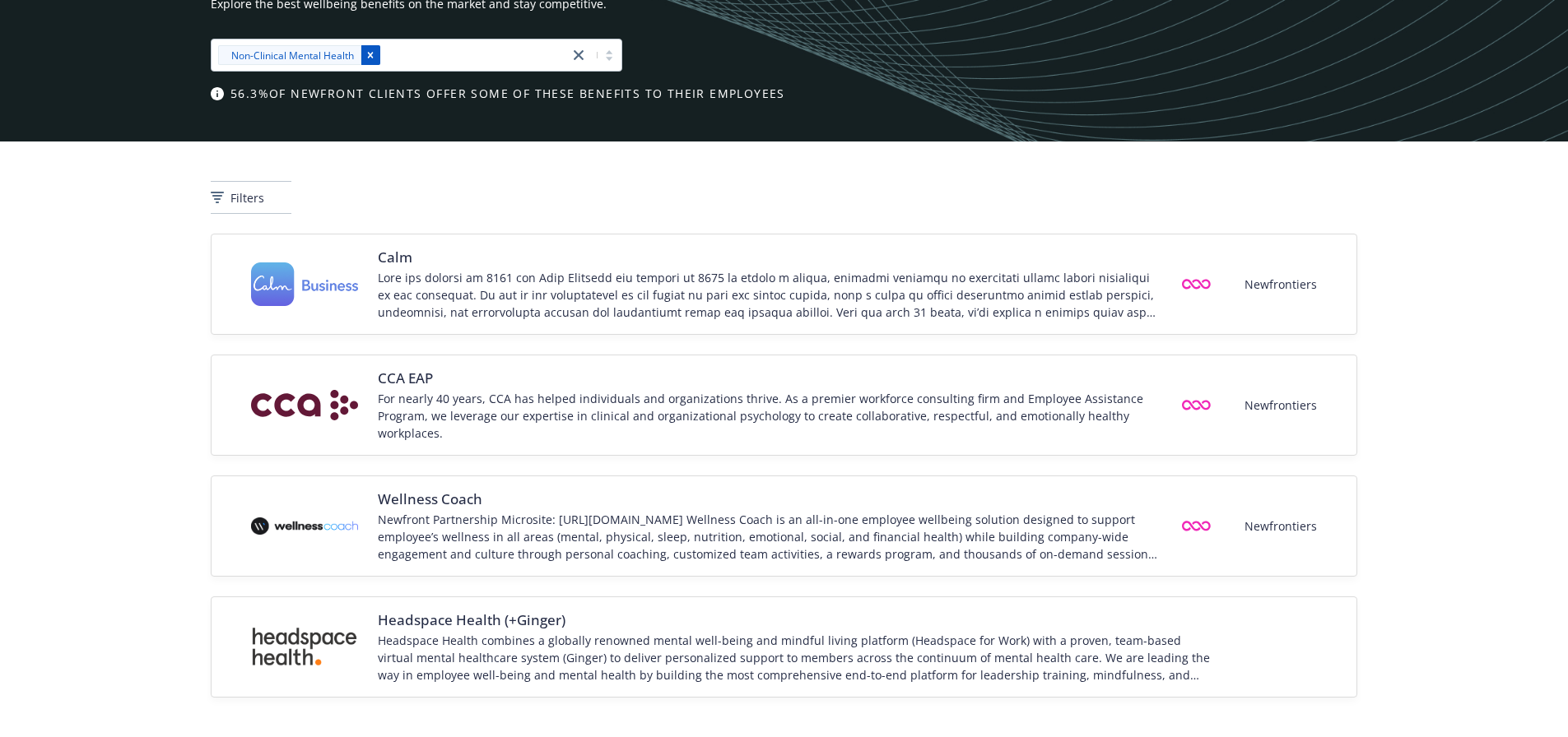
click at [366, 56] on icon "Remove [object Object]" at bounding box center [370, 54] width 11 height 11
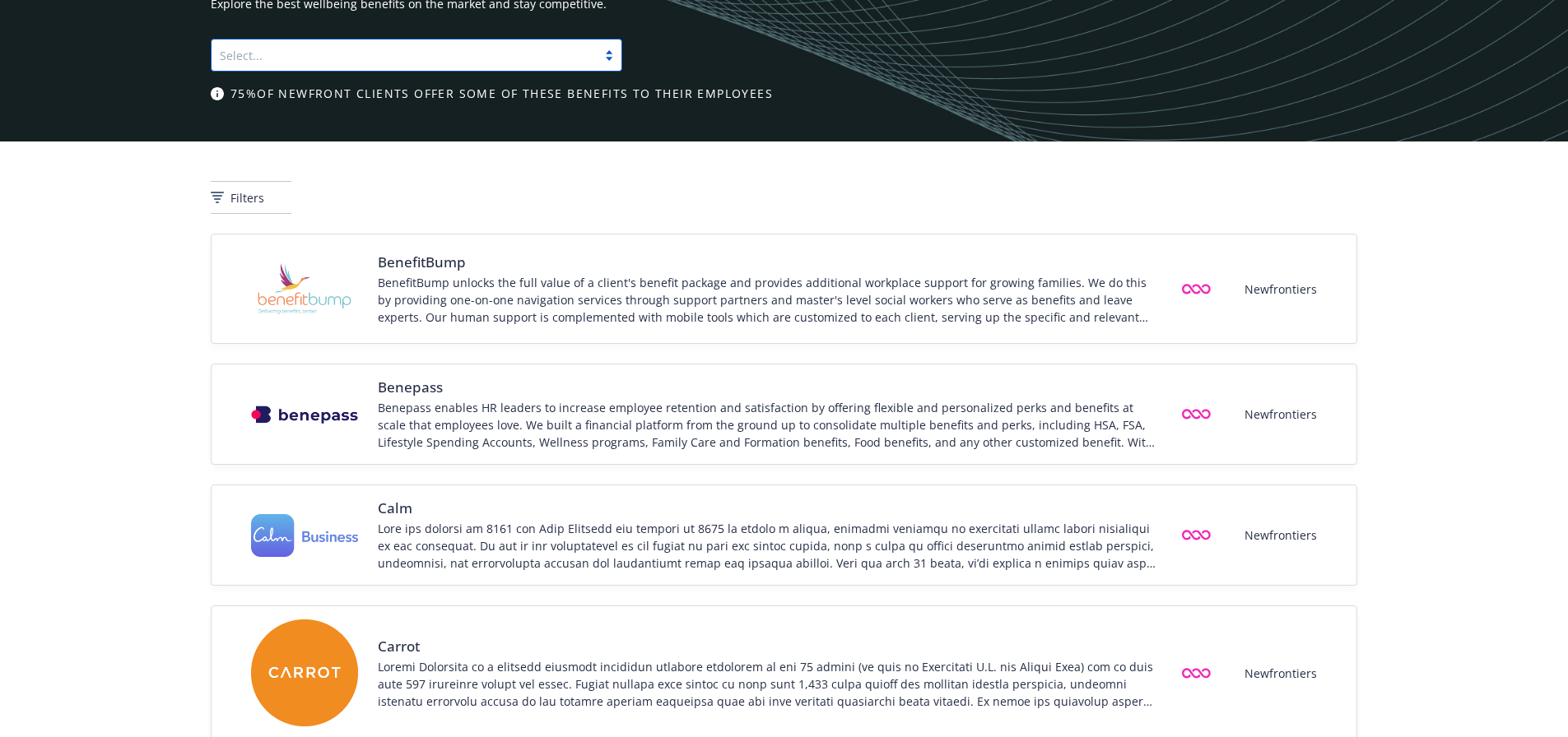
click at [610, 60] on div at bounding box center [609, 54] width 25 height 13
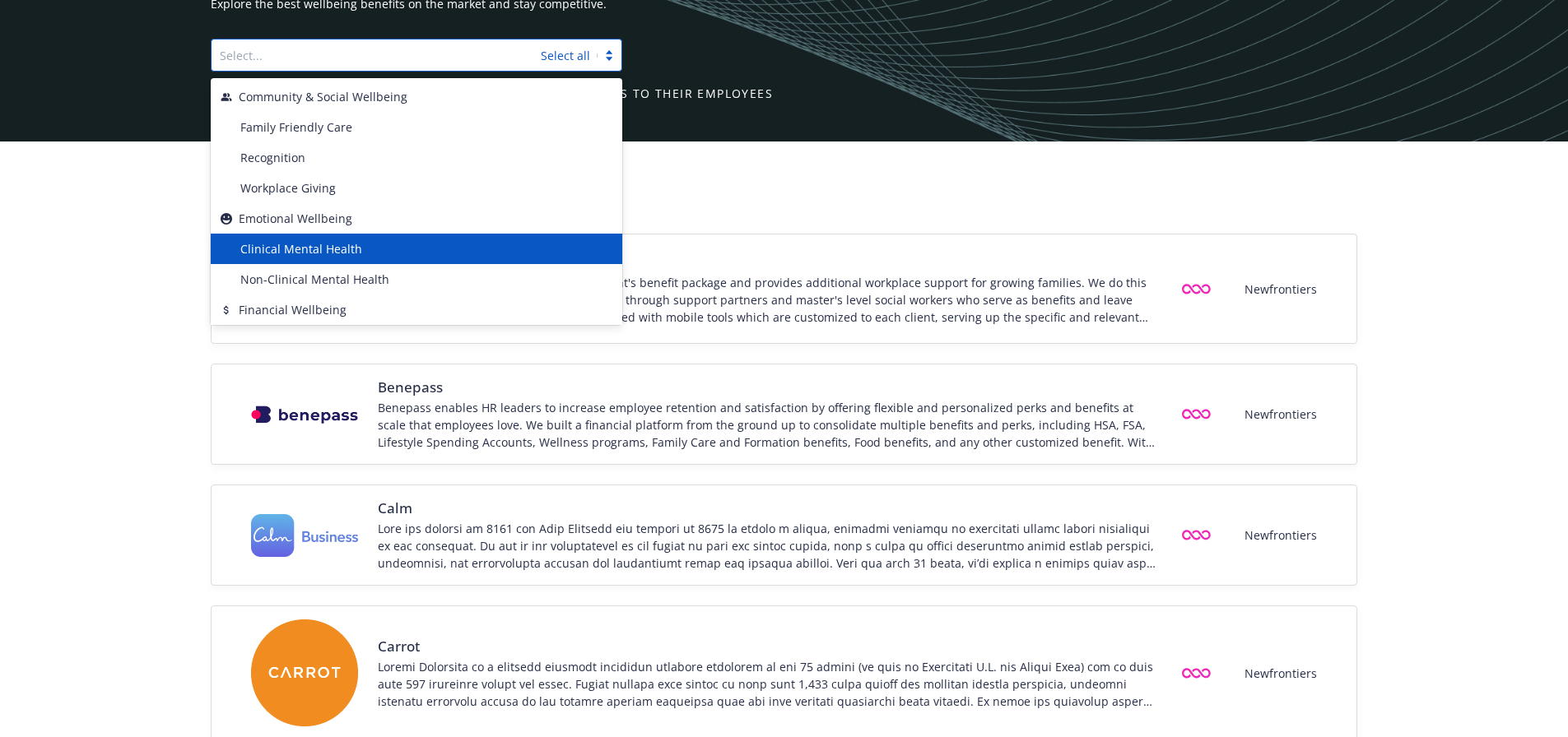
click at [315, 257] on div "Clinical Mental Health" at bounding box center [416, 249] width 412 height 30
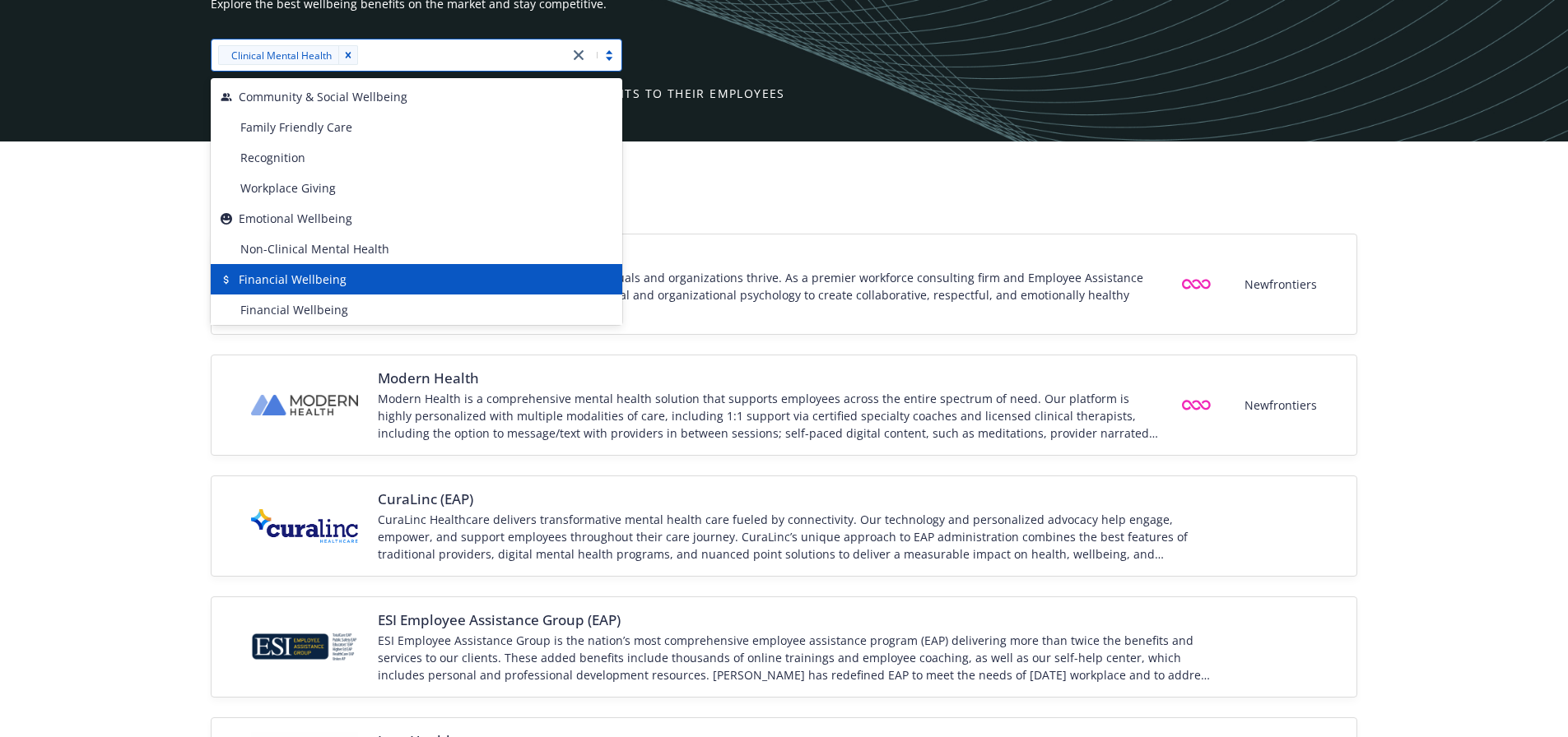
click at [132, 325] on div "CCA EAP For nearly 40 years, CCA has helped individuals and organizations thriv…" at bounding box center [784, 728] width 1568 height 987
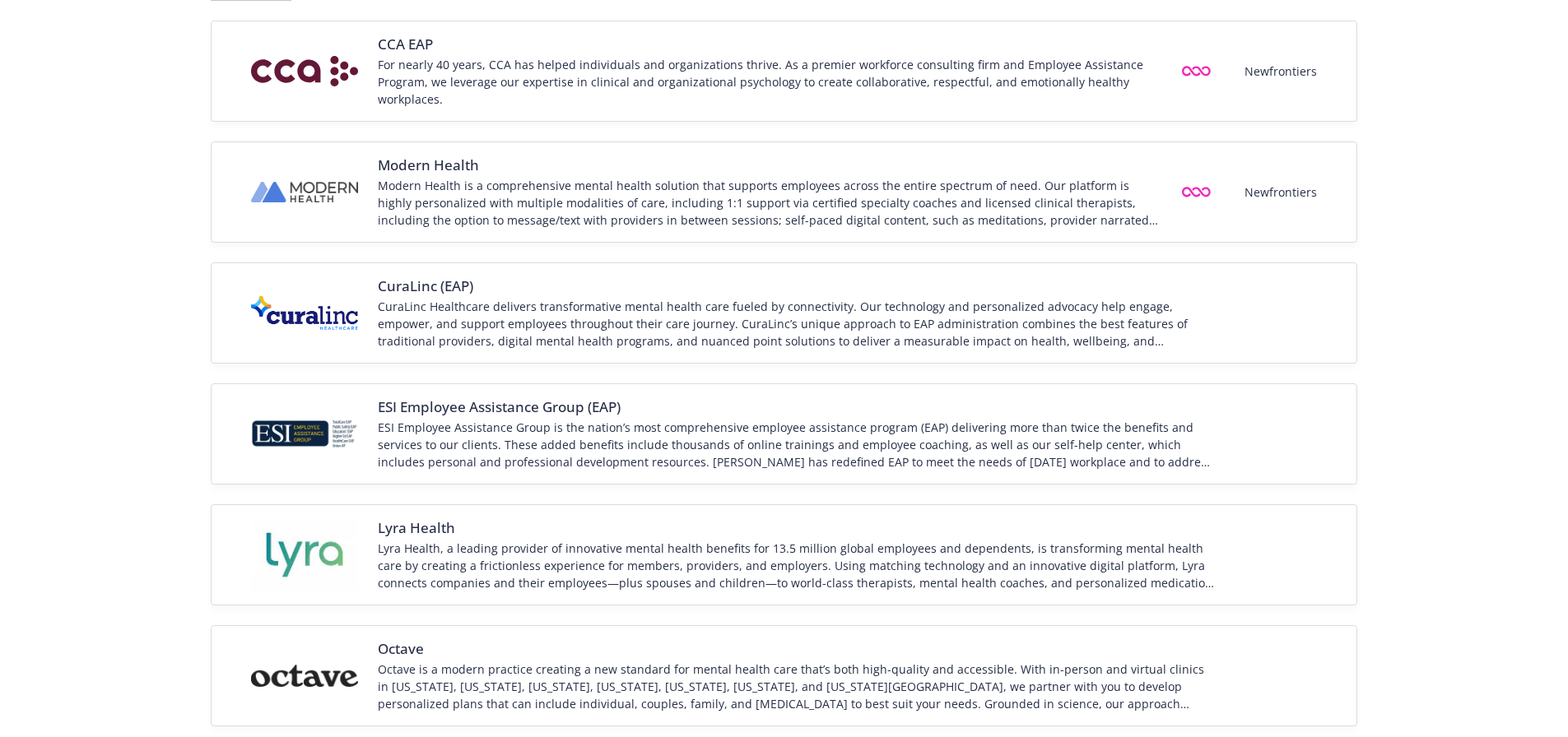
scroll to position [337, 0]
